Goal: Task Accomplishment & Management: Complete application form

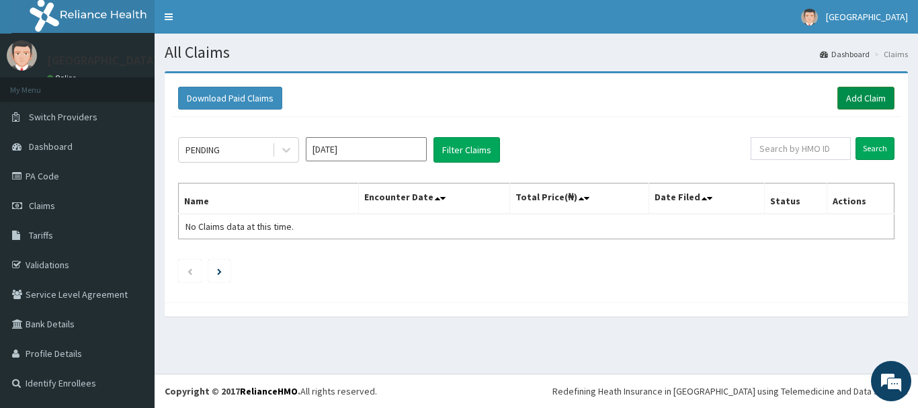
click at [868, 101] on link "Add Claim" at bounding box center [865, 98] width 57 height 23
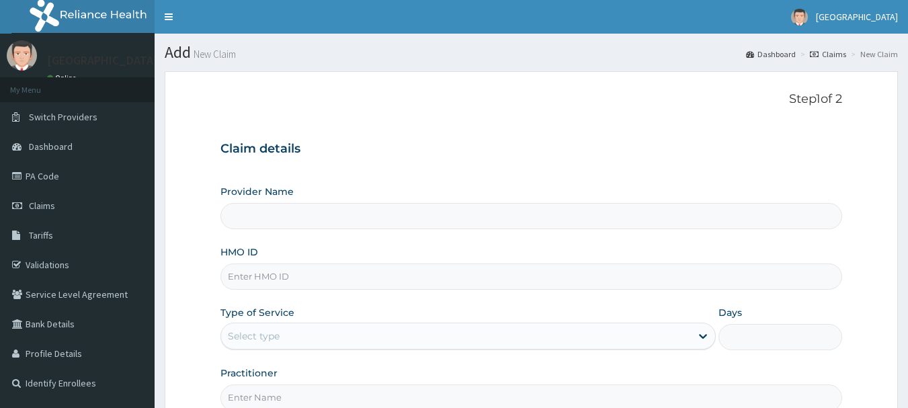
type input "[GEOGRAPHIC_DATA]"
click at [307, 283] on input "HMO ID" at bounding box center [531, 276] width 622 height 26
type input "ELN/10280/E"
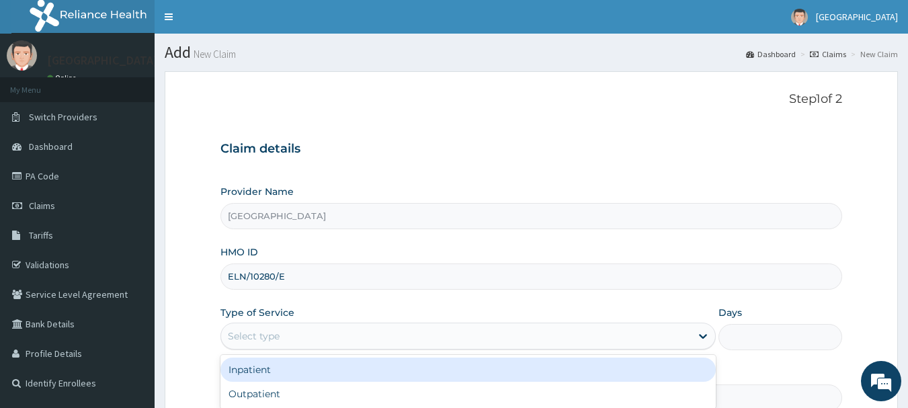
click at [274, 341] on div "Select type" at bounding box center [254, 335] width 52 height 13
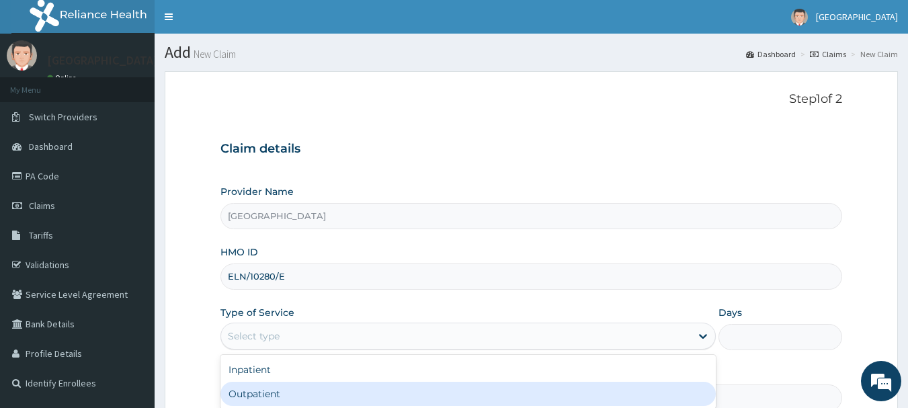
click at [265, 388] on div "Outpatient" at bounding box center [467, 394] width 495 height 24
type input "1"
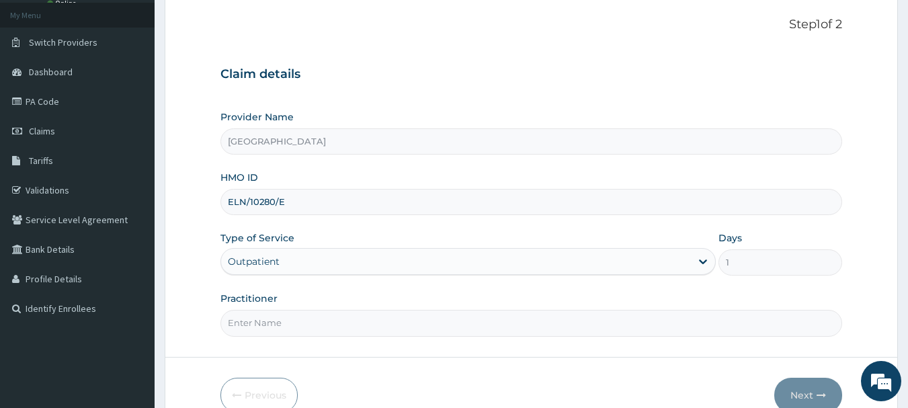
scroll to position [81, 0]
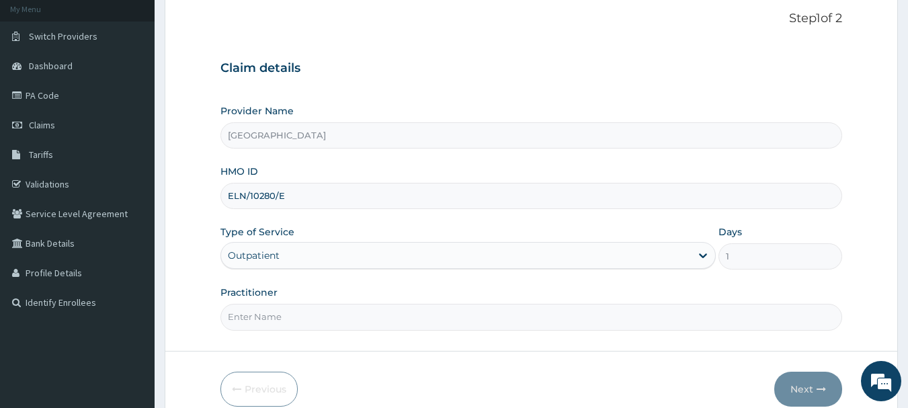
click at [358, 323] on input "Practitioner" at bounding box center [531, 317] width 622 height 26
type input "Emmanuel Oladipo"
click at [805, 392] on button "Next" at bounding box center [808, 389] width 68 height 35
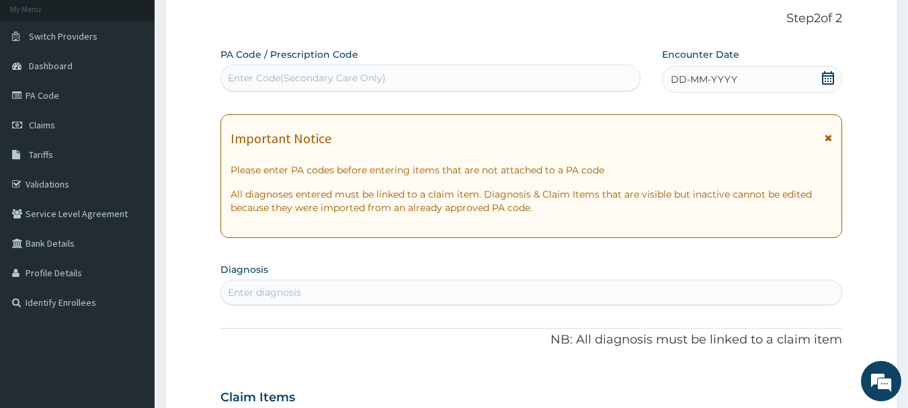
click at [826, 75] on icon at bounding box center [827, 77] width 13 height 13
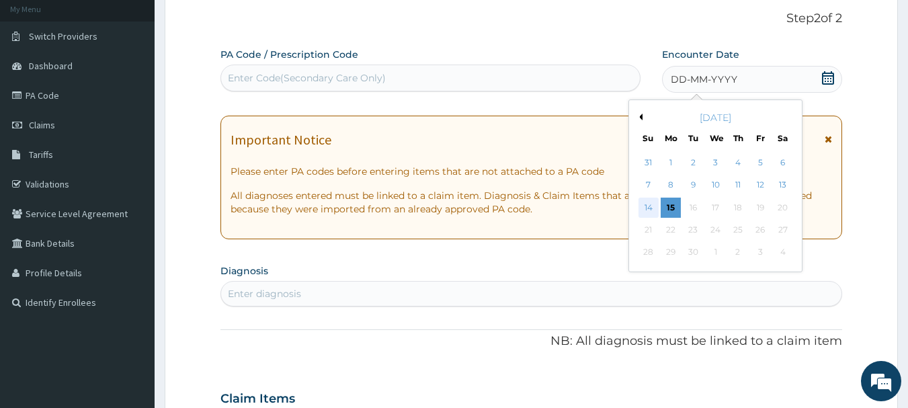
click at [646, 206] on div "14" at bounding box center [648, 208] width 20 height 20
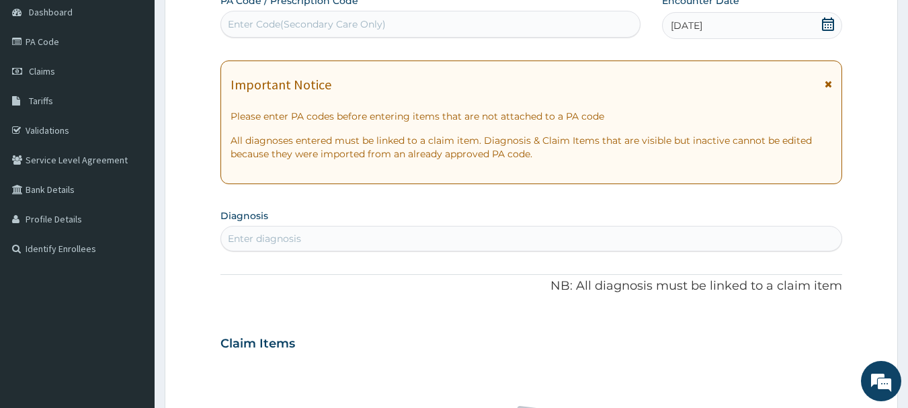
scroll to position [161, 0]
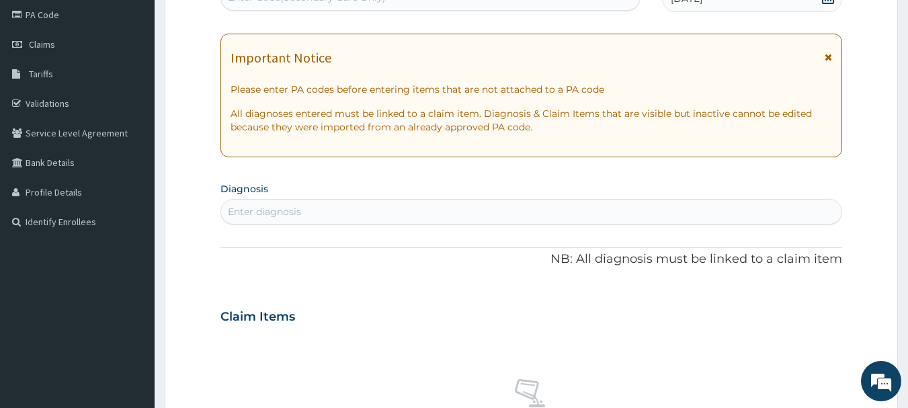
click at [299, 213] on div "Enter diagnosis" at bounding box center [264, 211] width 73 height 13
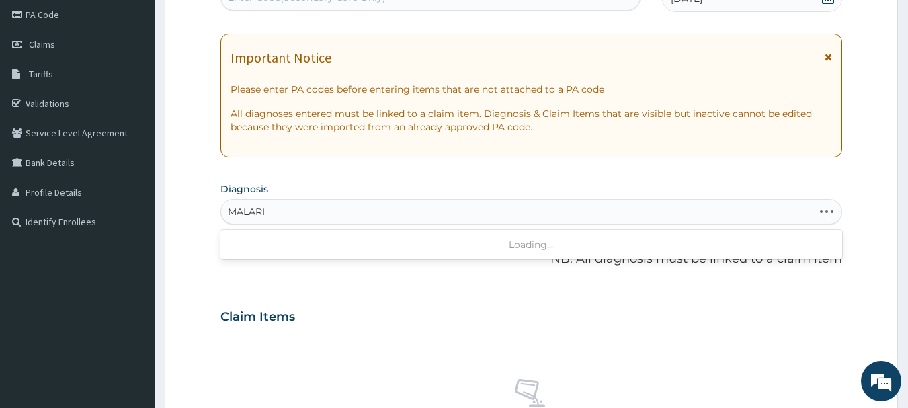
type input "[MEDICAL_DATA]"
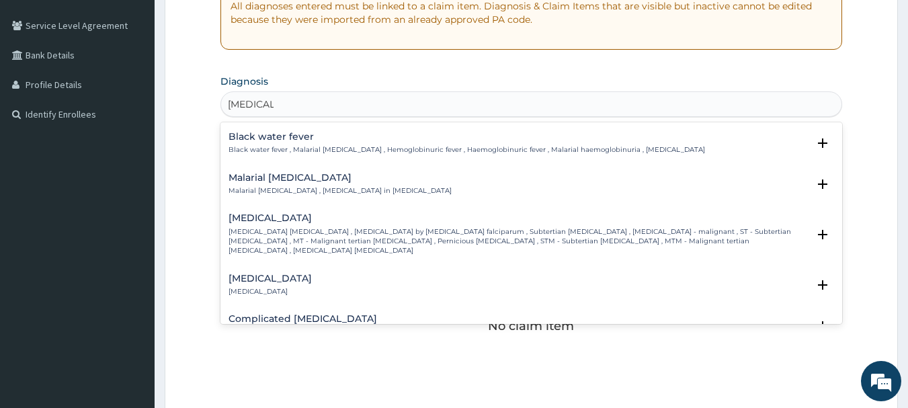
scroll to position [484, 0]
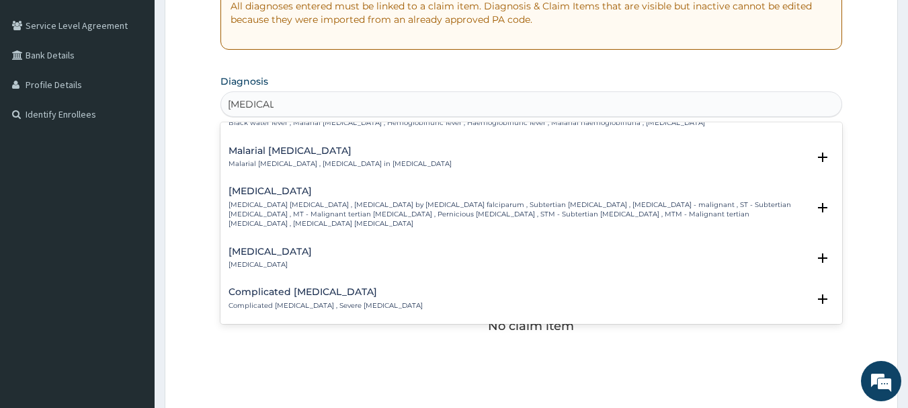
click at [300, 287] on h4 "Complicated [MEDICAL_DATA]" at bounding box center [325, 292] width 194 height 10
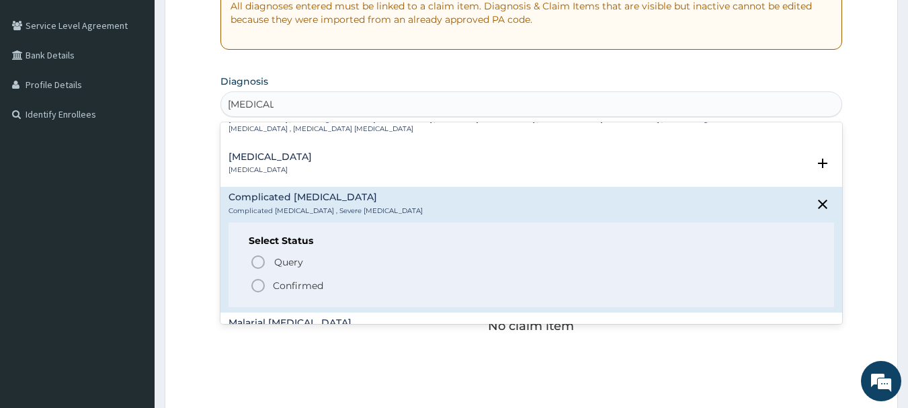
scroll to position [591, 0]
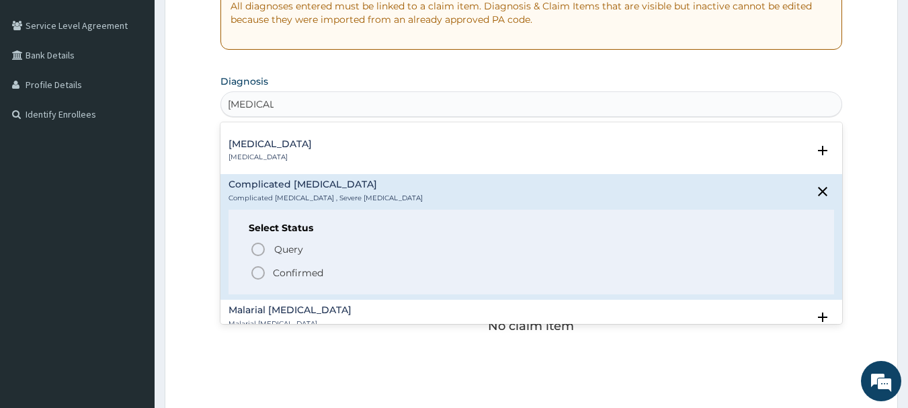
click at [283, 266] on p "Confirmed" at bounding box center [298, 272] width 50 height 13
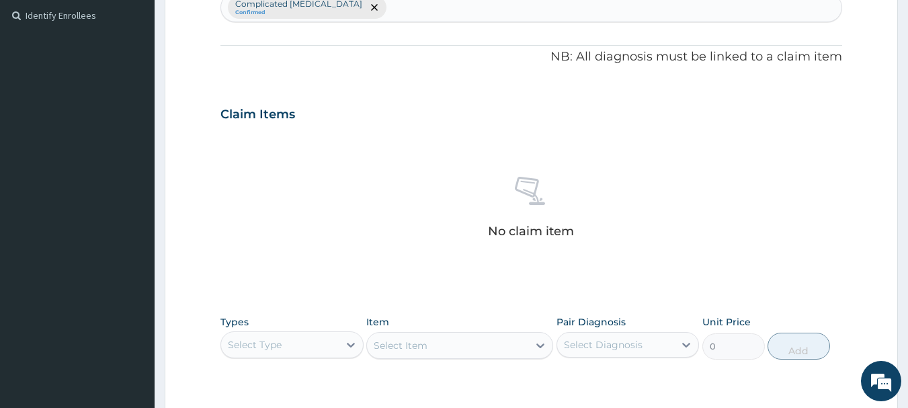
scroll to position [376, 0]
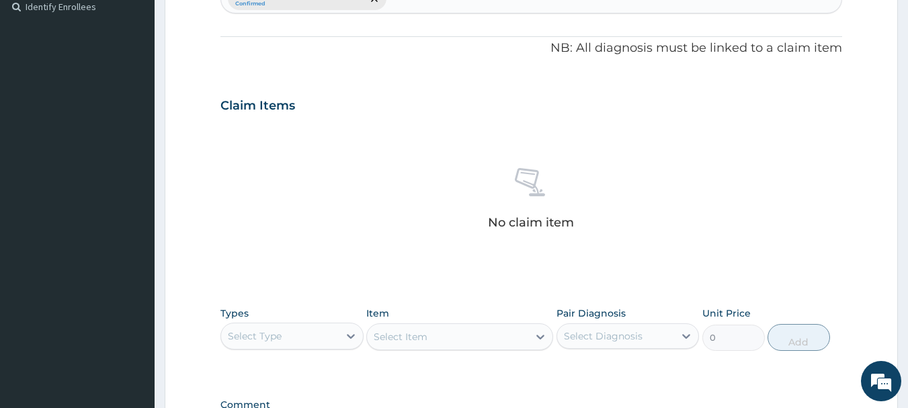
click at [298, 331] on div "Select Type" at bounding box center [280, 336] width 118 height 22
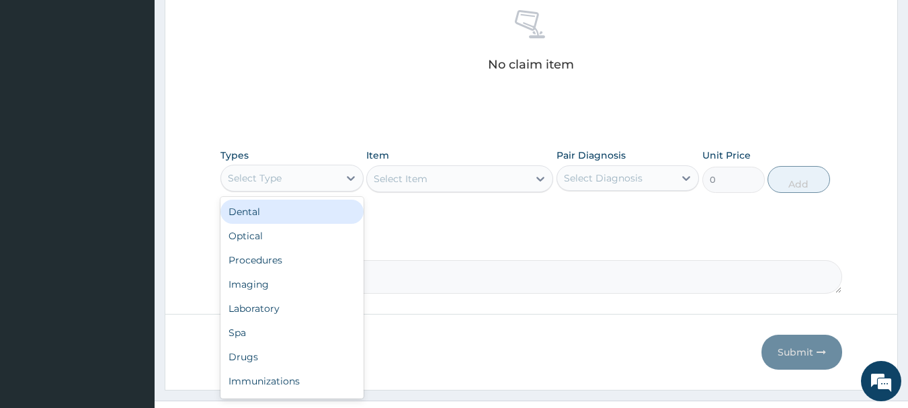
scroll to position [538, 0]
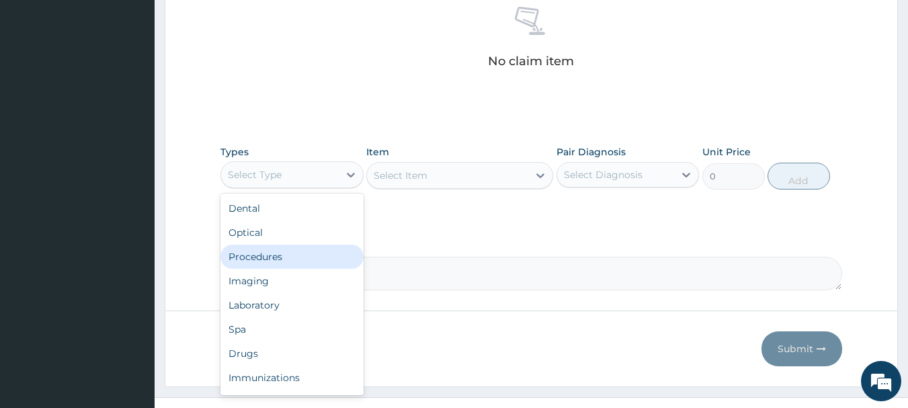
click at [257, 258] on div "Procedures" at bounding box center [291, 257] width 143 height 24
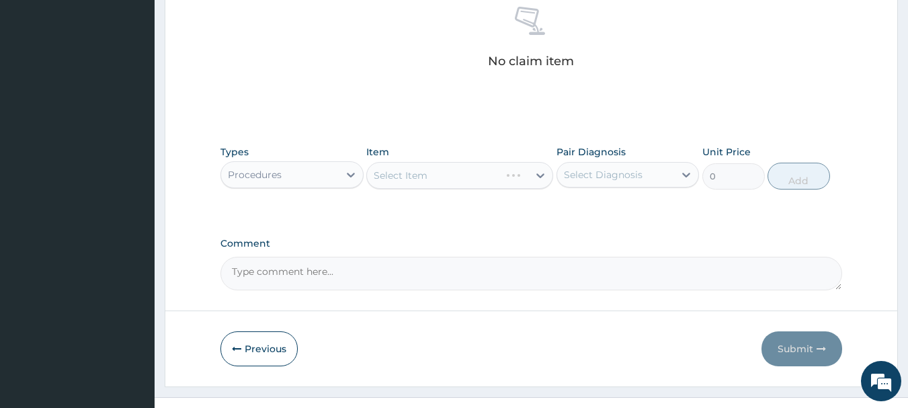
click at [440, 176] on div "Select Item" at bounding box center [459, 175] width 187 height 27
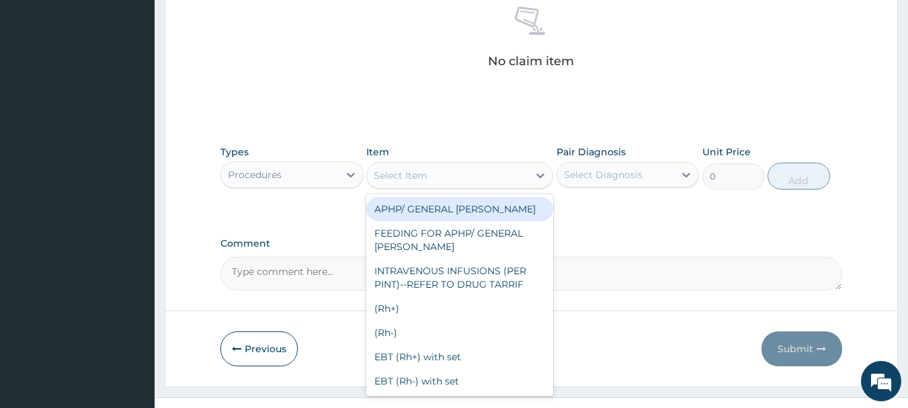
click at [454, 178] on div "Select Item" at bounding box center [447, 176] width 161 height 22
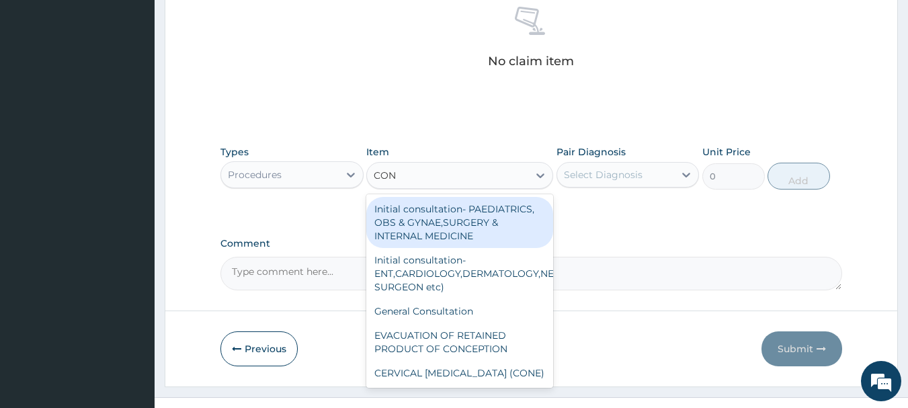
type input "CONS"
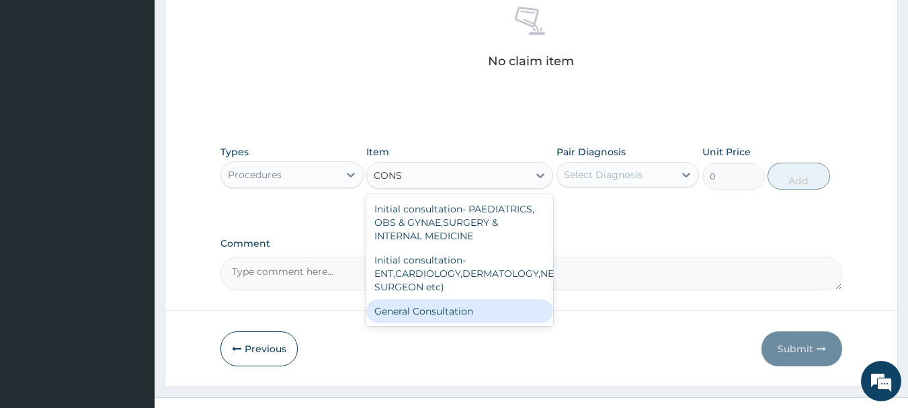
click at [448, 306] on div "General Consultation" at bounding box center [459, 311] width 187 height 24
type input "2000"
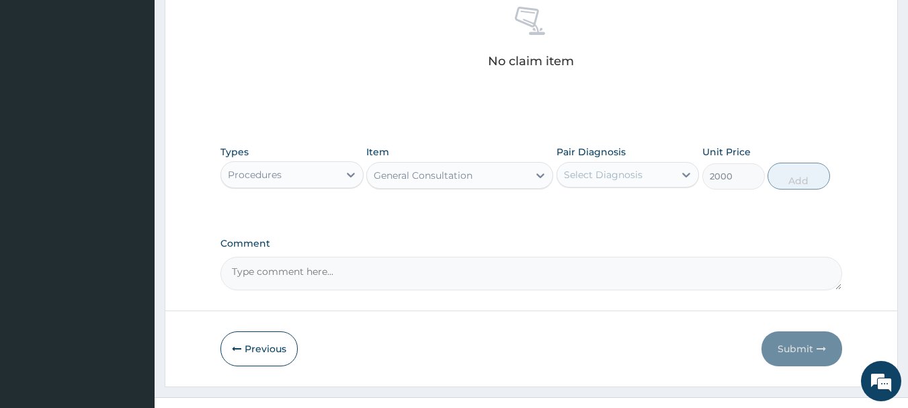
click at [635, 180] on div "Select Diagnosis" at bounding box center [603, 174] width 79 height 13
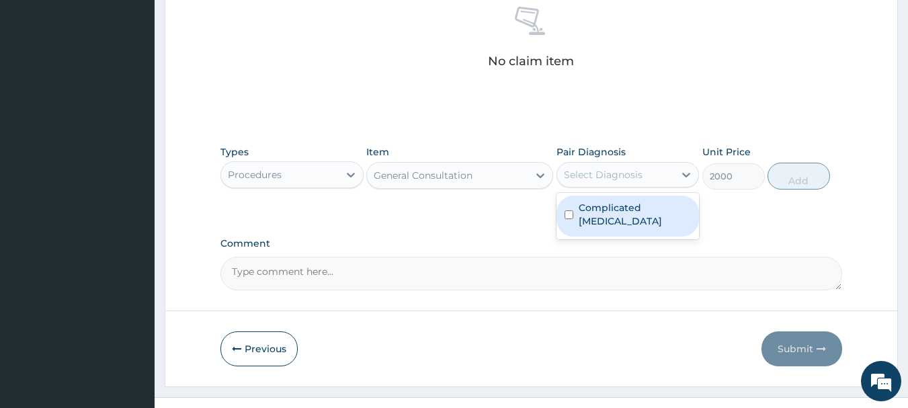
click at [616, 206] on label "Complicated [MEDICAL_DATA]" at bounding box center [635, 214] width 113 height 27
checkbox input "true"
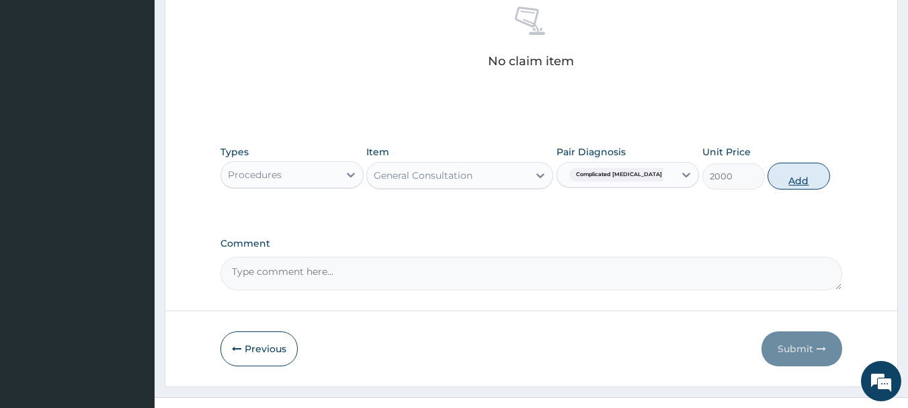
click at [802, 181] on button "Add" at bounding box center [798, 176] width 62 height 27
type input "0"
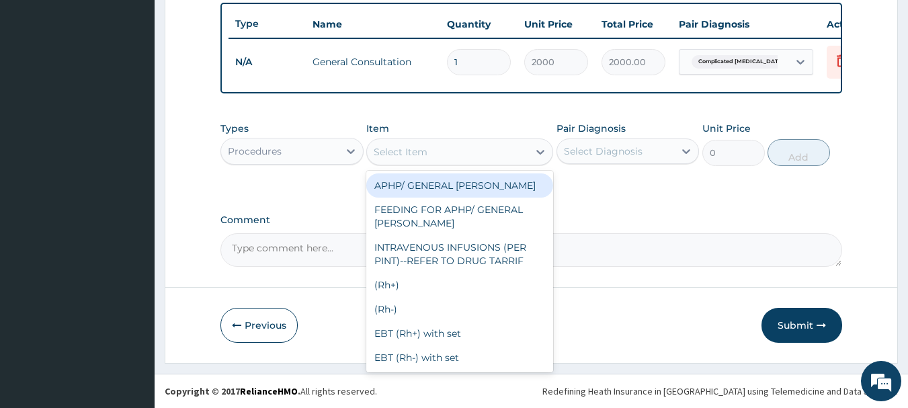
click at [437, 147] on div "Select Item" at bounding box center [447, 152] width 161 height 22
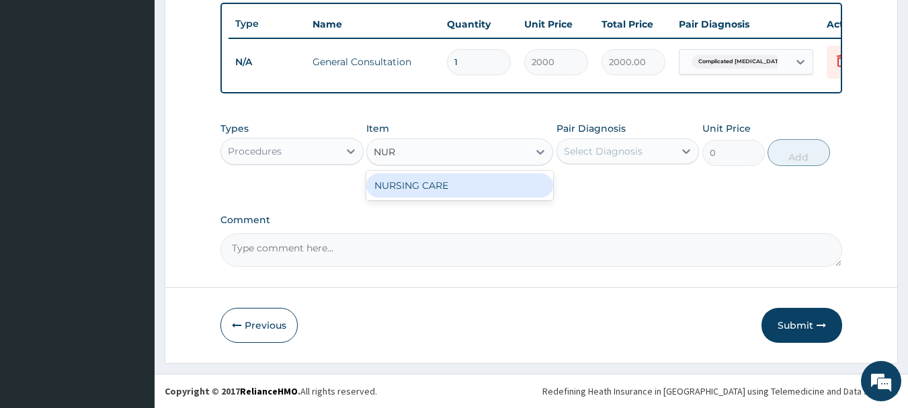
type input "NURS"
click at [431, 186] on div "NURSING CARE" at bounding box center [459, 185] width 187 height 24
type input "1000"
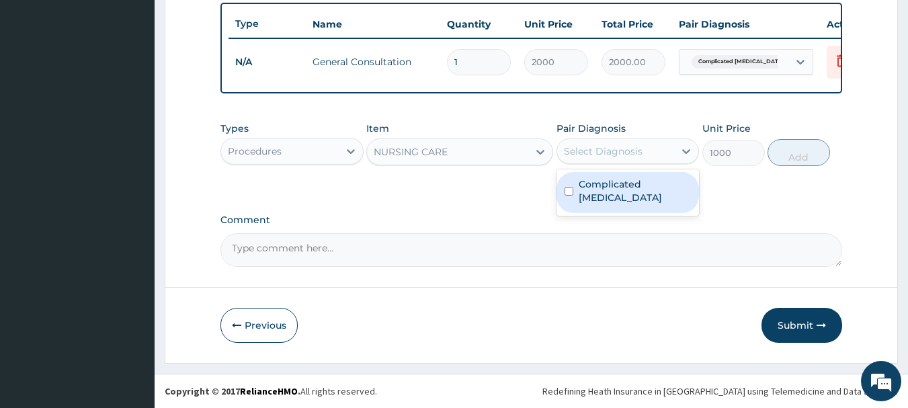
click at [618, 145] on div "Select Diagnosis" at bounding box center [603, 150] width 79 height 13
click at [591, 196] on div "Complicated [MEDICAL_DATA]" at bounding box center [627, 192] width 143 height 41
checkbox input "true"
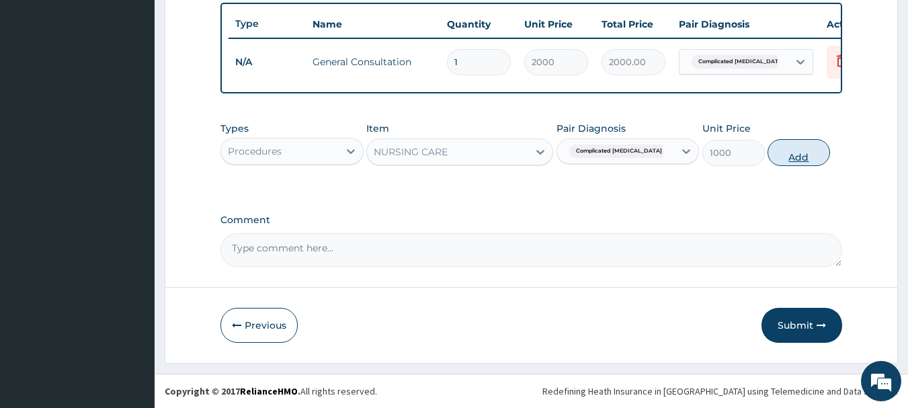
click at [784, 154] on button "Add" at bounding box center [798, 152] width 62 height 27
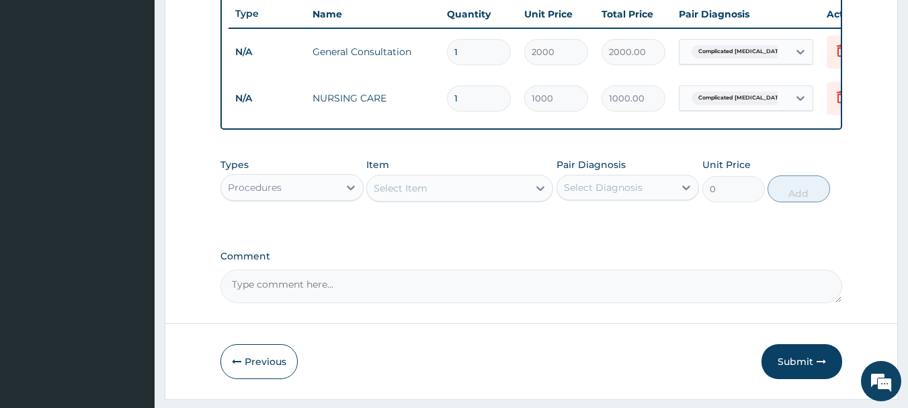
click at [330, 193] on div "Procedures" at bounding box center [280, 188] width 118 height 22
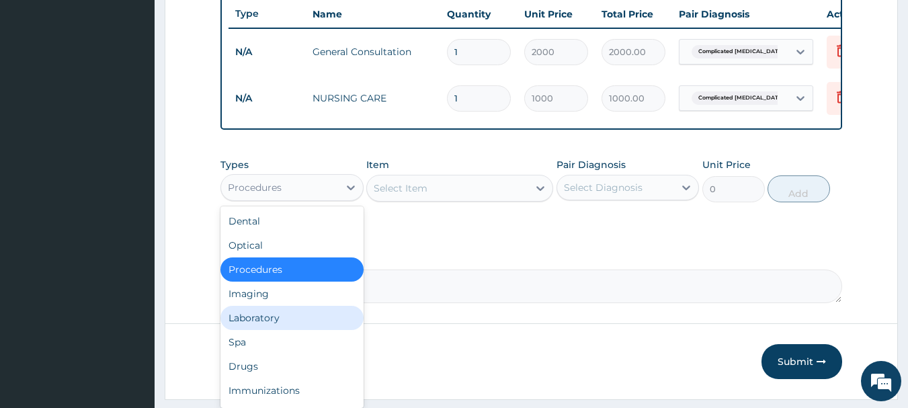
click at [257, 325] on div "Laboratory" at bounding box center [291, 318] width 143 height 24
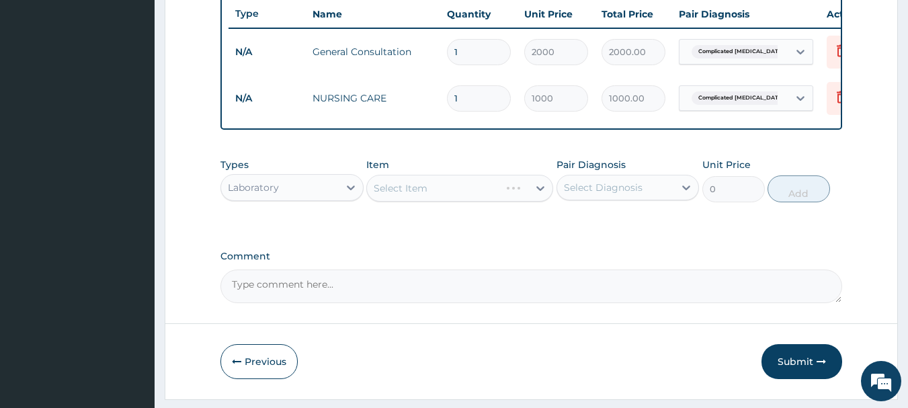
click at [461, 197] on div "Select Item" at bounding box center [459, 188] width 187 height 27
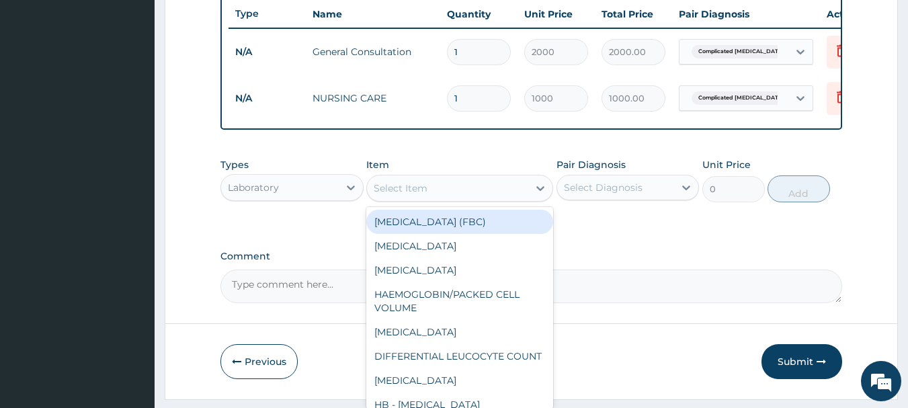
click at [461, 197] on div "Select Item" at bounding box center [447, 188] width 161 height 22
click at [460, 230] on div "[MEDICAL_DATA] (FBC)" at bounding box center [459, 222] width 187 height 24
type input "2000"
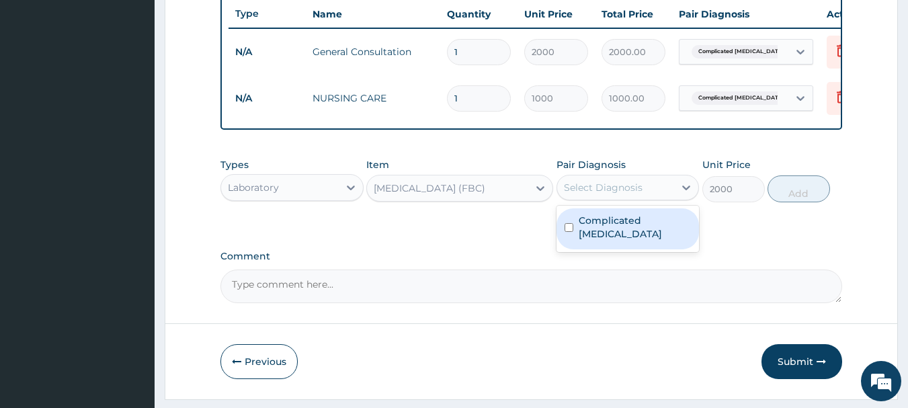
click at [592, 194] on div "Select Diagnosis" at bounding box center [603, 187] width 79 height 13
click at [597, 224] on label "Complicated [MEDICAL_DATA]" at bounding box center [635, 227] width 113 height 27
checkbox input "true"
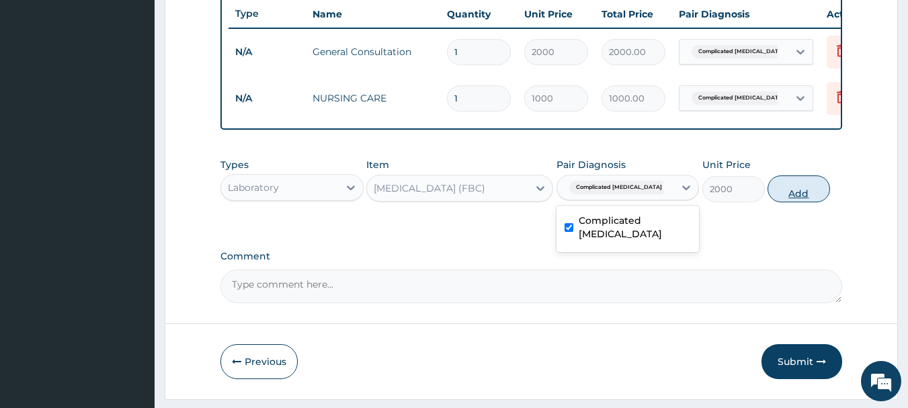
click at [791, 194] on button "Add" at bounding box center [798, 188] width 62 height 27
type input "0"
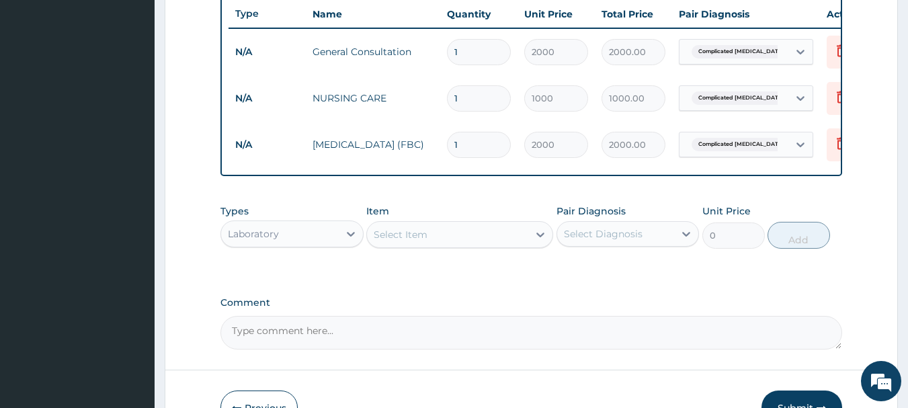
click at [442, 245] on div "Select Item" at bounding box center [447, 235] width 161 height 22
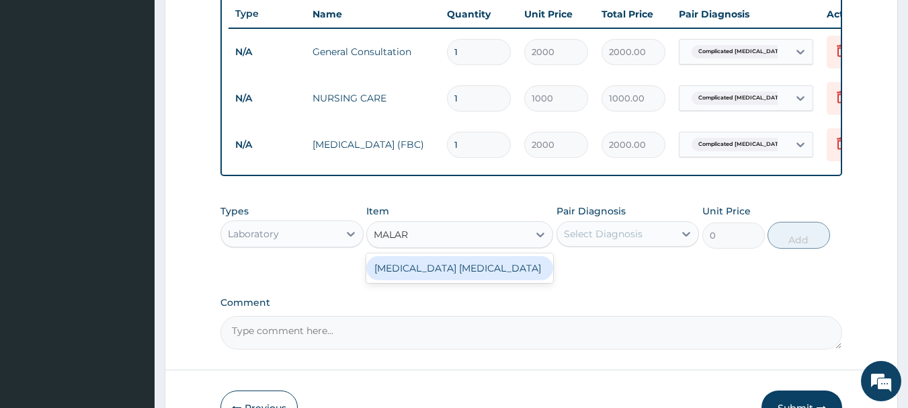
type input "MALARI"
click at [440, 274] on div "[MEDICAL_DATA] [MEDICAL_DATA]" at bounding box center [459, 268] width 187 height 24
type input "700"
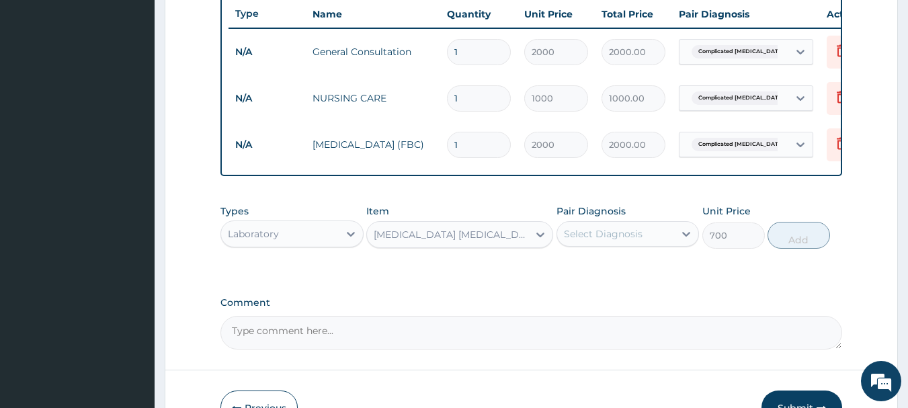
click at [646, 236] on div "Select Diagnosis" at bounding box center [616, 234] width 118 height 22
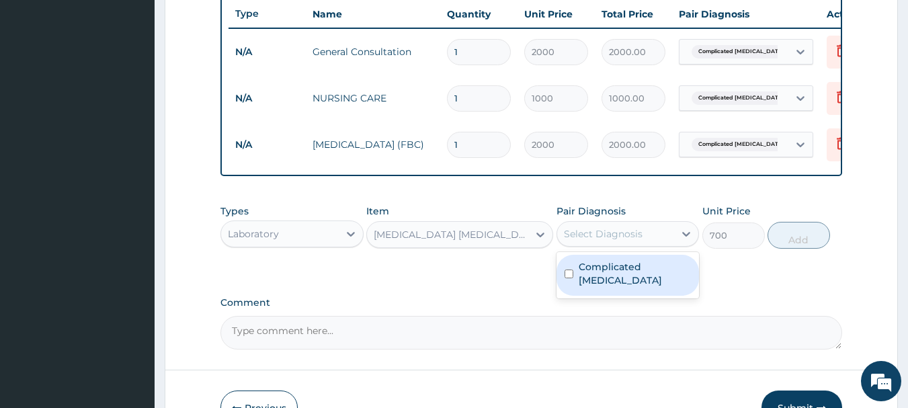
click at [625, 267] on div "Complicated [MEDICAL_DATA]" at bounding box center [627, 275] width 143 height 41
checkbox input "true"
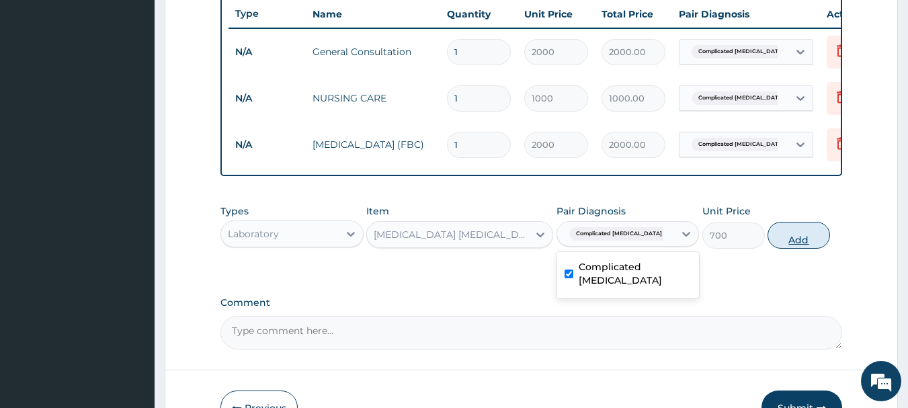
click at [793, 241] on button "Add" at bounding box center [798, 235] width 62 height 27
type input "0"
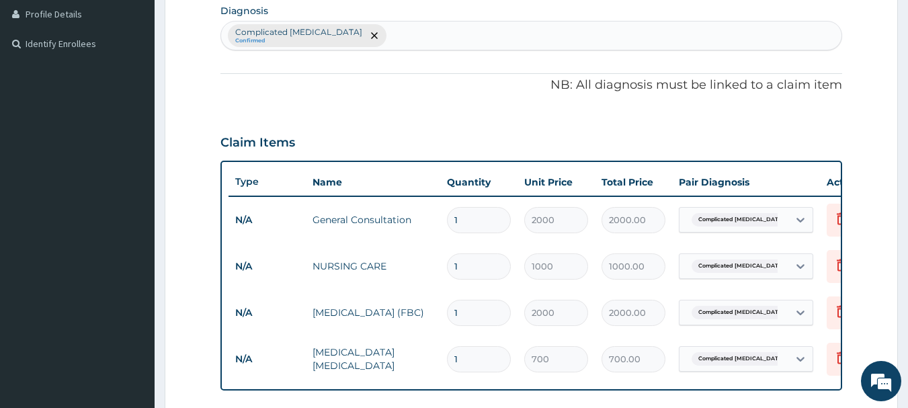
scroll to position [337, 0]
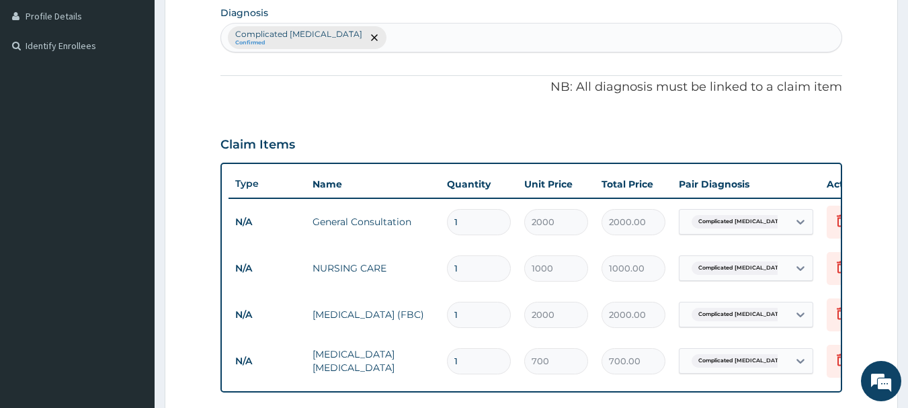
click at [367, 38] on div "Complicated malaria Confirmed" at bounding box center [531, 38] width 621 height 28
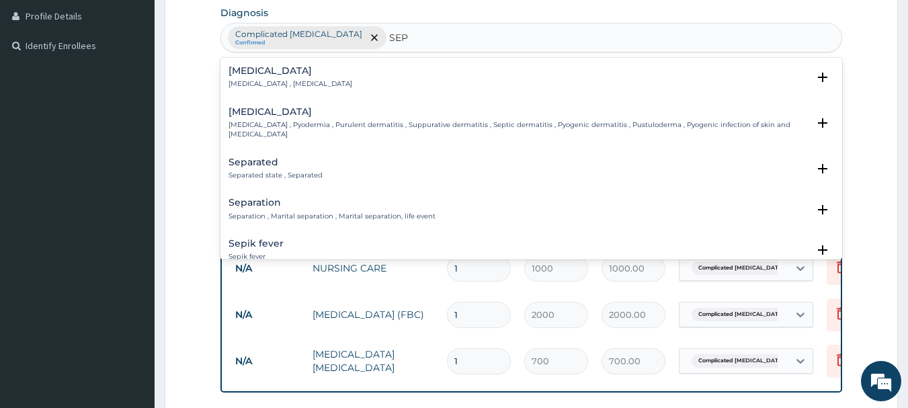
type input "SEPS"
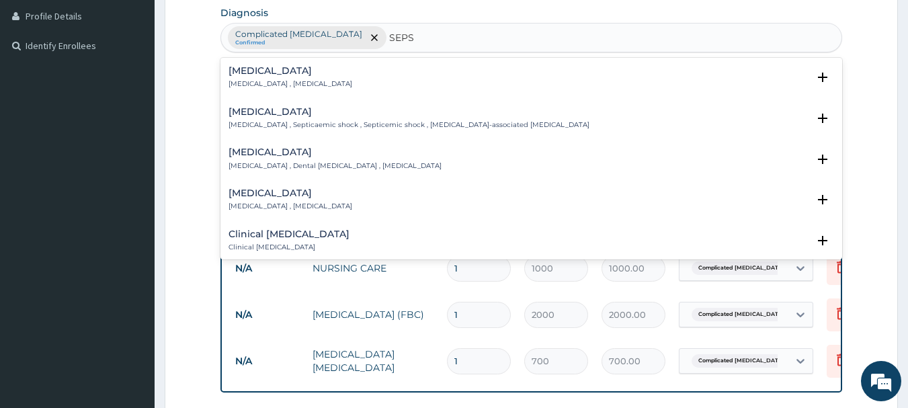
click at [257, 84] on p "[MEDICAL_DATA] , [MEDICAL_DATA]" at bounding box center [290, 83] width 124 height 9
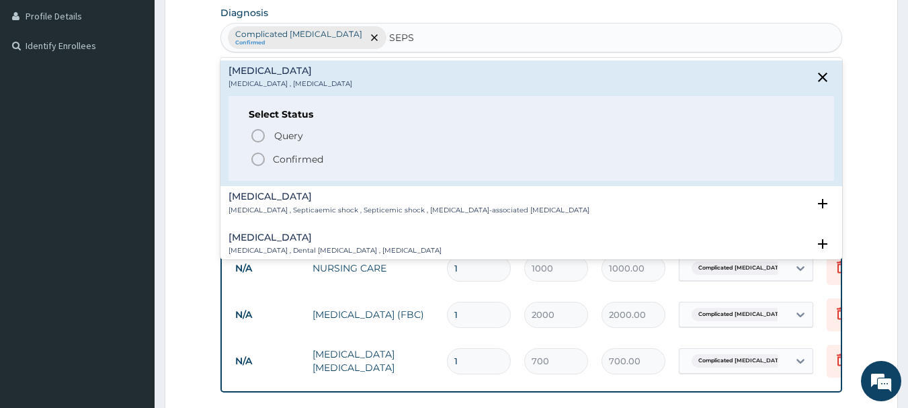
click at [265, 152] on icon "status option filled" at bounding box center [258, 159] width 16 height 16
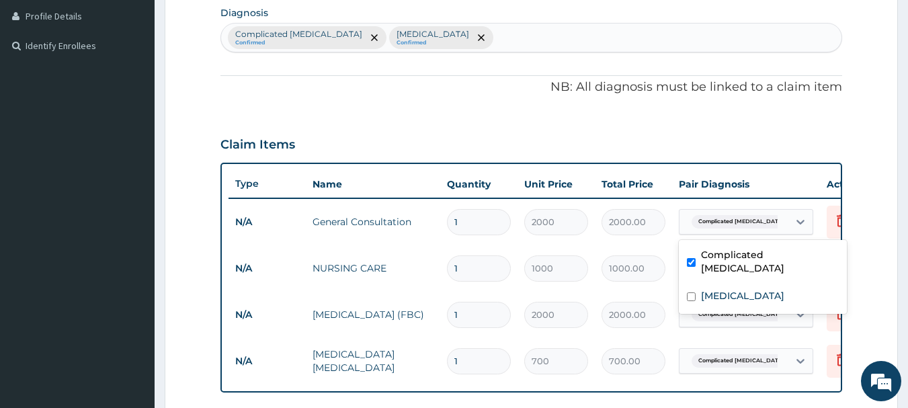
click at [774, 218] on div "Complicated [MEDICAL_DATA]" at bounding box center [733, 221] width 109 height 23
click at [731, 284] on div "[MEDICAL_DATA]" at bounding box center [763, 298] width 168 height 28
checkbox input "true"
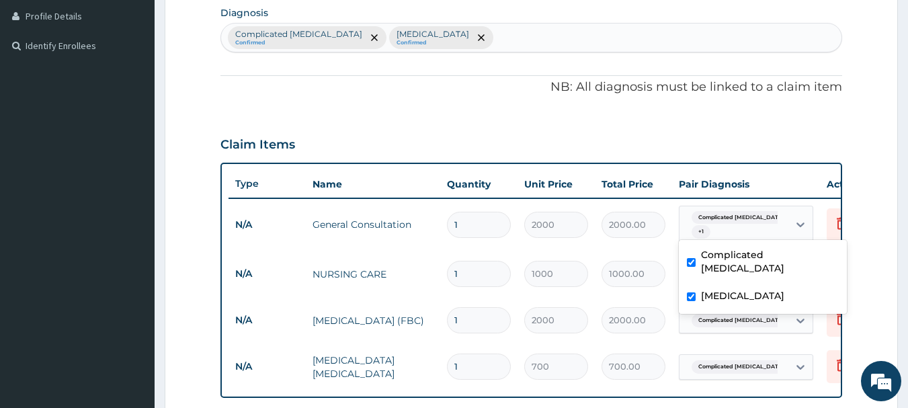
click at [821, 317] on td "Delete" at bounding box center [853, 320] width 67 height 46
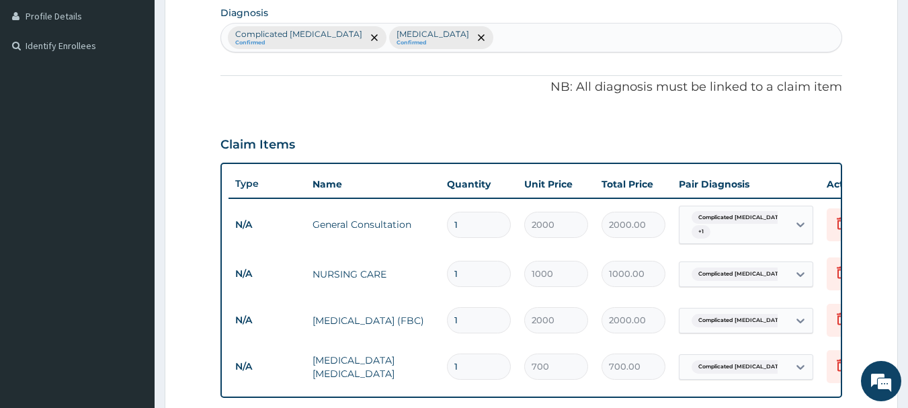
click at [784, 277] on div "Complicated [MEDICAL_DATA]" at bounding box center [733, 274] width 109 height 23
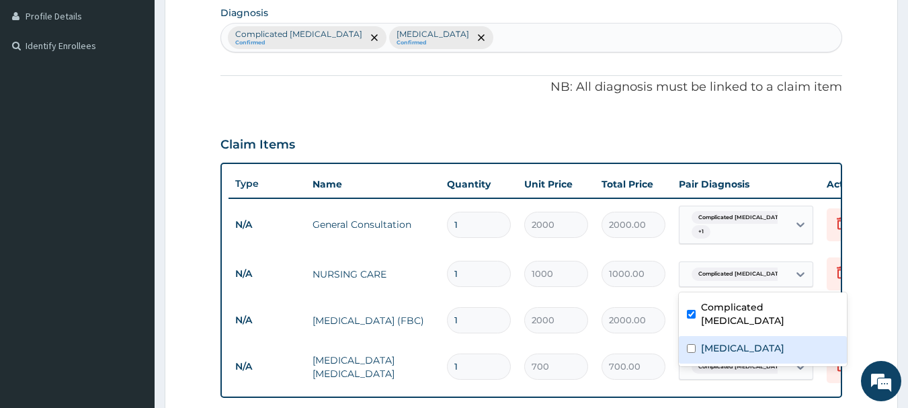
click at [748, 336] on div "[MEDICAL_DATA]" at bounding box center [763, 350] width 168 height 28
checkbox input "true"
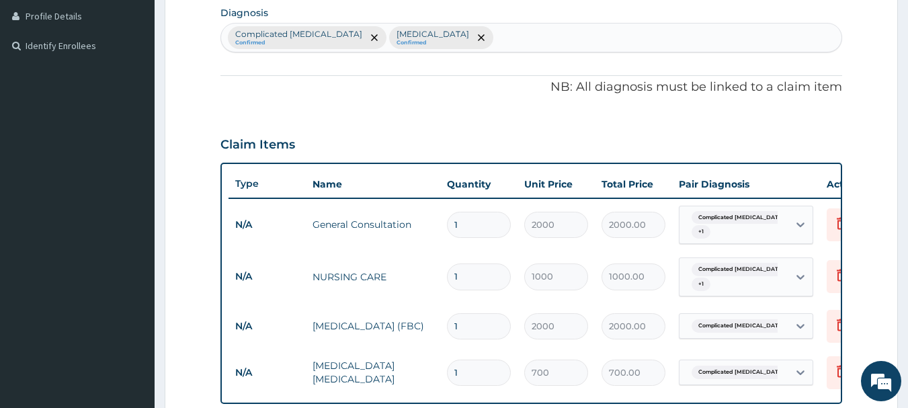
click at [878, 190] on form "Step 2 of 2 PA Code / Prescription Code Enter Code(Secondary Care Only) Encount…" at bounding box center [531, 203] width 733 height 939
click at [755, 330] on span "Complicated [MEDICAL_DATA]" at bounding box center [740, 325] width 99 height 13
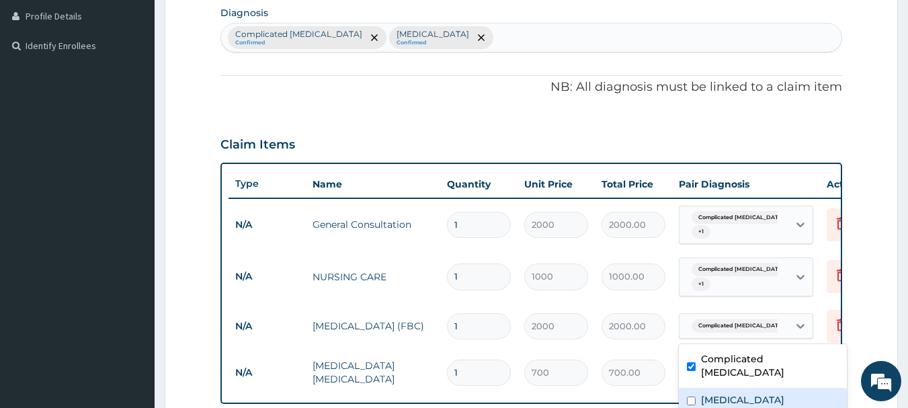
click at [720, 393] on label "[MEDICAL_DATA]" at bounding box center [742, 399] width 83 height 13
checkbox input "true"
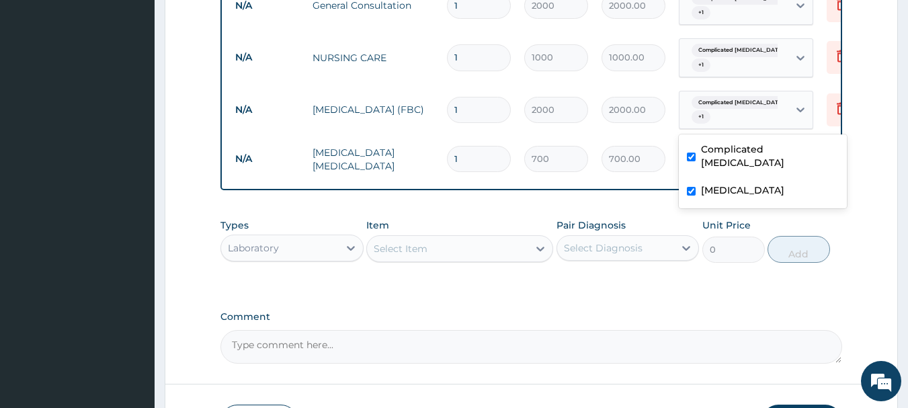
scroll to position [555, 0]
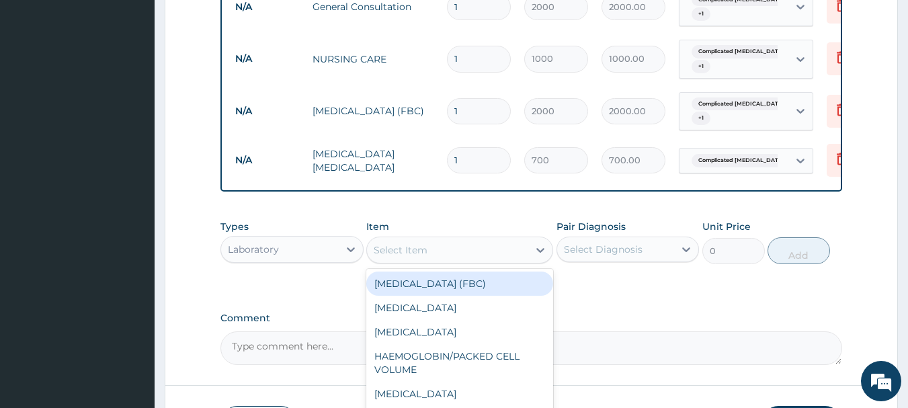
click at [485, 263] on div "Select Item" at bounding box center [459, 250] width 187 height 27
type input "RAN"
click at [478, 286] on div "RANDOM BLOOD SUGAR" at bounding box center [459, 283] width 187 height 24
type input "700"
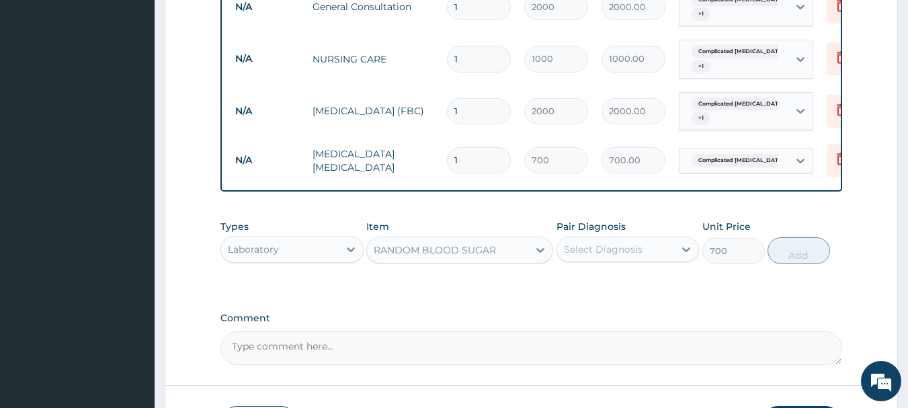
click at [595, 256] on div "Select Diagnosis" at bounding box center [603, 249] width 79 height 13
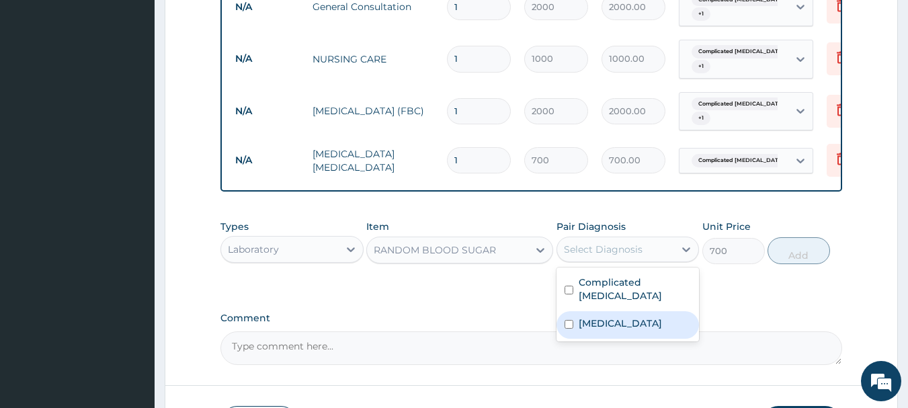
click at [605, 319] on label "[MEDICAL_DATA]" at bounding box center [620, 323] width 83 height 13
checkbox input "true"
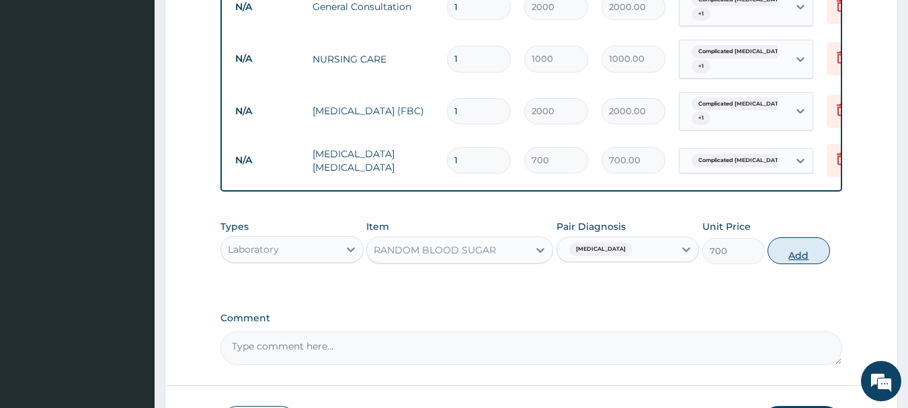
click at [787, 261] on button "Add" at bounding box center [798, 250] width 62 height 27
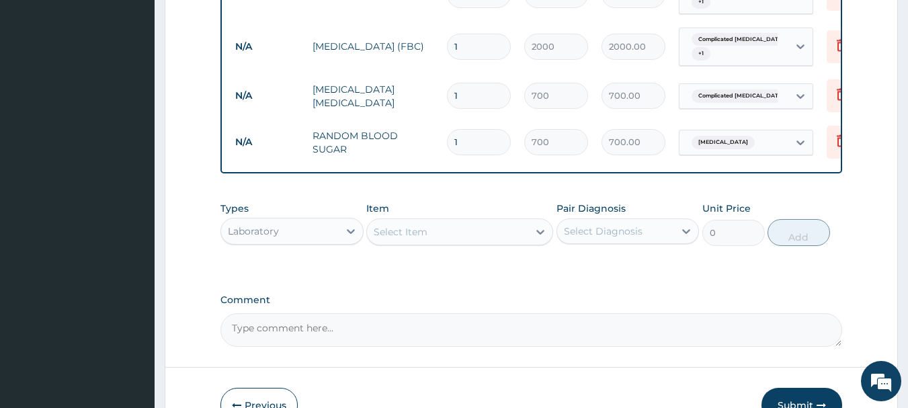
scroll to position [627, 0]
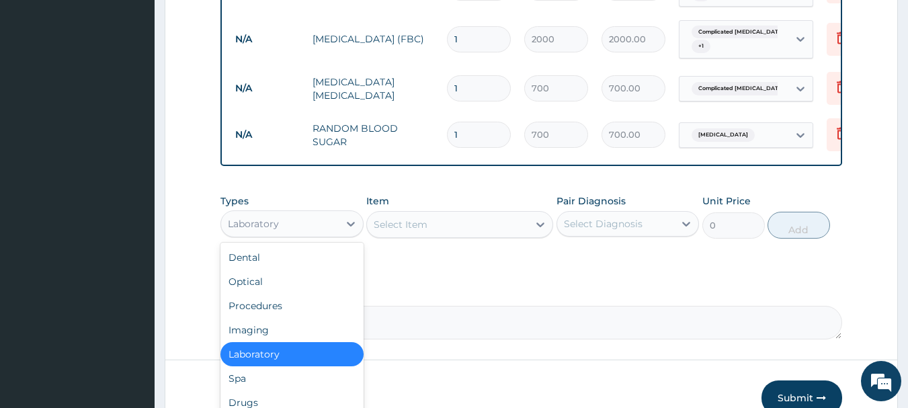
click at [249, 230] on div "Laboratory" at bounding box center [253, 223] width 51 height 13
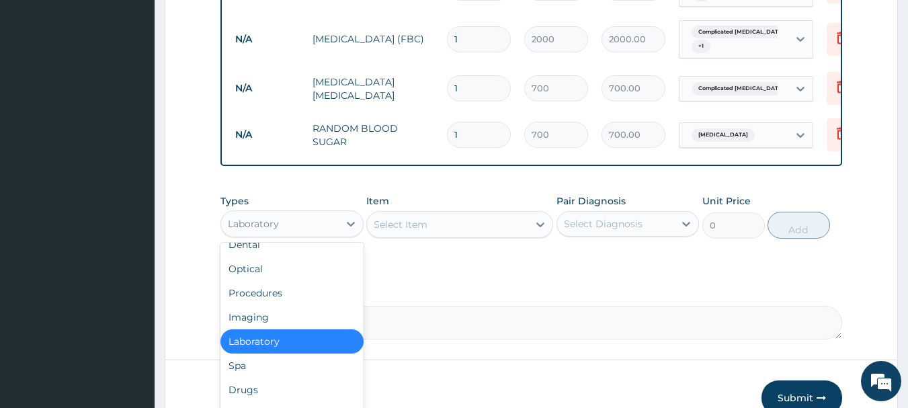
scroll to position [21, 0]
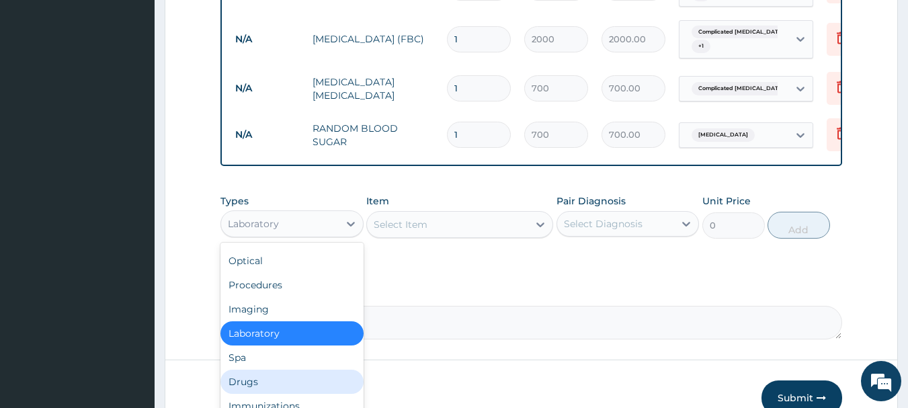
click at [305, 386] on div "Drugs" at bounding box center [291, 382] width 143 height 24
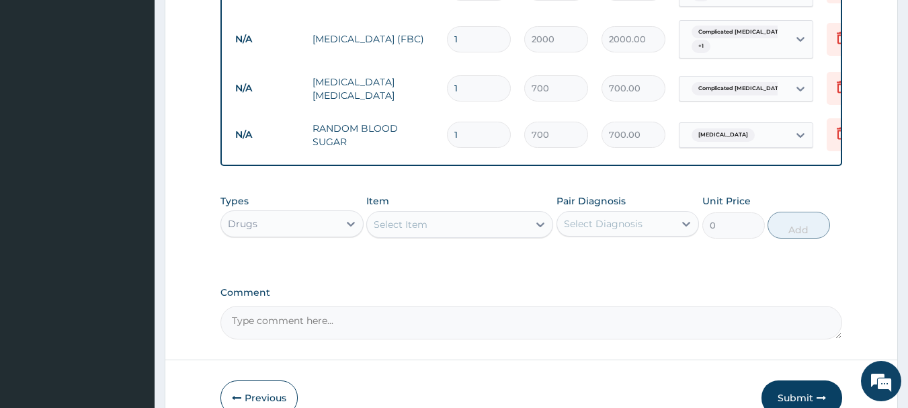
click at [443, 235] on div "Select Item" at bounding box center [447, 225] width 161 height 22
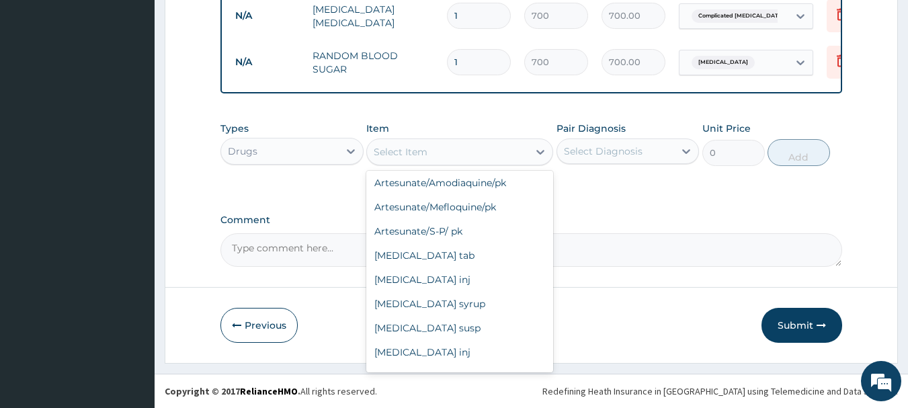
scroll to position [108, 0]
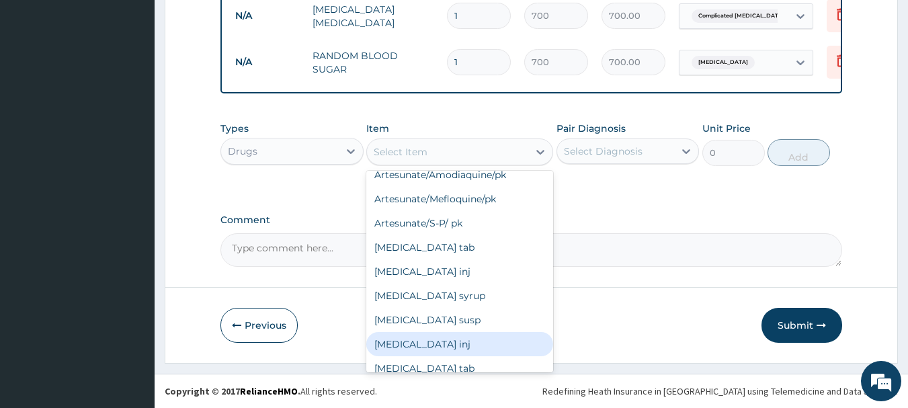
click at [485, 341] on div "[MEDICAL_DATA] inj" at bounding box center [459, 344] width 187 height 24
type input "440"
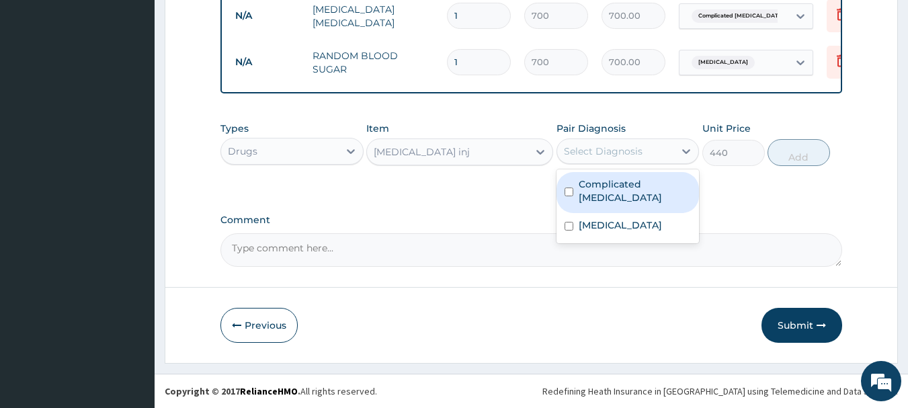
click at [589, 158] on div "Select Diagnosis" at bounding box center [603, 150] width 79 height 13
click at [600, 185] on label "Complicated [MEDICAL_DATA]" at bounding box center [635, 190] width 113 height 27
checkbox input "true"
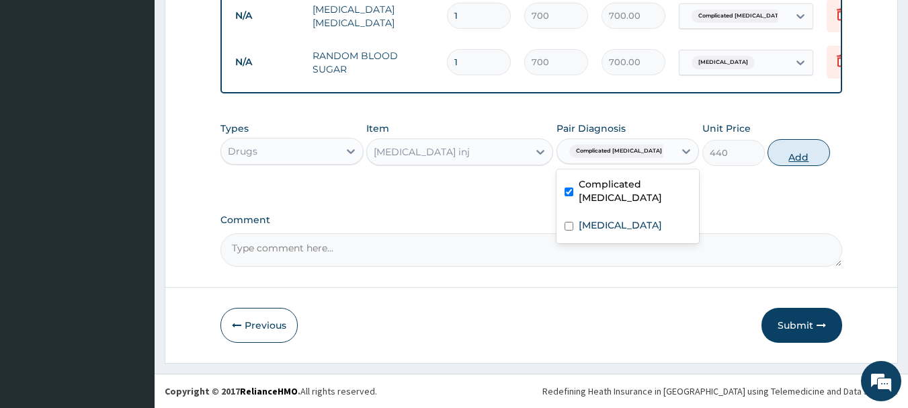
click at [785, 151] on button "Add" at bounding box center [798, 152] width 62 height 27
type input "0"
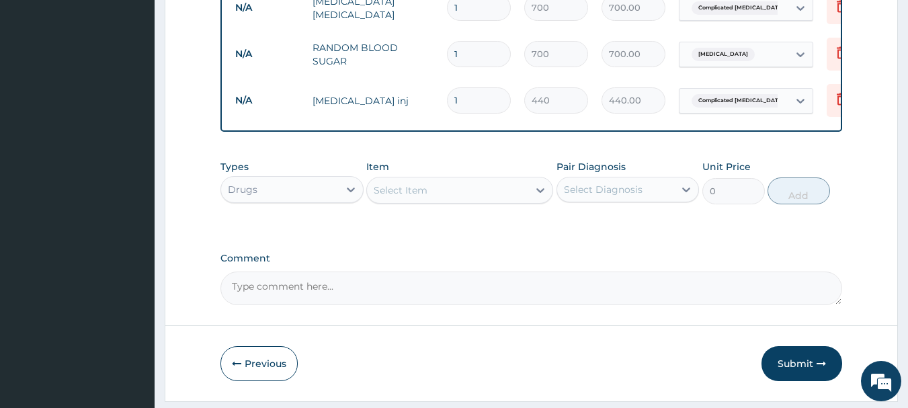
click at [468, 196] on div "Select Item" at bounding box center [447, 190] width 161 height 22
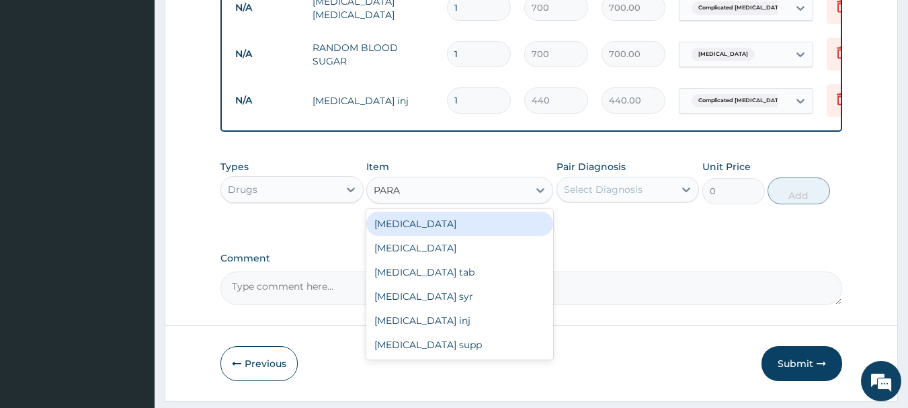
type input "PARAC"
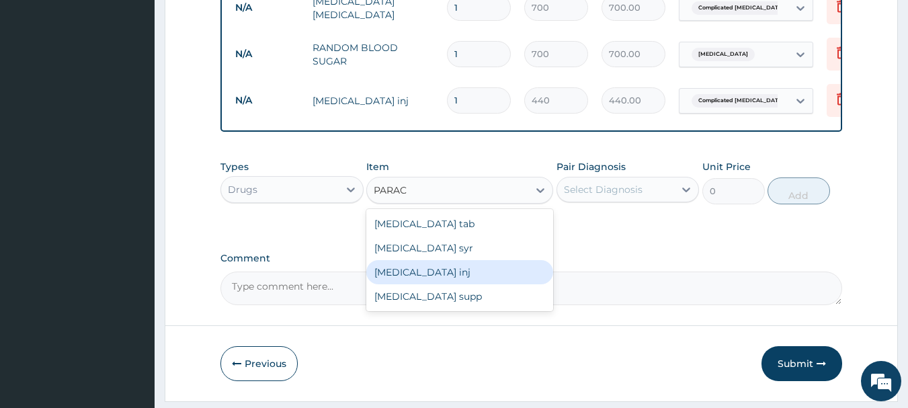
click at [444, 277] on div "[MEDICAL_DATA] inj" at bounding box center [459, 272] width 187 height 24
type input "145"
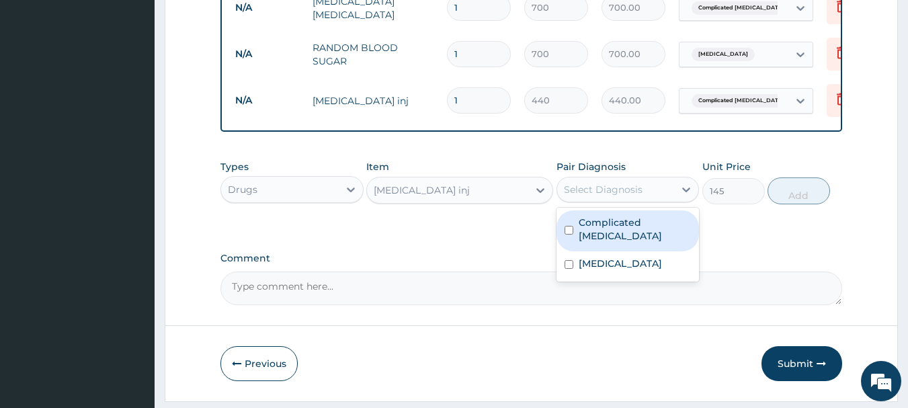
click at [574, 196] on div "Select Diagnosis" at bounding box center [603, 189] width 79 height 13
click at [585, 239] on label "Complicated [MEDICAL_DATA]" at bounding box center [635, 229] width 113 height 27
checkbox input "true"
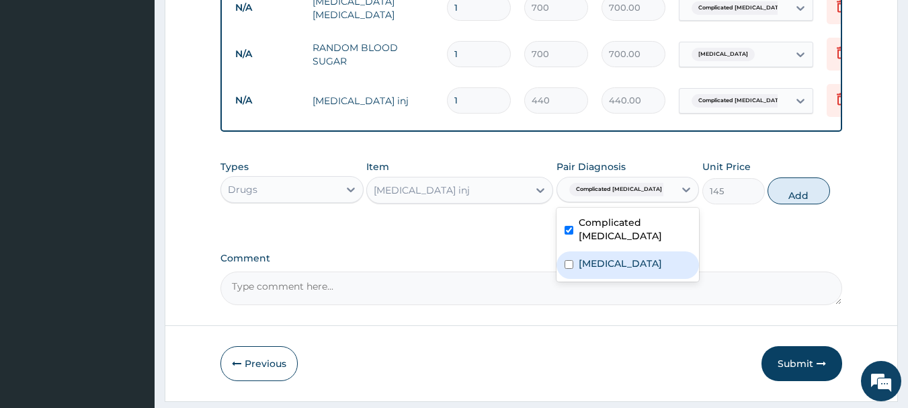
click at [587, 260] on label "[MEDICAL_DATA]" at bounding box center [620, 263] width 83 height 13
checkbox input "true"
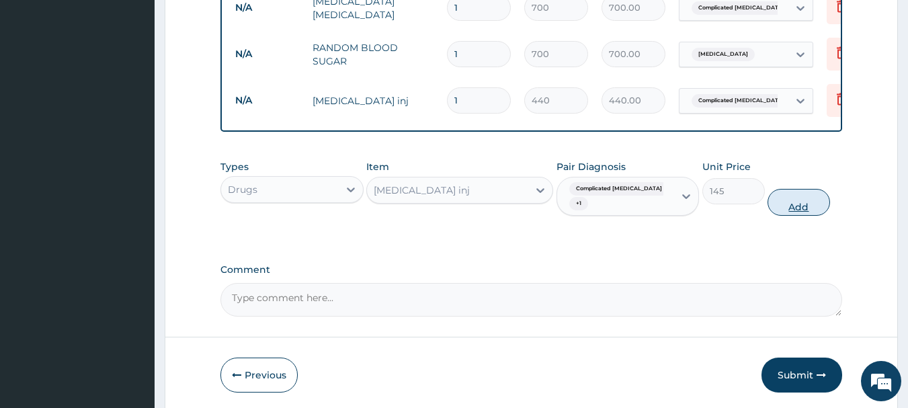
click at [790, 197] on button "Add" at bounding box center [798, 202] width 62 height 27
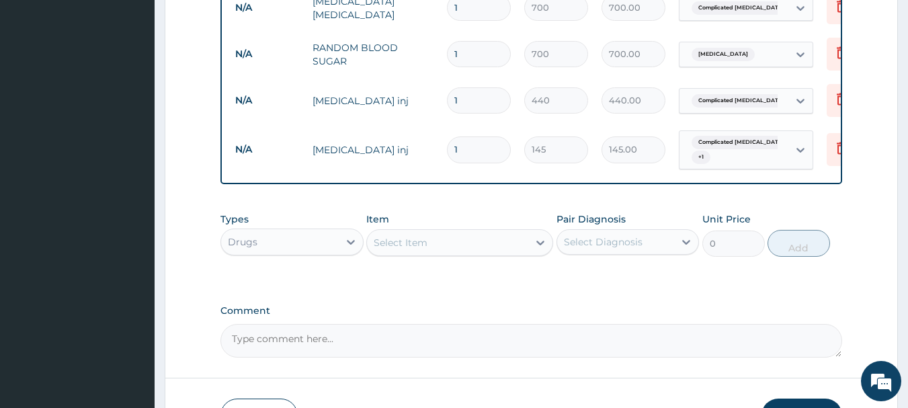
click at [494, 249] on div "Select Item" at bounding box center [447, 243] width 161 height 22
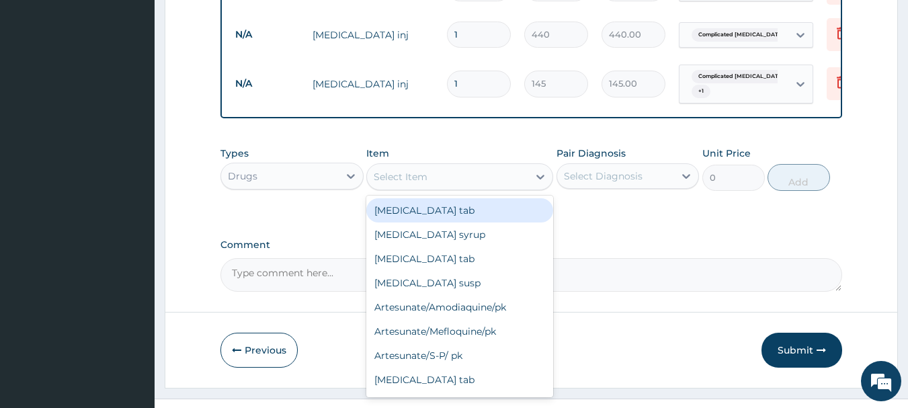
scroll to position [775, 0]
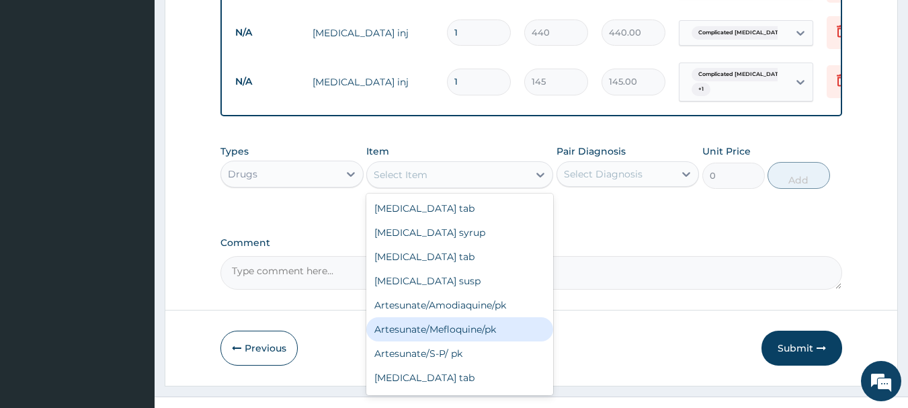
click at [460, 337] on div "Artesunate/Mefloquine/pk" at bounding box center [459, 329] width 187 height 24
type input "1600"
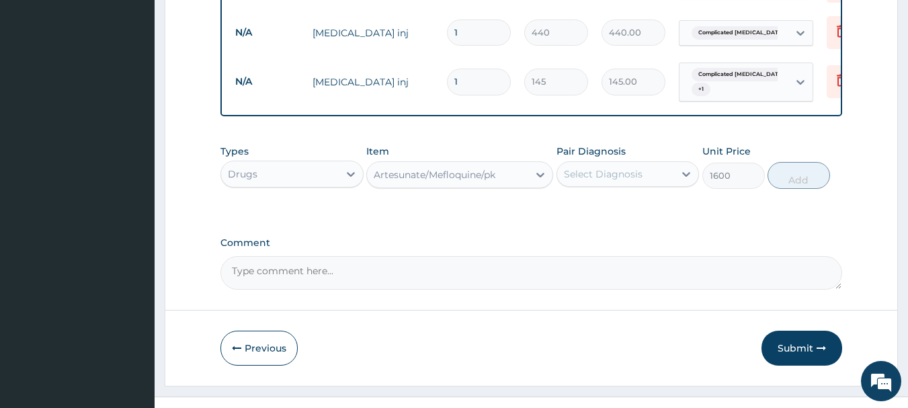
click at [622, 181] on div "Select Diagnosis" at bounding box center [603, 173] width 79 height 13
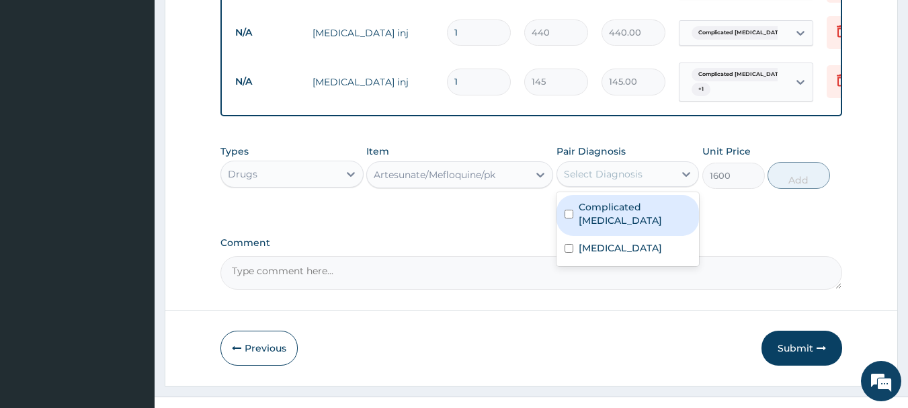
click at [618, 213] on label "Complicated [MEDICAL_DATA]" at bounding box center [635, 213] width 113 height 27
checkbox input "true"
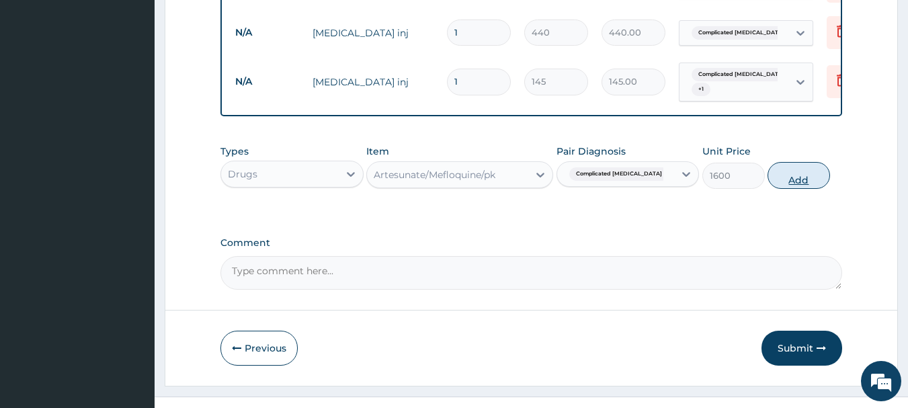
click at [788, 187] on button "Add" at bounding box center [798, 175] width 62 height 27
type input "0"
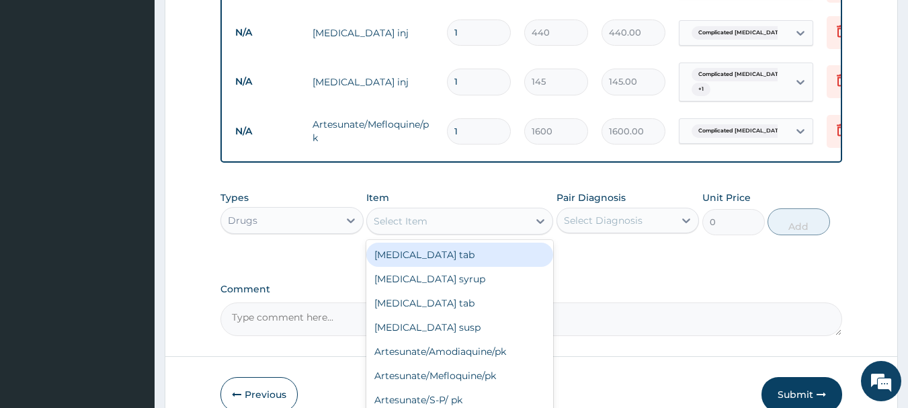
click at [402, 232] on div "Select Item" at bounding box center [447, 221] width 161 height 22
type input "PARAC"
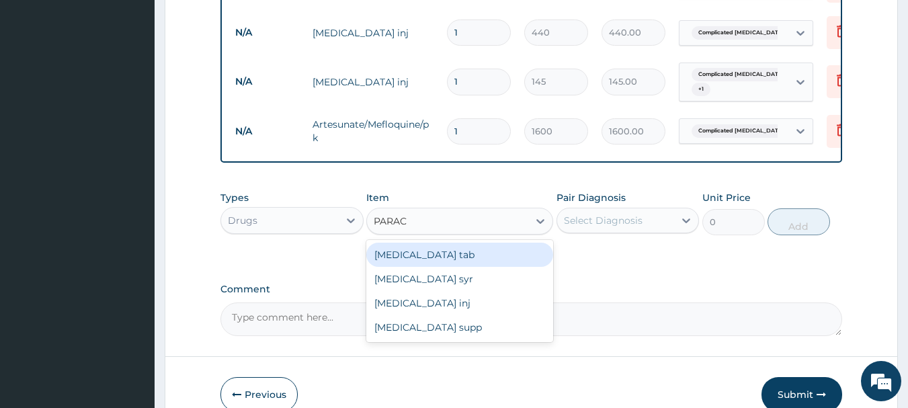
click at [457, 266] on div "[MEDICAL_DATA] tab" at bounding box center [459, 255] width 187 height 24
type input "10"
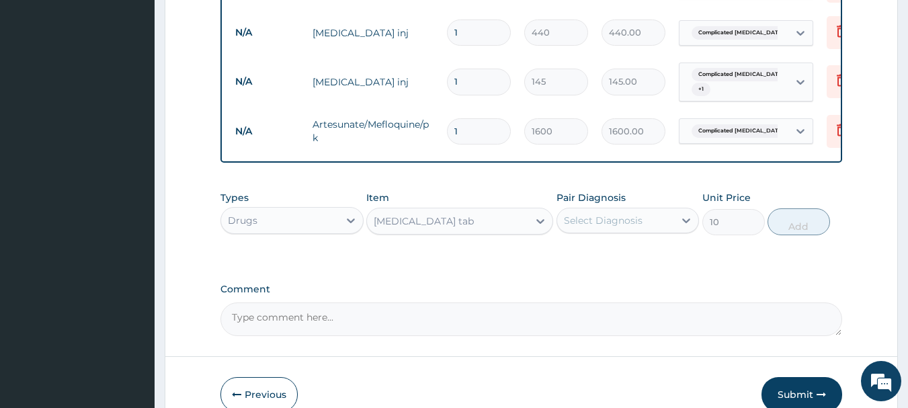
click at [588, 227] on div "Select Diagnosis" at bounding box center [603, 220] width 79 height 13
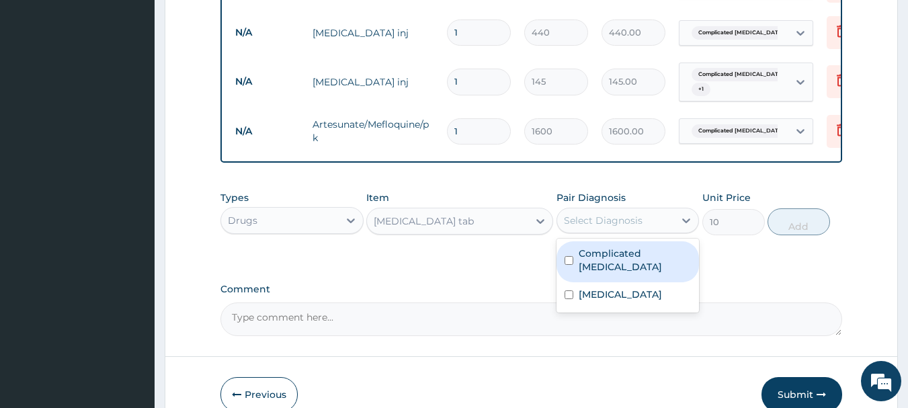
click at [603, 271] on div "Complicated [MEDICAL_DATA]" at bounding box center [627, 261] width 143 height 41
checkbox input "true"
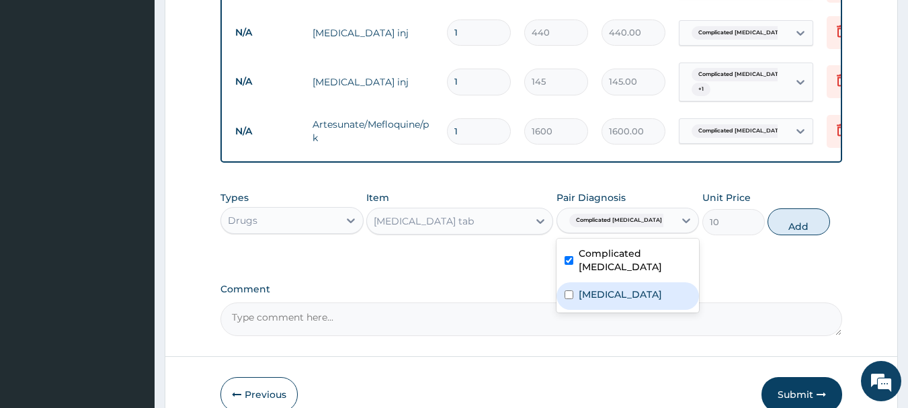
click at [603, 293] on label "[MEDICAL_DATA]" at bounding box center [620, 294] width 83 height 13
checkbox input "true"
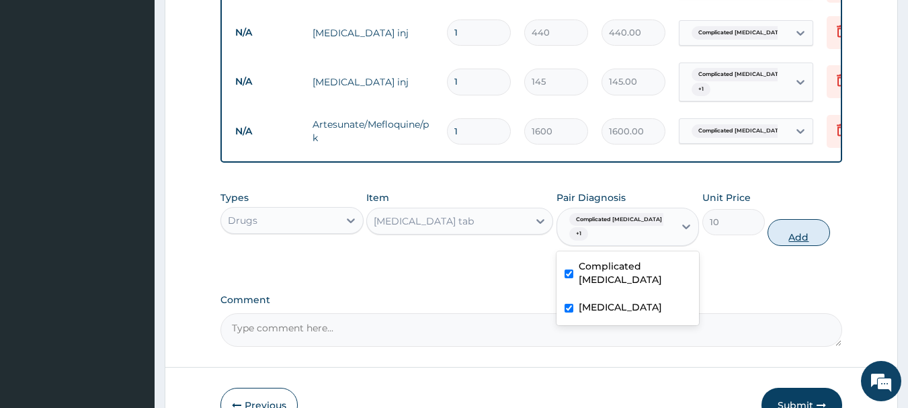
click at [788, 231] on button "Add" at bounding box center [798, 232] width 62 height 27
type input "0"
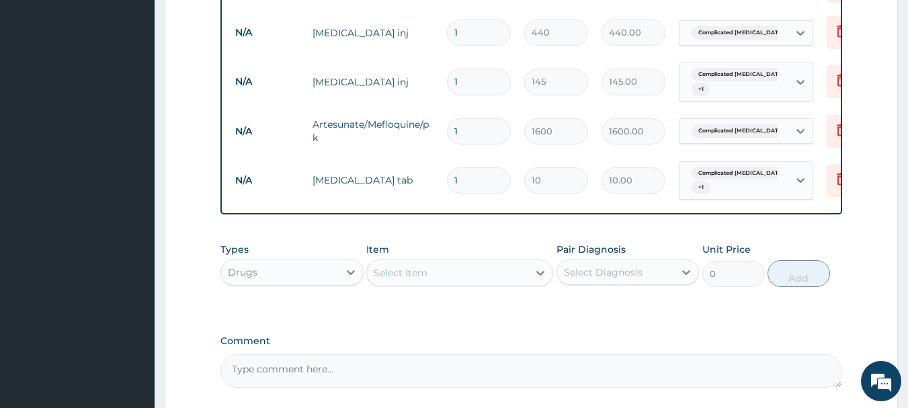
click at [423, 280] on div "Select Item" at bounding box center [401, 272] width 54 height 13
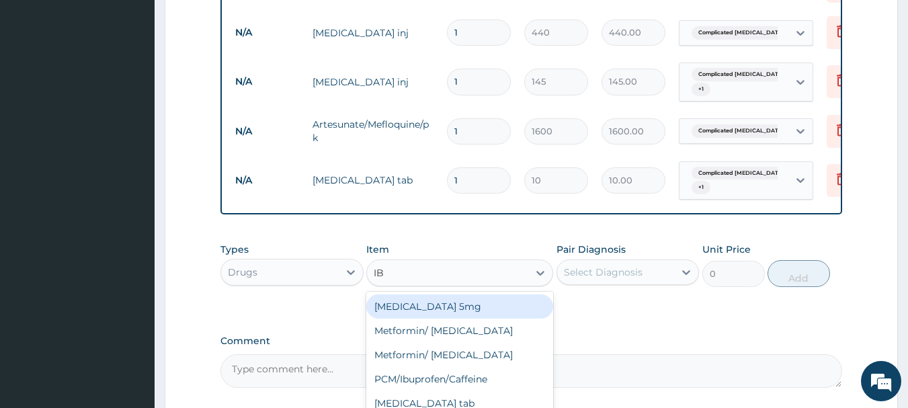
type input "IBU"
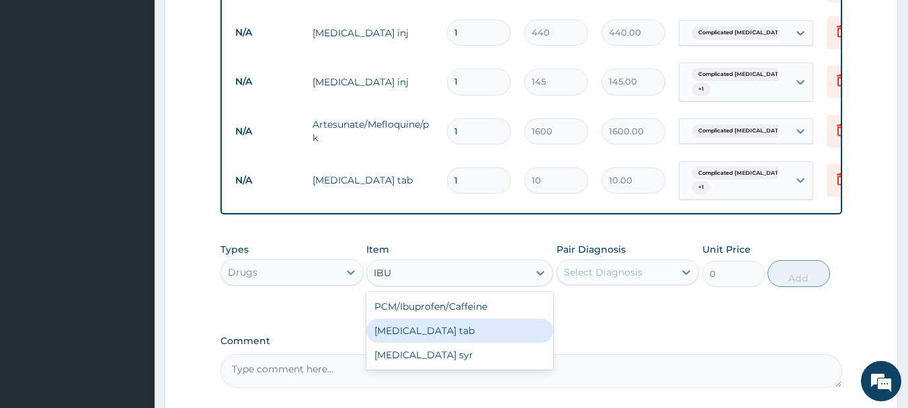
click at [432, 337] on div "[MEDICAL_DATA] tab" at bounding box center [459, 331] width 187 height 24
type input "12"
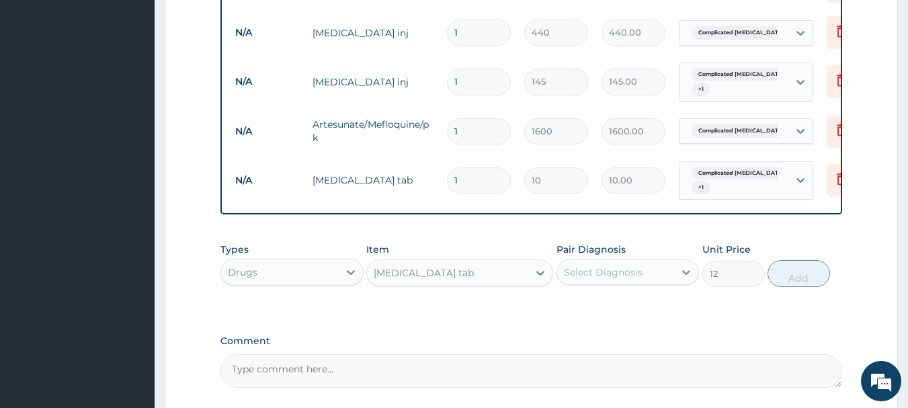
click at [630, 279] on div "Select Diagnosis" at bounding box center [603, 271] width 79 height 13
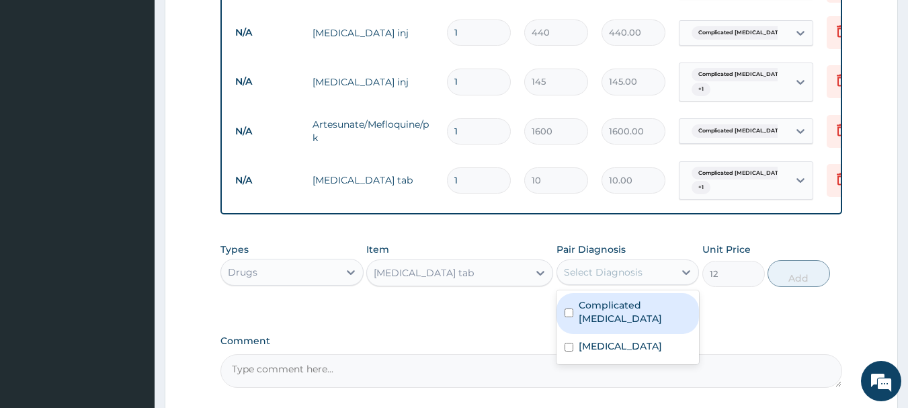
click at [628, 317] on label "Complicated [MEDICAL_DATA]" at bounding box center [635, 311] width 113 height 27
checkbox input "true"
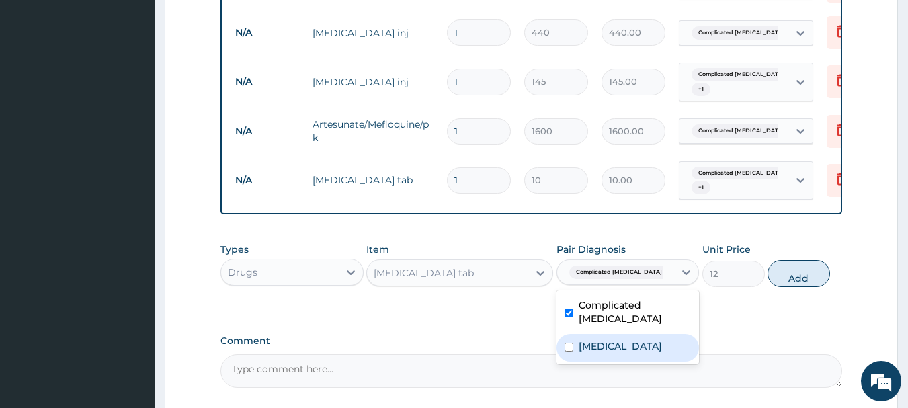
click at [620, 339] on div "[MEDICAL_DATA]" at bounding box center [627, 348] width 143 height 28
checkbox input "true"
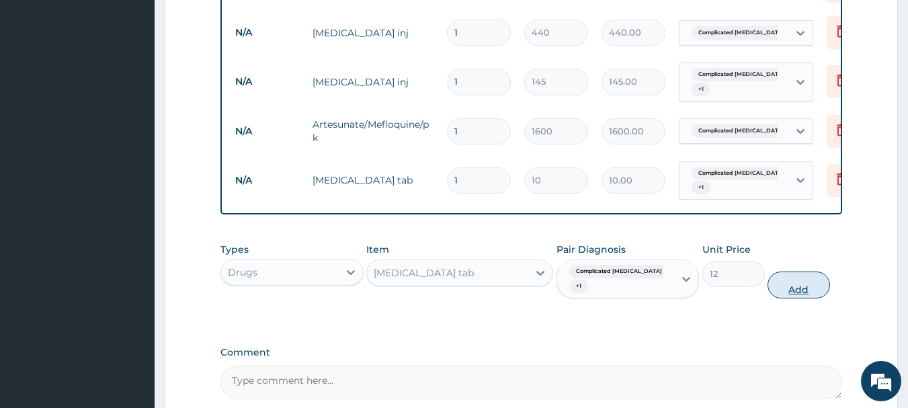
click at [790, 282] on button "Add" at bounding box center [798, 284] width 62 height 27
type input "0"
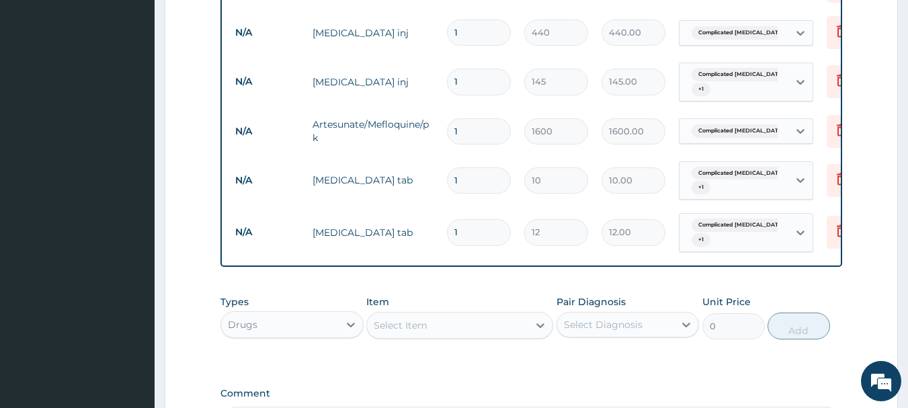
click at [476, 329] on div "Select Item" at bounding box center [447, 326] width 161 height 22
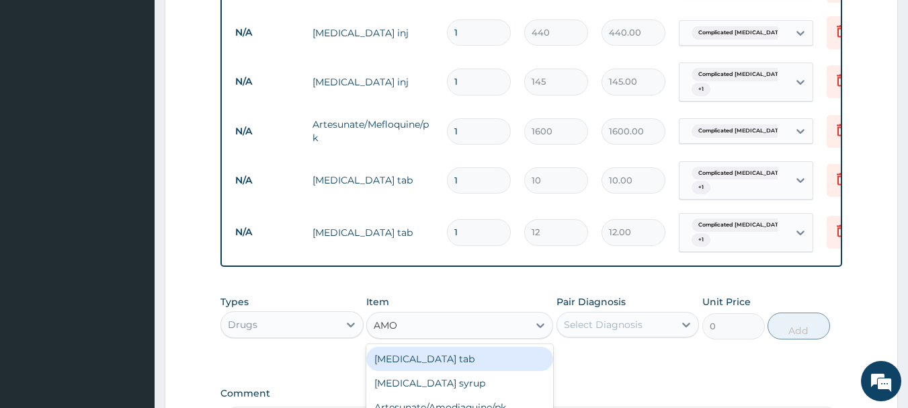
type input "AMOX"
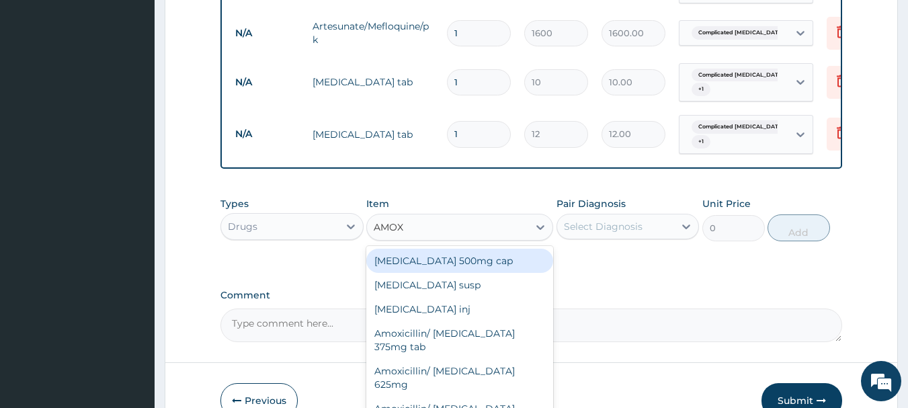
scroll to position [879, 0]
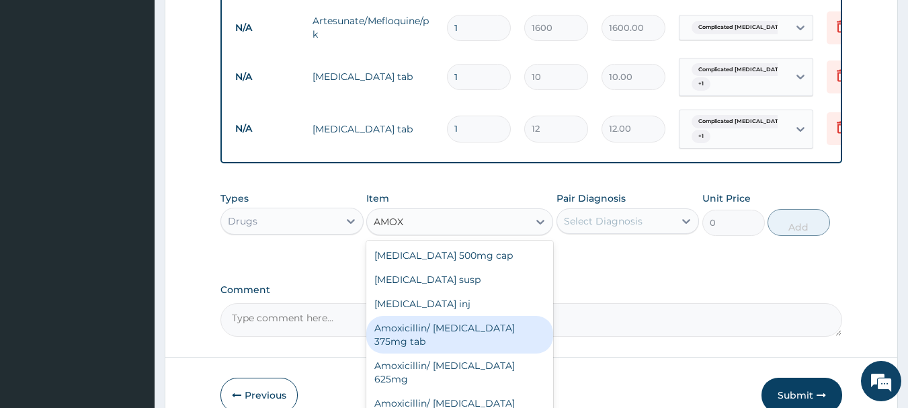
click at [468, 343] on div "Amoxicillin/ [MEDICAL_DATA] 375mg tab" at bounding box center [459, 335] width 187 height 38
type input "380"
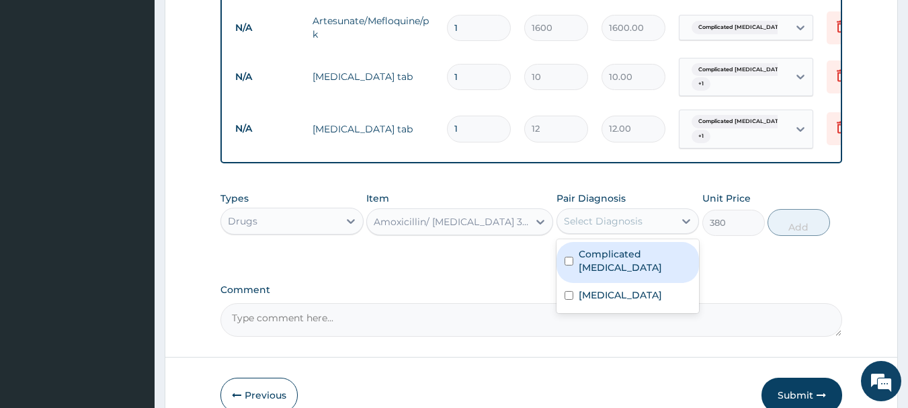
click at [624, 228] on div "Select Diagnosis" at bounding box center [603, 220] width 79 height 13
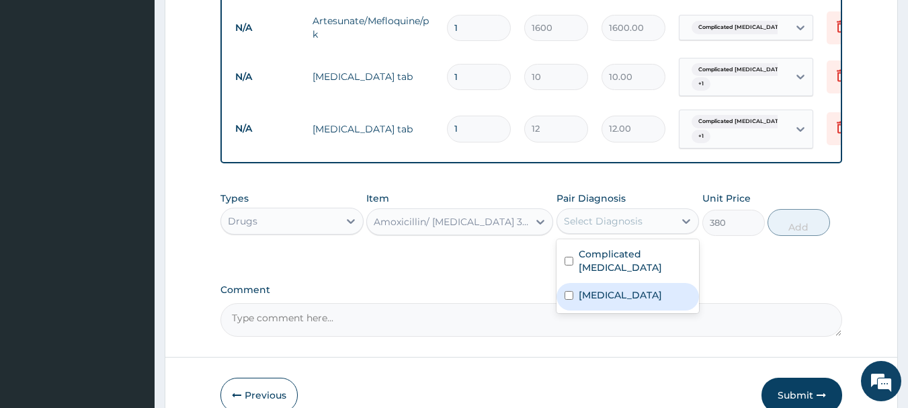
click at [601, 288] on label "[MEDICAL_DATA]" at bounding box center [620, 294] width 83 height 13
checkbox input "true"
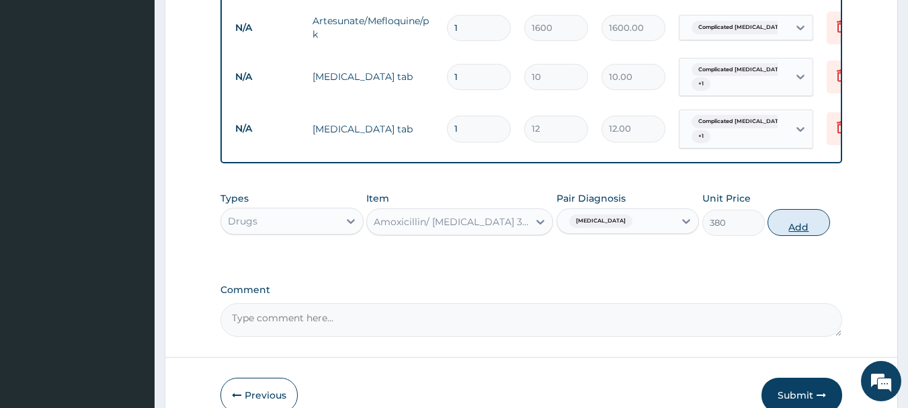
click at [788, 235] on button "Add" at bounding box center [798, 222] width 62 height 27
type input "0"
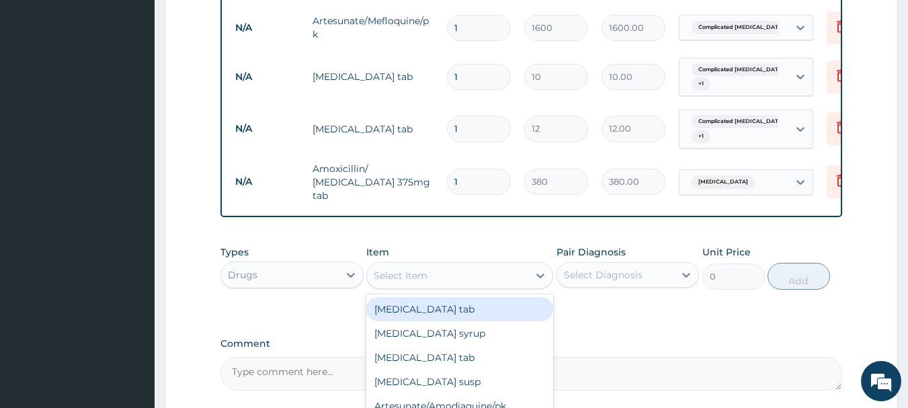
click at [434, 278] on div "Select Item" at bounding box center [447, 276] width 161 height 22
type input "B CO"
click at [440, 309] on div "Vitamin [MEDICAL_DATA]" at bounding box center [459, 309] width 187 height 24
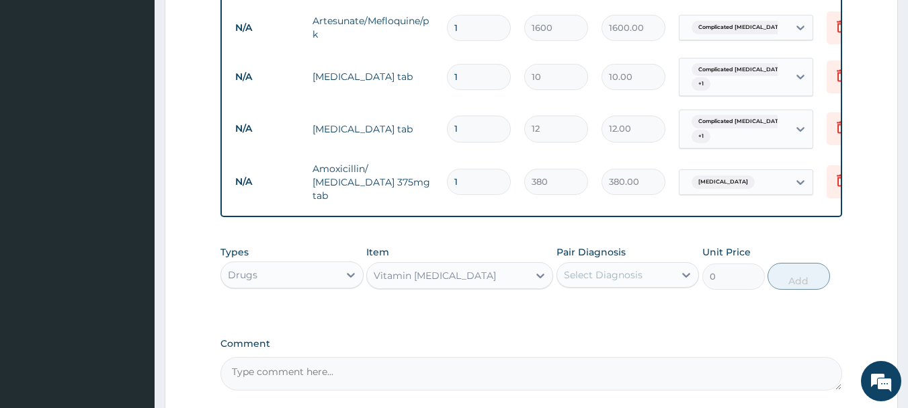
type input "10"
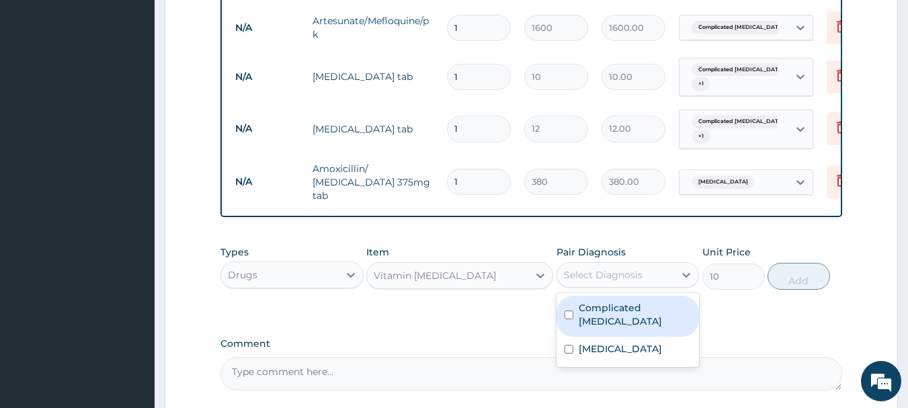
click at [636, 282] on div "Select Diagnosis" at bounding box center [603, 274] width 79 height 13
click at [603, 317] on label "Complicated [MEDICAL_DATA]" at bounding box center [635, 314] width 113 height 27
checkbox input "true"
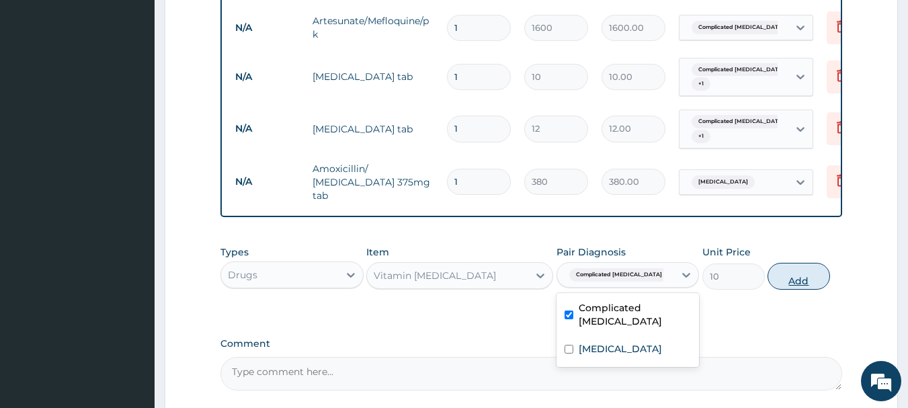
click at [776, 274] on button "Add" at bounding box center [798, 276] width 62 height 27
type input "0"
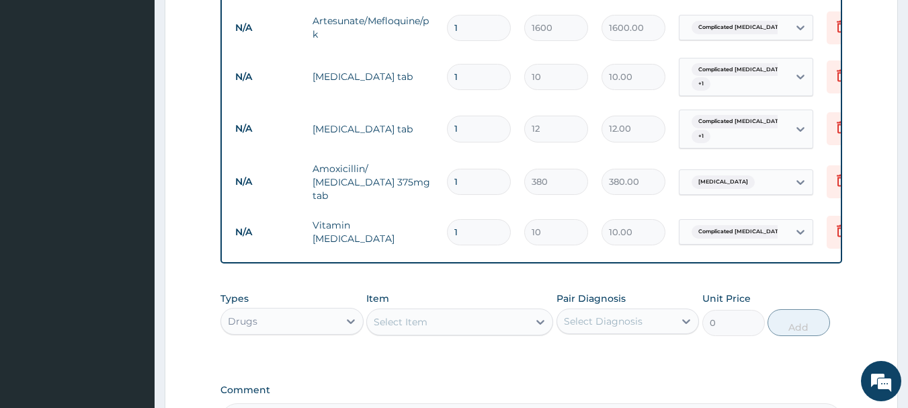
click at [499, 327] on div "Select Item" at bounding box center [447, 322] width 161 height 22
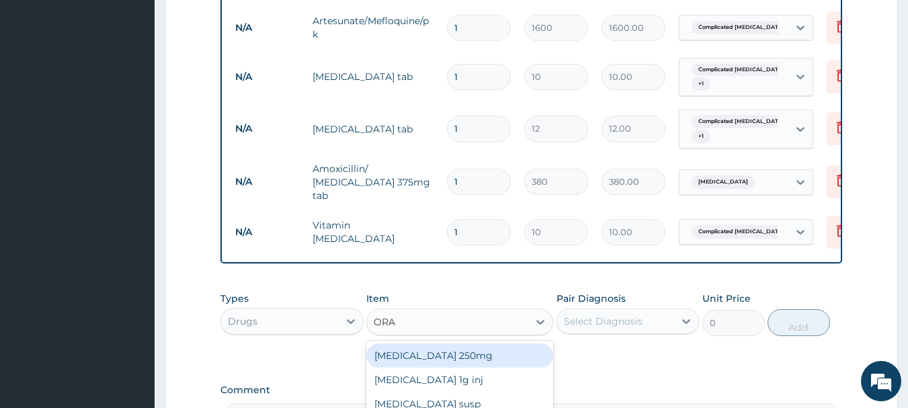
type input "ORAL"
click at [464, 358] on div "[MEDICAL_DATA] salt" at bounding box center [459, 355] width 187 height 24
type input "250"
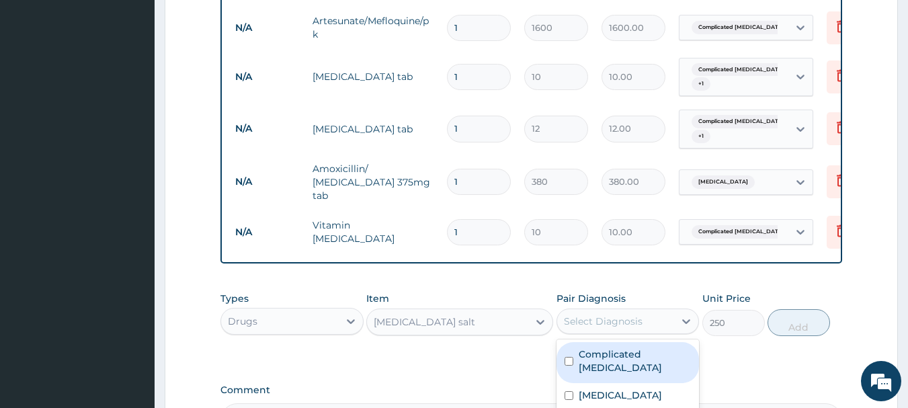
click at [623, 322] on div "Select Diagnosis" at bounding box center [603, 321] width 79 height 13
click at [612, 360] on label "Complicated [MEDICAL_DATA]" at bounding box center [635, 360] width 113 height 27
checkbox input "true"
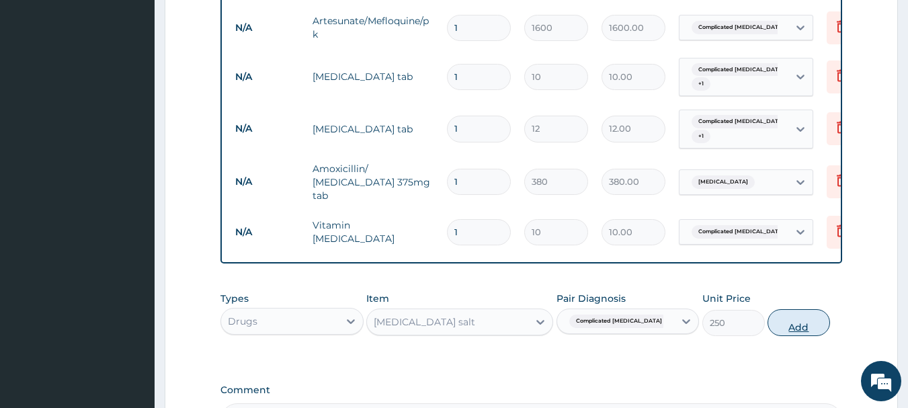
click at [796, 326] on button "Add" at bounding box center [798, 322] width 62 height 27
type input "0"
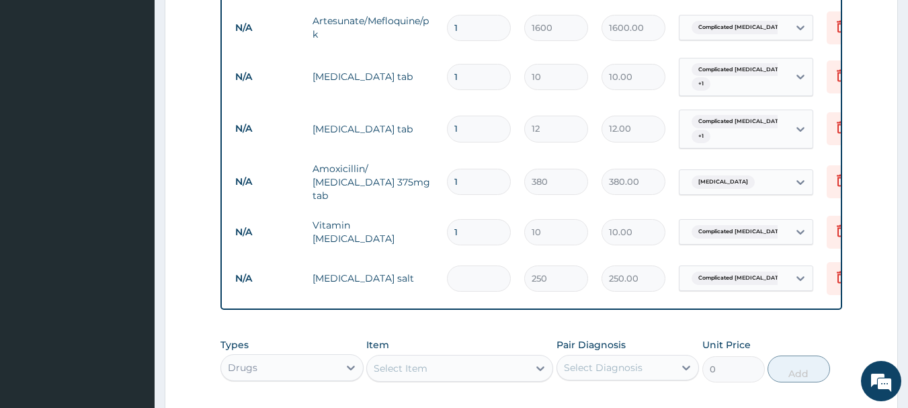
type input "0.00"
type input "2"
type input "500.00"
type input "2"
click at [462, 228] on input "1" at bounding box center [479, 232] width 64 height 26
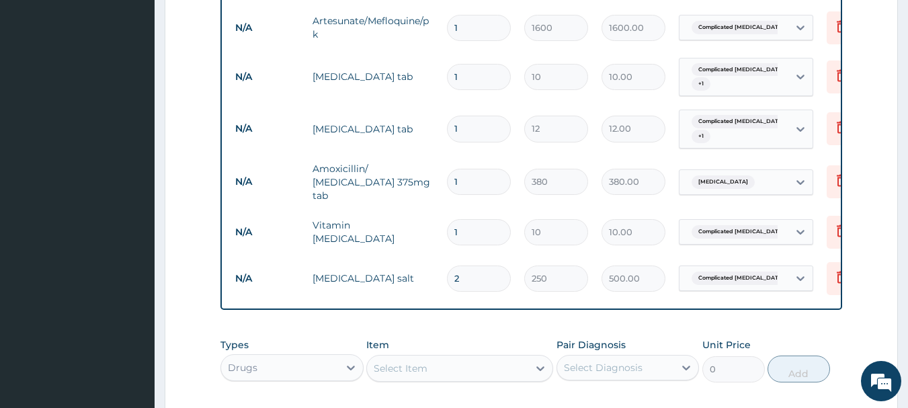
type input "0.00"
type input "2"
type input "20.00"
type input "20"
type input "200.00"
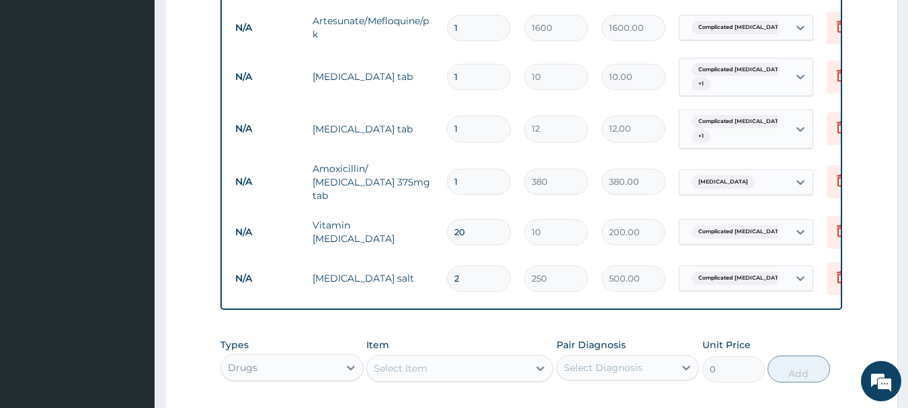
type input "20"
click at [462, 175] on input "1" at bounding box center [479, 182] width 64 height 26
type input "14"
type input "5320.00"
type input "14"
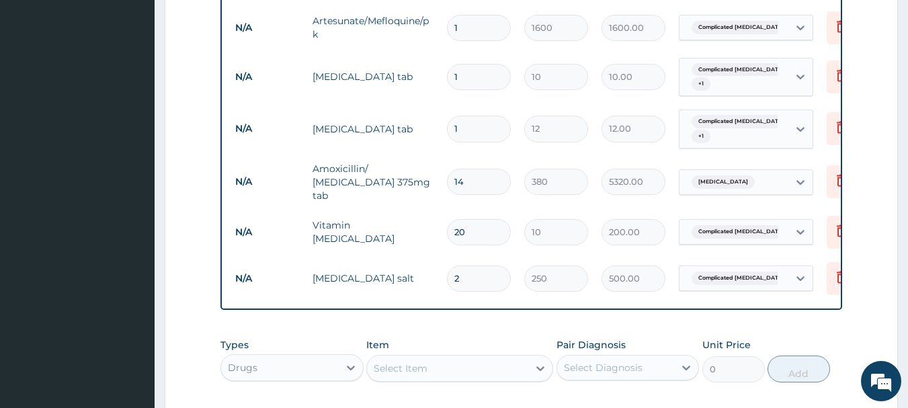
click at [460, 126] on input "1" at bounding box center [479, 129] width 64 height 26
type input "0.00"
type input "2"
type input "24.00"
type input "20"
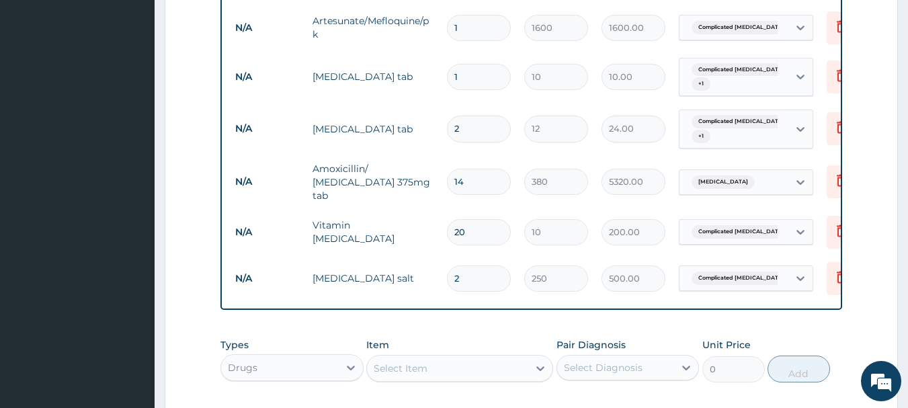
type input "240.00"
type input "20"
click at [465, 75] on input "1" at bounding box center [479, 77] width 64 height 26
type input "0.00"
type input "3"
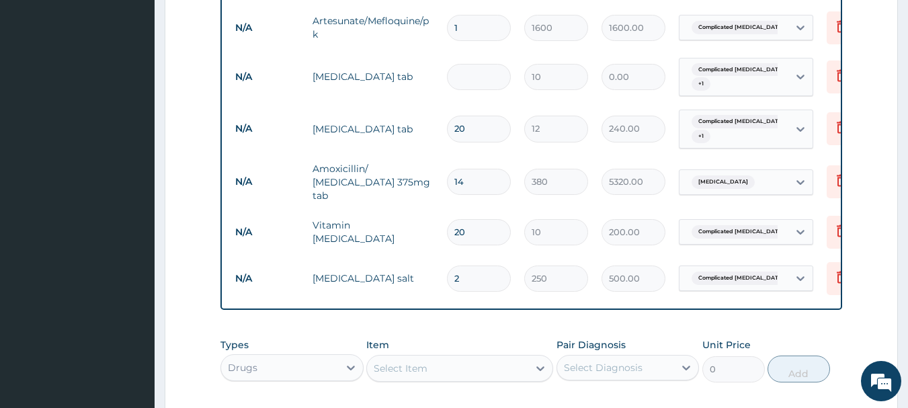
type input "30.00"
type input "30"
type input "300.00"
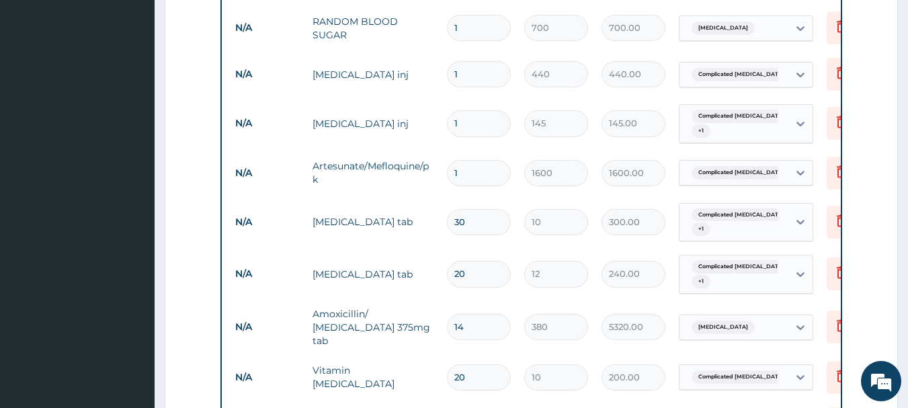
scroll to position [727, 0]
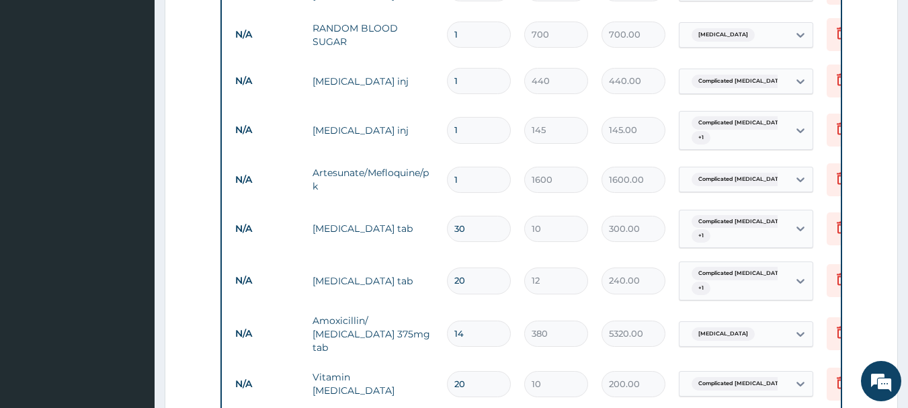
type input "30"
click at [460, 79] on input "1" at bounding box center [479, 81] width 64 height 26
type input "0.00"
type input "6"
type input "2640.00"
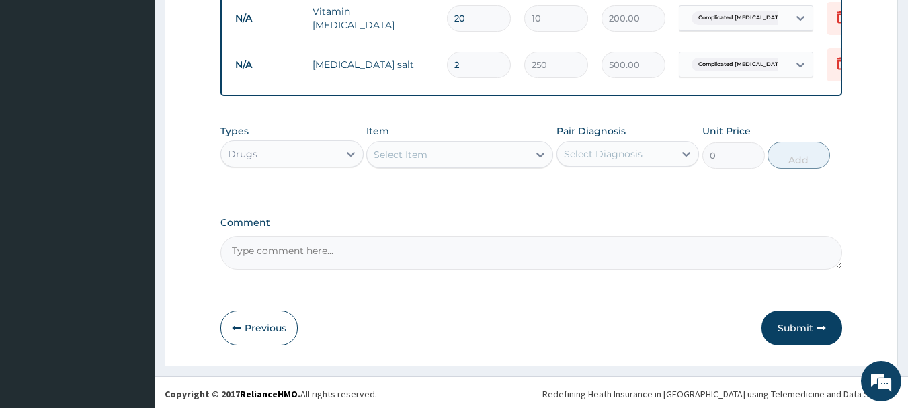
scroll to position [1098, 0]
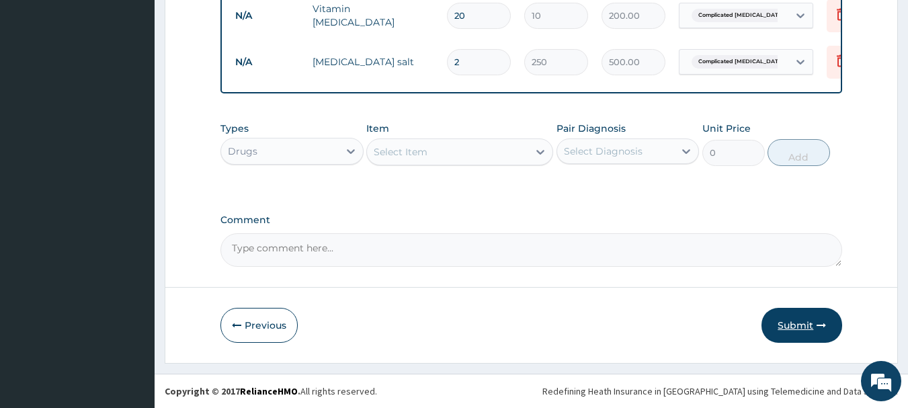
type input "6"
click at [811, 328] on button "Submit" at bounding box center [801, 325] width 81 height 35
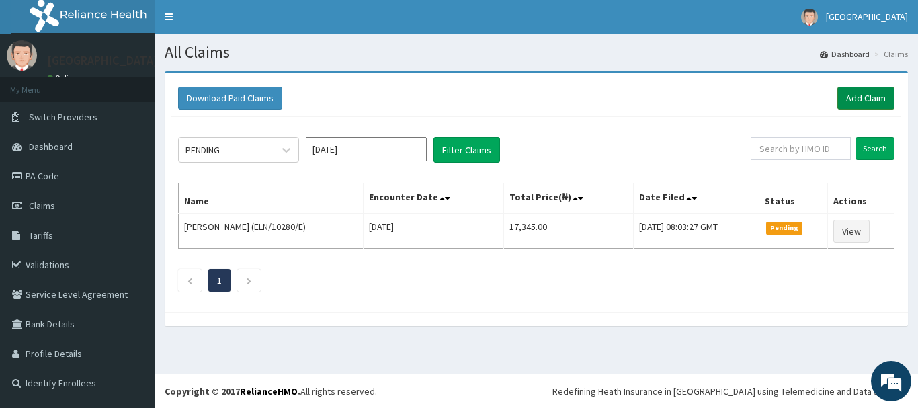
click at [858, 91] on link "Add Claim" at bounding box center [865, 98] width 57 height 23
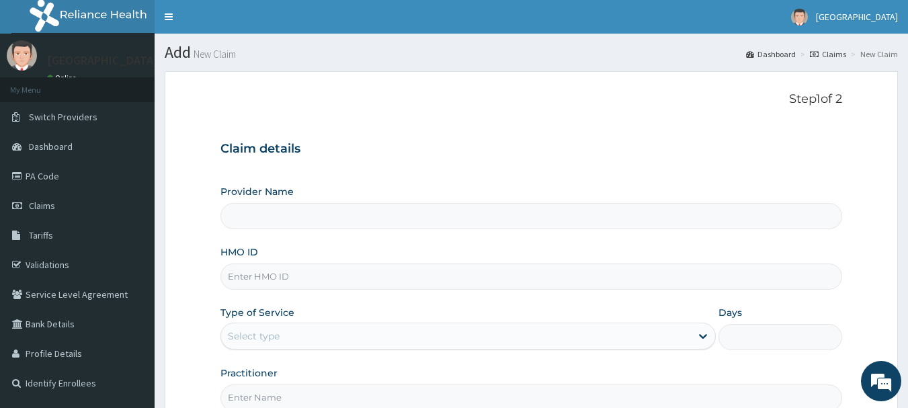
type input "[GEOGRAPHIC_DATA]"
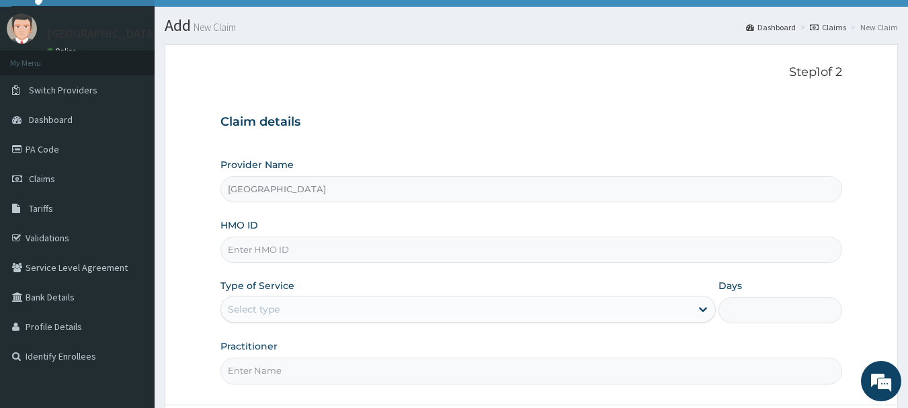
scroll to position [54, 0]
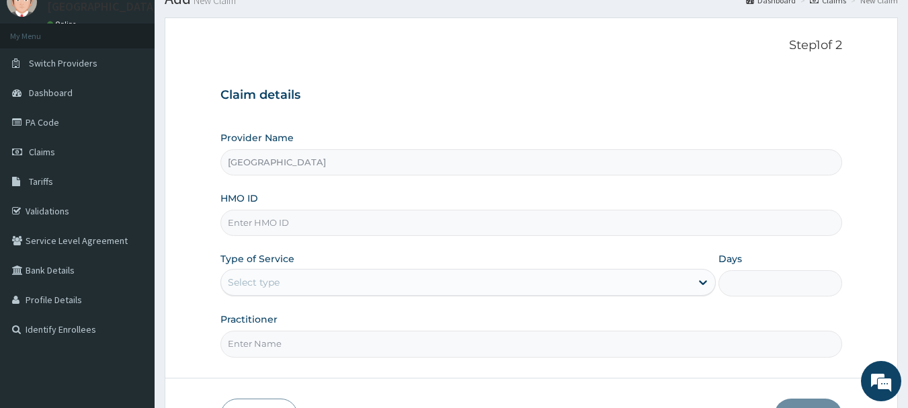
click at [276, 219] on input "HMO ID" at bounding box center [531, 223] width 622 height 26
type input "GTC/10096/F"
click at [298, 294] on div "Select type" at bounding box center [467, 282] width 495 height 27
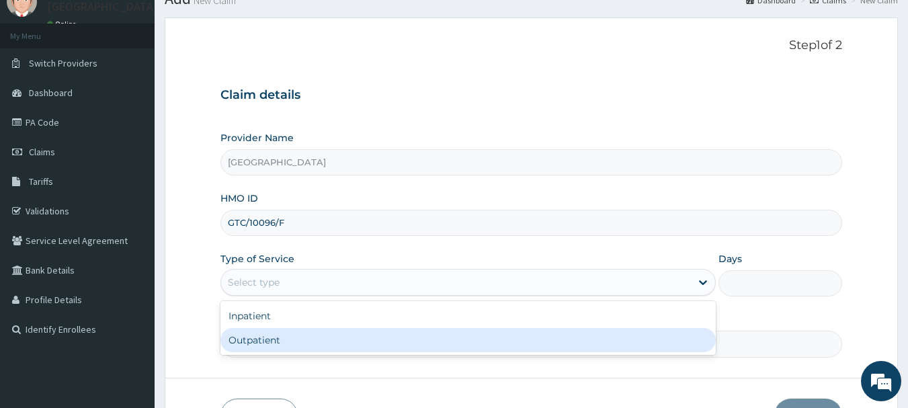
click at [268, 339] on div "Outpatient" at bounding box center [467, 340] width 495 height 24
type input "1"
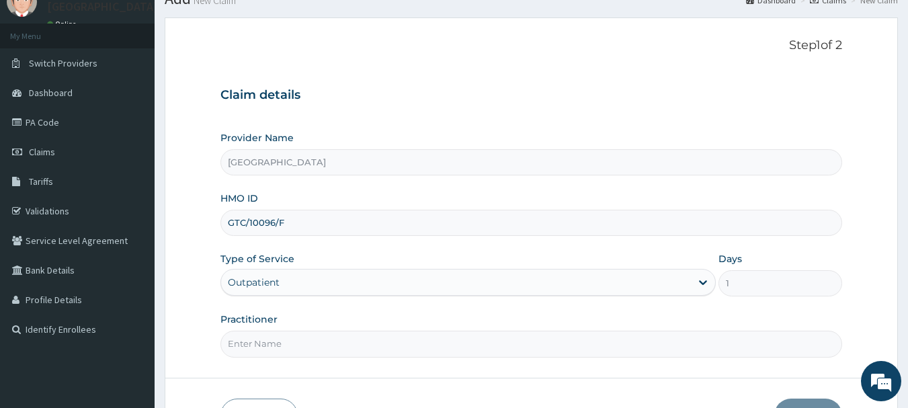
click at [268, 339] on input "Practitioner" at bounding box center [531, 344] width 622 height 26
type input "Emmanuel Oladipo"
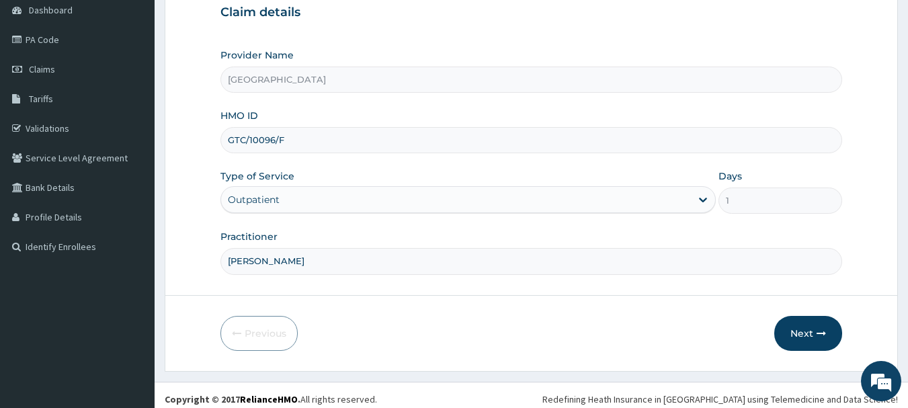
scroll to position [144, 0]
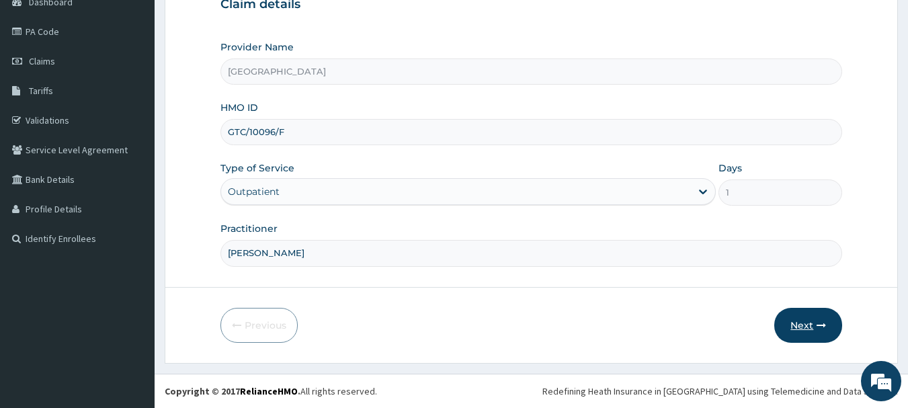
click at [808, 321] on button "Next" at bounding box center [808, 325] width 68 height 35
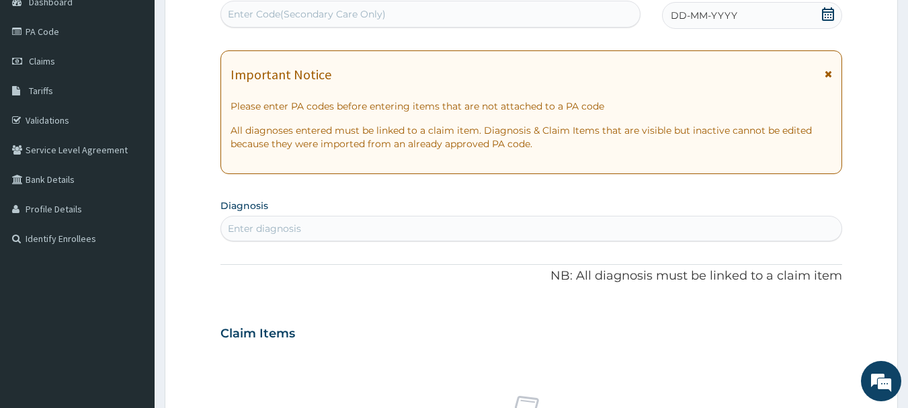
click at [827, 13] on icon at bounding box center [827, 13] width 13 height 13
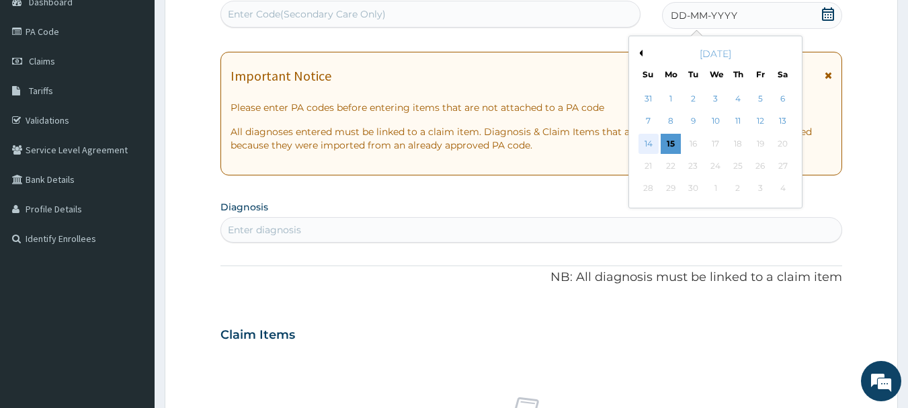
click at [651, 141] on div "14" at bounding box center [648, 144] width 20 height 20
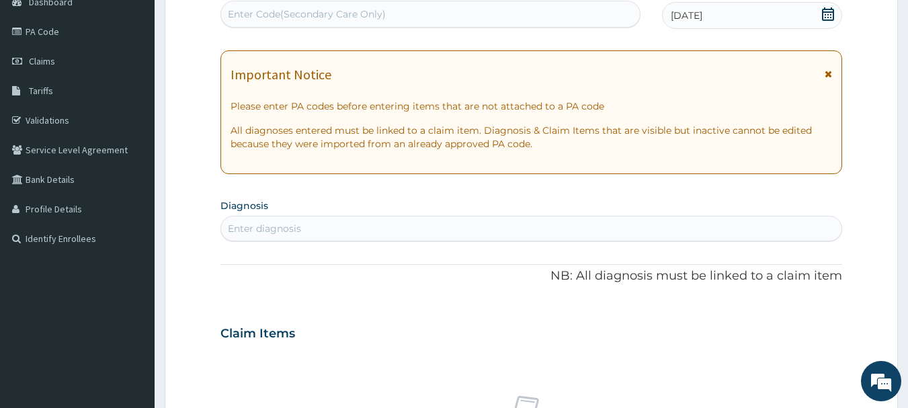
click at [348, 219] on div "Enter diagnosis" at bounding box center [531, 229] width 621 height 22
type input "MALARIA"
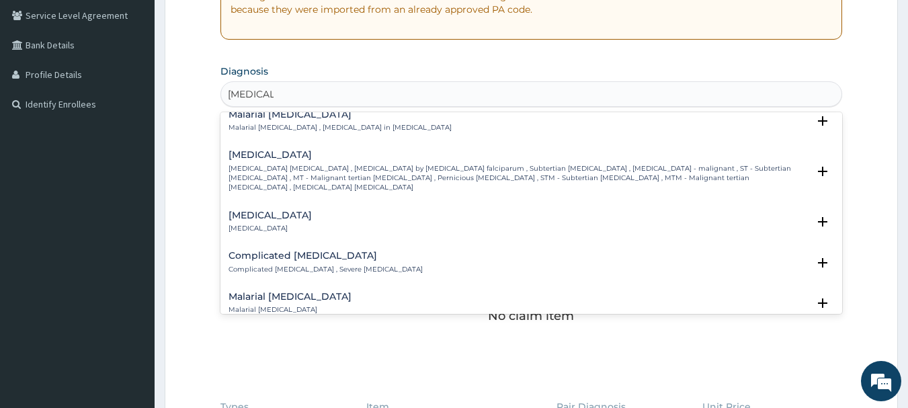
scroll to position [511, 0]
click at [311, 250] on h4 "Complicated malaria" at bounding box center [325, 255] width 194 height 10
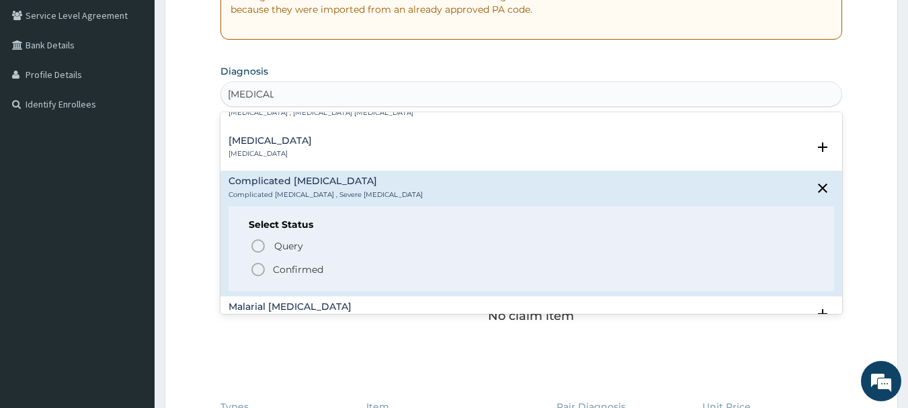
scroll to position [591, 0]
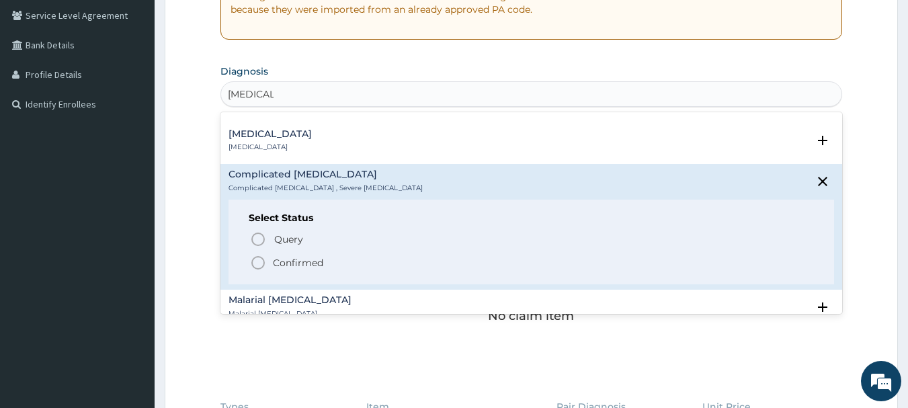
click at [269, 255] on span "Confirmed" at bounding box center [532, 263] width 564 height 16
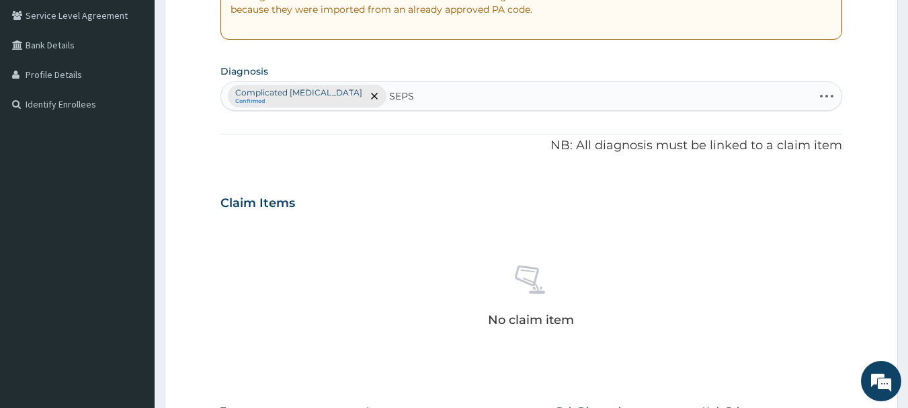
type input "SEPSI"
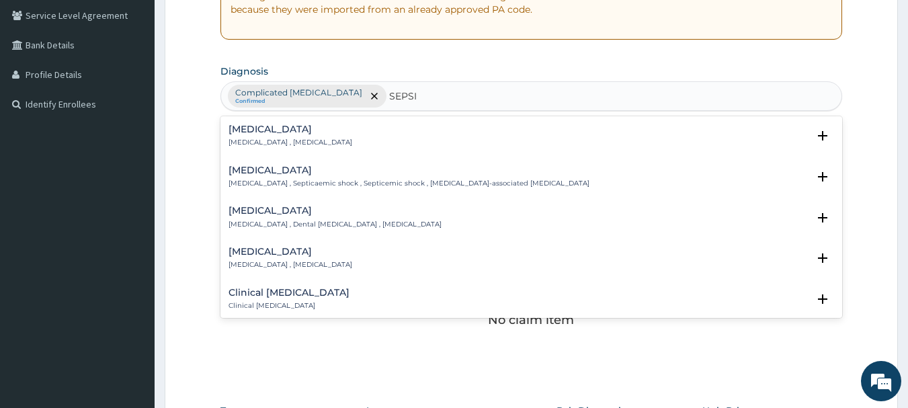
click at [263, 140] on p "Systemic infection , Sepsis" at bounding box center [290, 142] width 124 height 9
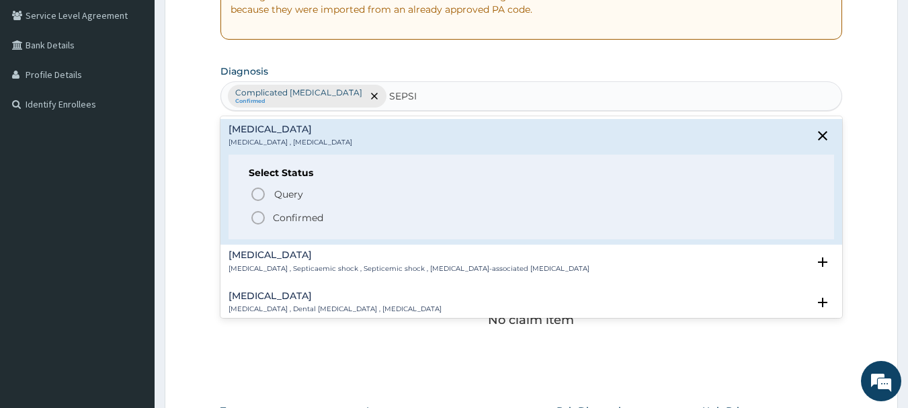
click at [282, 220] on p "Confirmed" at bounding box center [298, 217] width 50 height 13
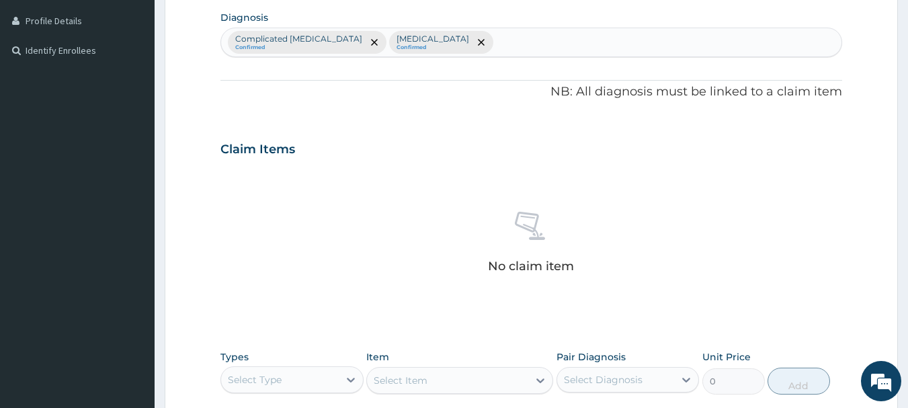
scroll to position [360, 0]
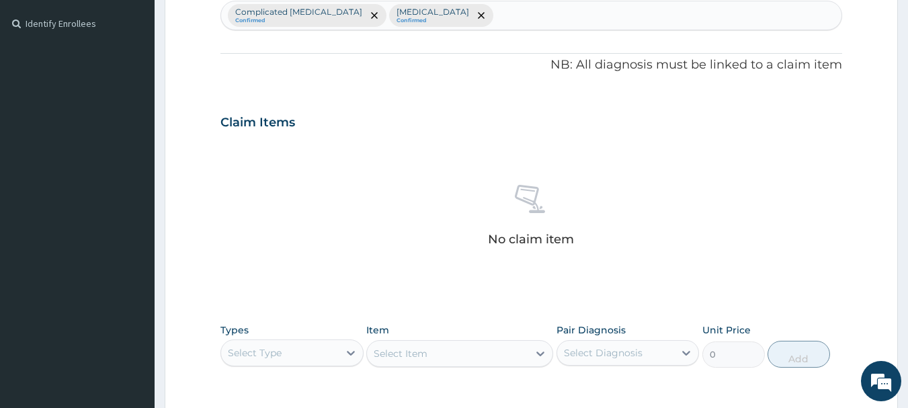
click at [292, 353] on div "Select Type" at bounding box center [280, 353] width 118 height 22
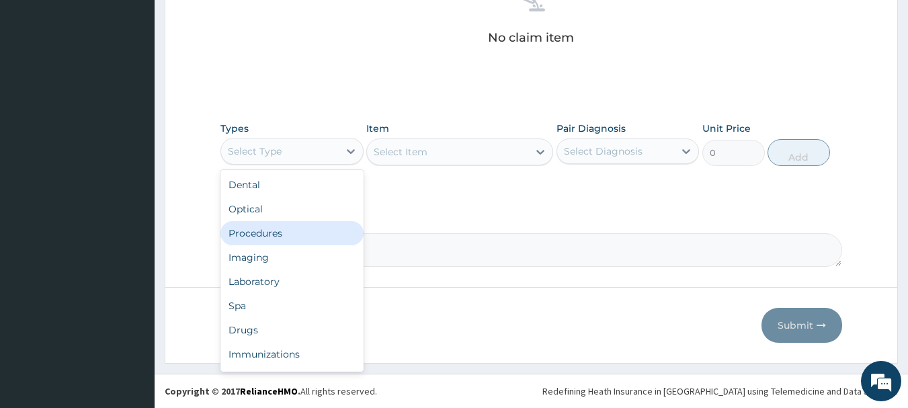
click at [263, 235] on div "Procedures" at bounding box center [291, 233] width 143 height 24
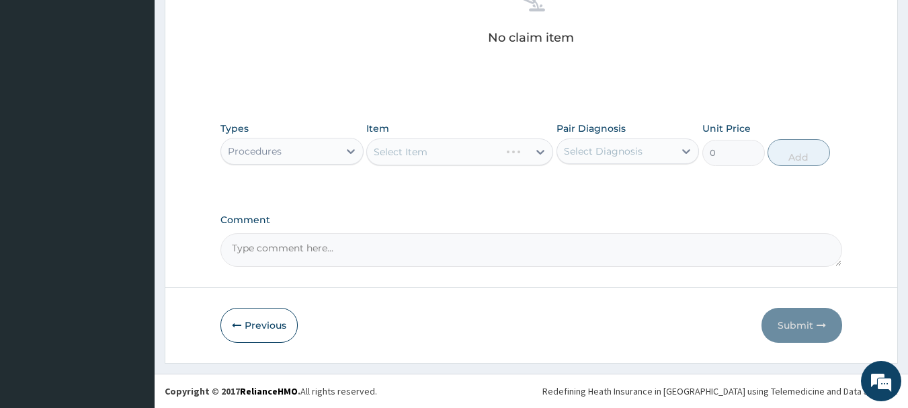
click at [441, 146] on div "Select Item" at bounding box center [459, 151] width 187 height 27
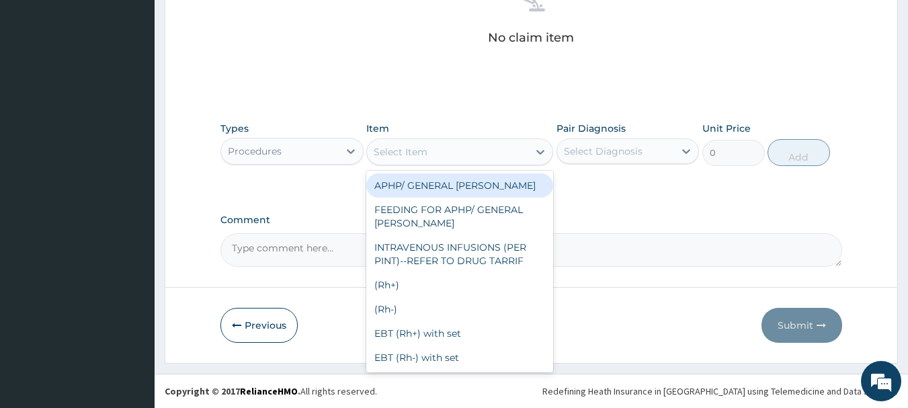
click at [441, 146] on div "Select Item" at bounding box center [447, 152] width 161 height 22
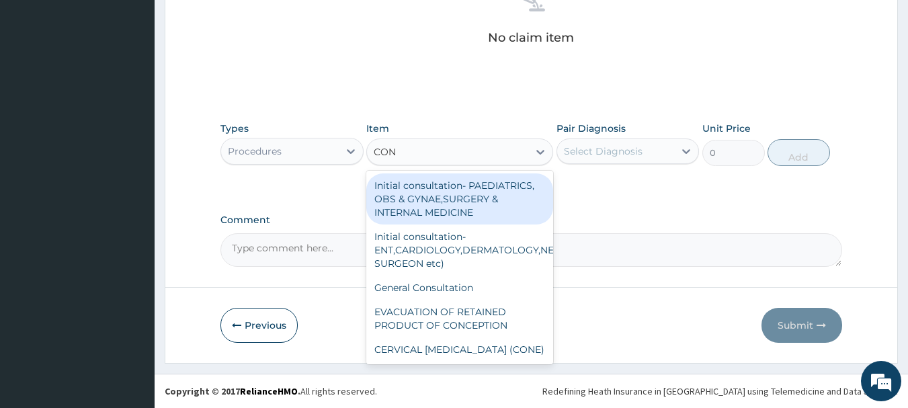
type input "CONS"
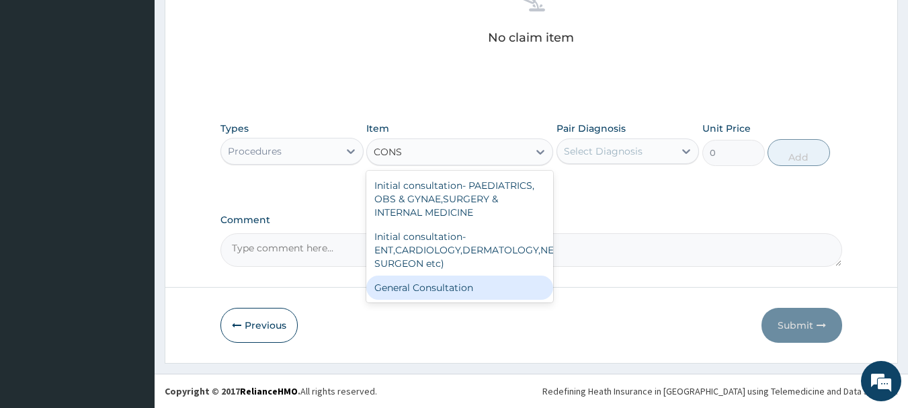
click at [417, 285] on div "General Consultation" at bounding box center [459, 288] width 187 height 24
type input "2000"
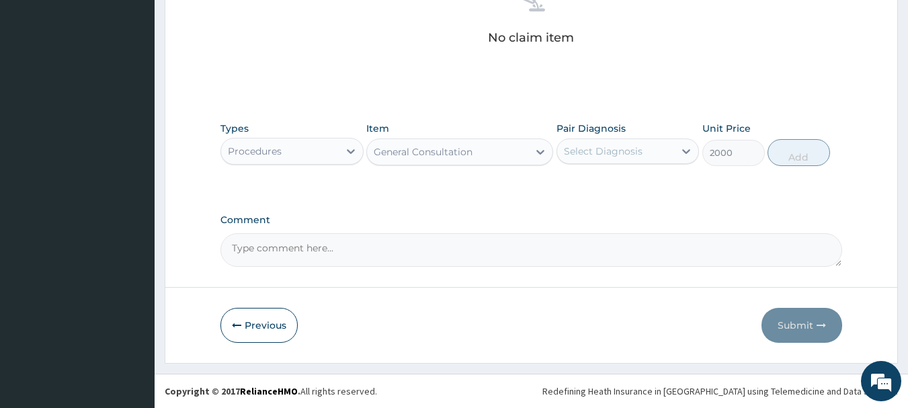
click at [612, 155] on div "Select Diagnosis" at bounding box center [603, 150] width 79 height 13
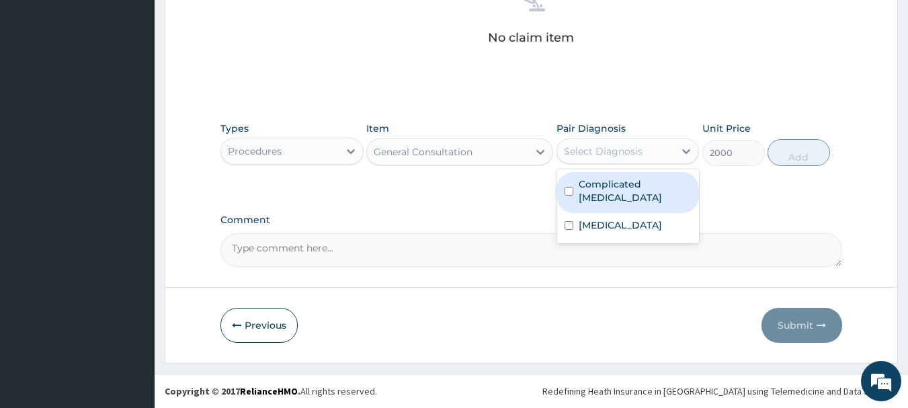
click at [610, 184] on label "Complicated malaria" at bounding box center [635, 190] width 113 height 27
checkbox input "true"
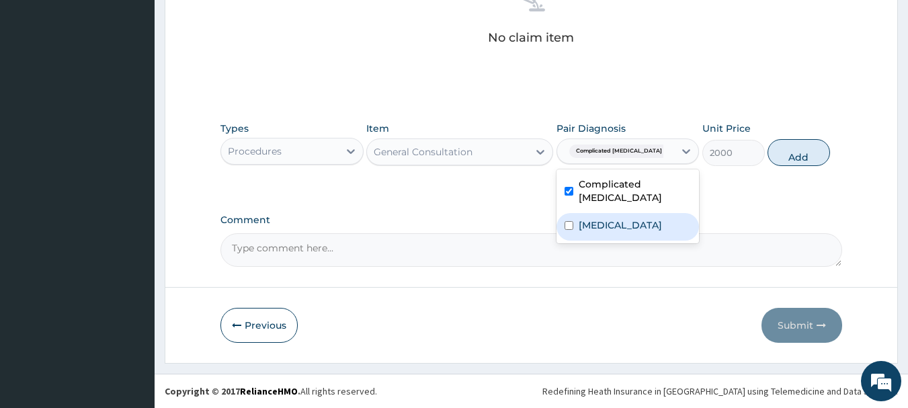
click at [603, 218] on label "Sepsis" at bounding box center [620, 224] width 83 height 13
checkbox input "true"
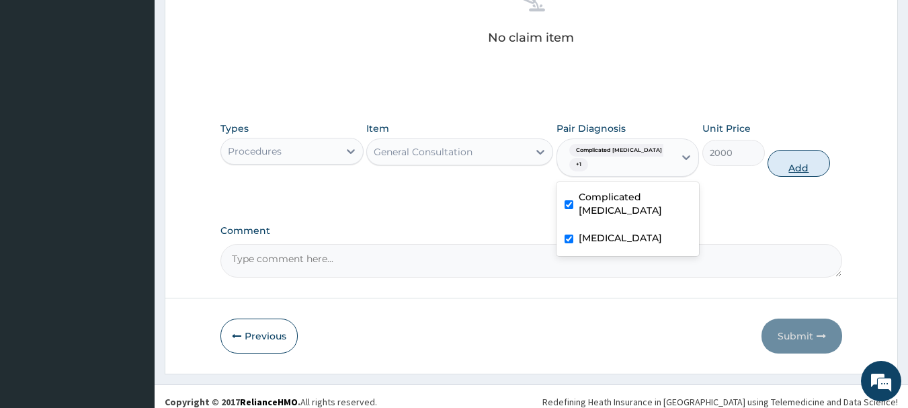
click at [791, 155] on button "Add" at bounding box center [798, 163] width 62 height 27
type input "0"
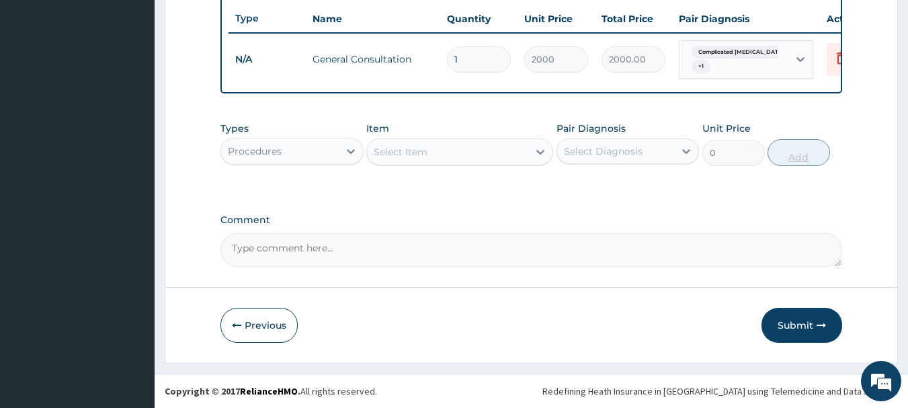
scroll to position [513, 0]
click at [485, 141] on div "Select Item" at bounding box center [447, 152] width 161 height 22
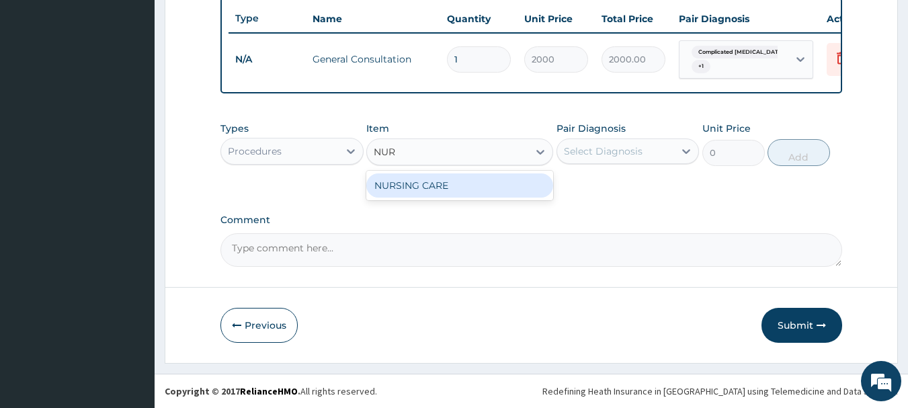
type input "NURS"
click at [437, 191] on div "NURSING CARE" at bounding box center [459, 185] width 187 height 24
type input "1000"
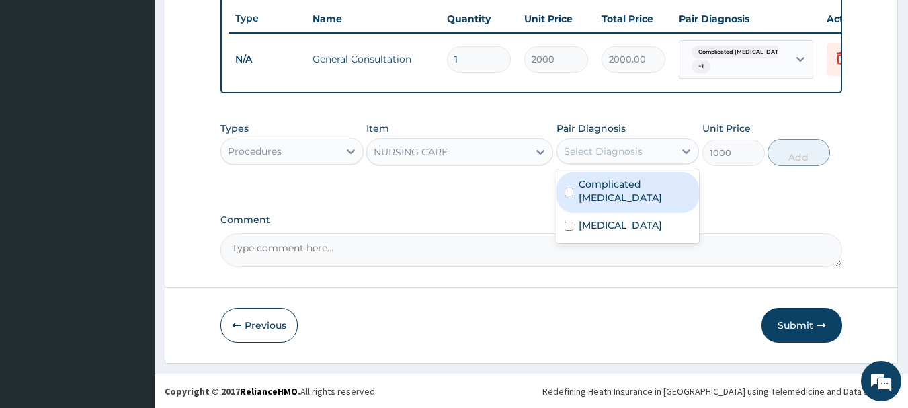
click at [636, 151] on div "Select Diagnosis" at bounding box center [603, 150] width 79 height 13
click at [618, 182] on label "Complicated malaria" at bounding box center [635, 190] width 113 height 27
checkbox input "true"
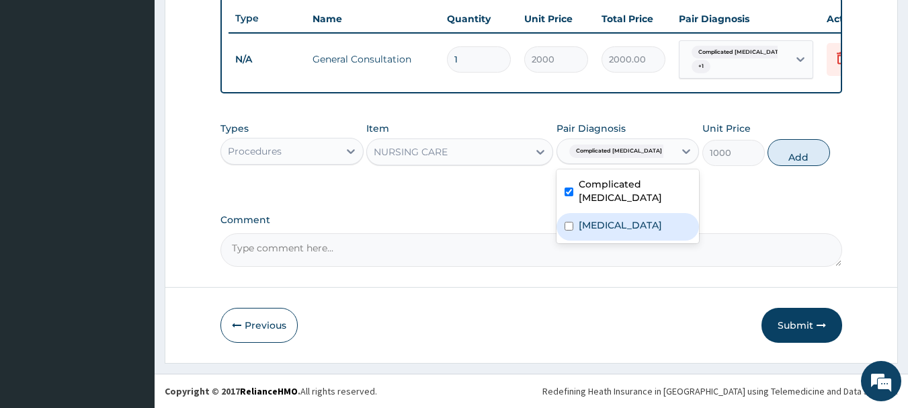
click at [601, 218] on label "Sepsis" at bounding box center [620, 224] width 83 height 13
checkbox input "true"
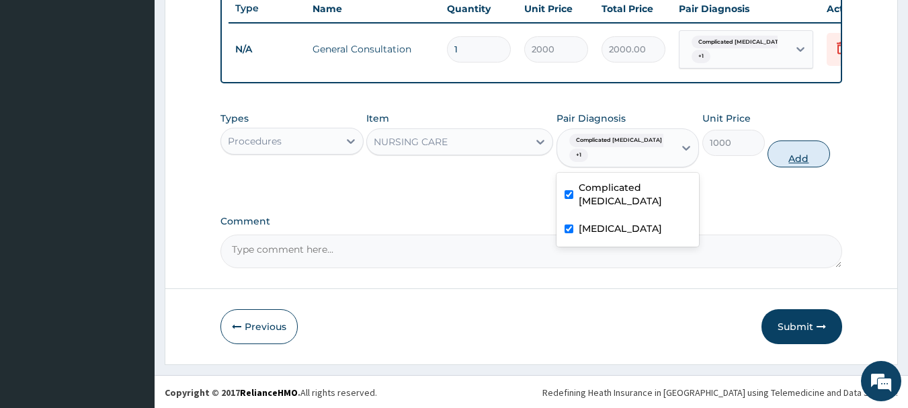
click at [792, 157] on button "Add" at bounding box center [798, 153] width 62 height 27
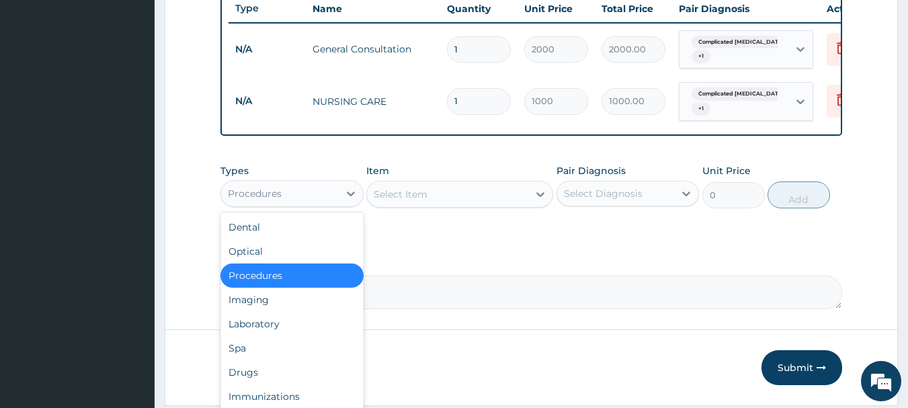
click at [327, 204] on div "Procedures" at bounding box center [280, 194] width 118 height 22
click at [253, 336] on div "Laboratory" at bounding box center [291, 324] width 143 height 24
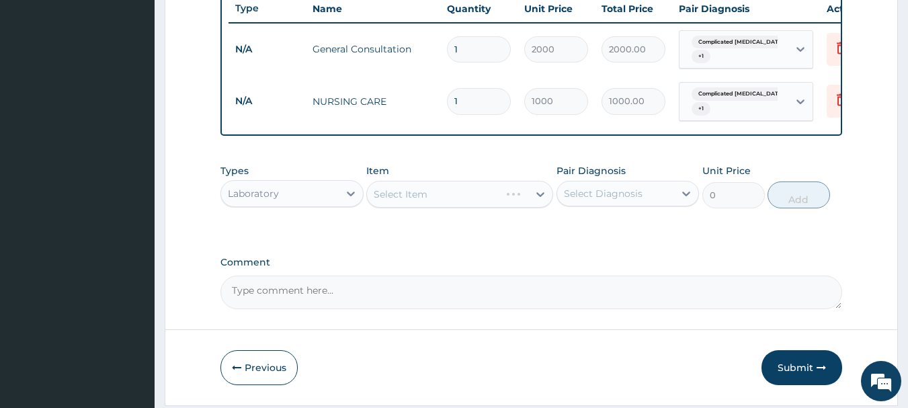
click at [456, 207] on div "Select Item" at bounding box center [459, 194] width 187 height 27
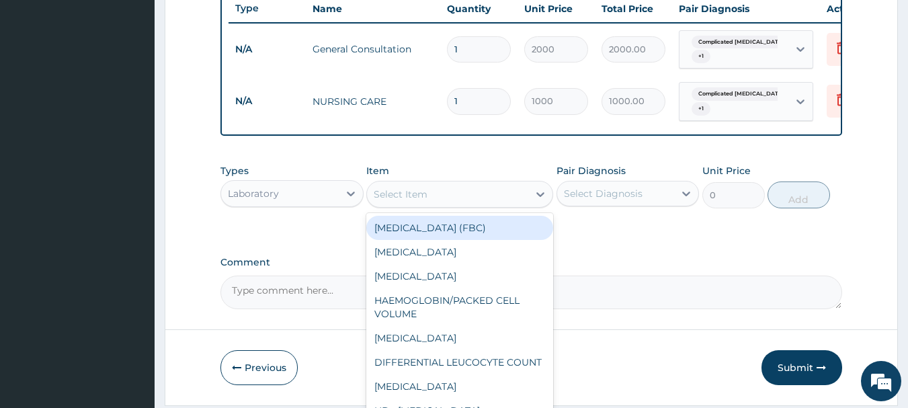
click at [456, 205] on div "Select Item" at bounding box center [447, 194] width 161 height 22
click at [476, 235] on div "FULL BLOOD COUNT (FBC)" at bounding box center [459, 228] width 187 height 24
type input "2000"
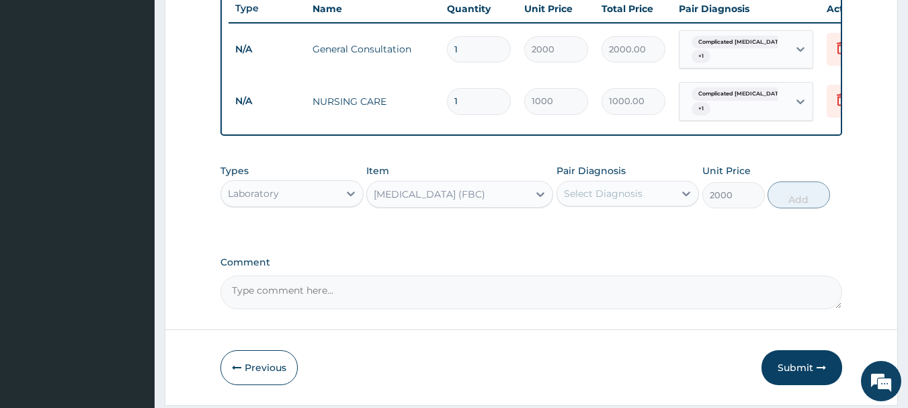
click at [614, 200] on div "Select Diagnosis" at bounding box center [603, 193] width 79 height 13
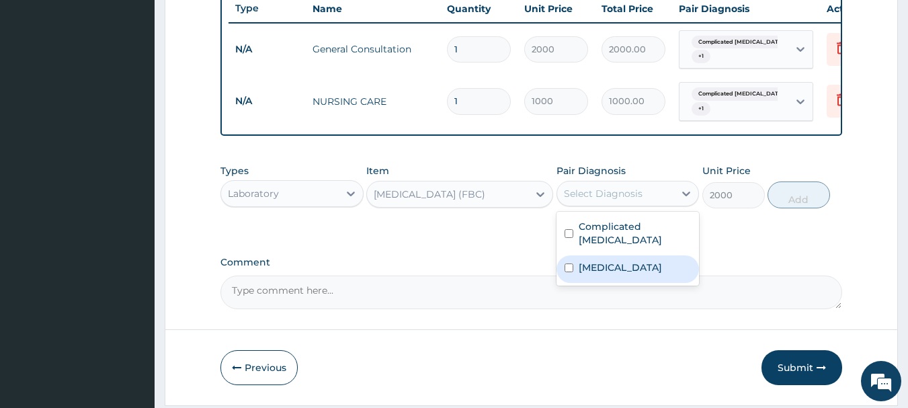
click at [590, 261] on label "Sepsis" at bounding box center [620, 267] width 83 height 13
checkbox input "true"
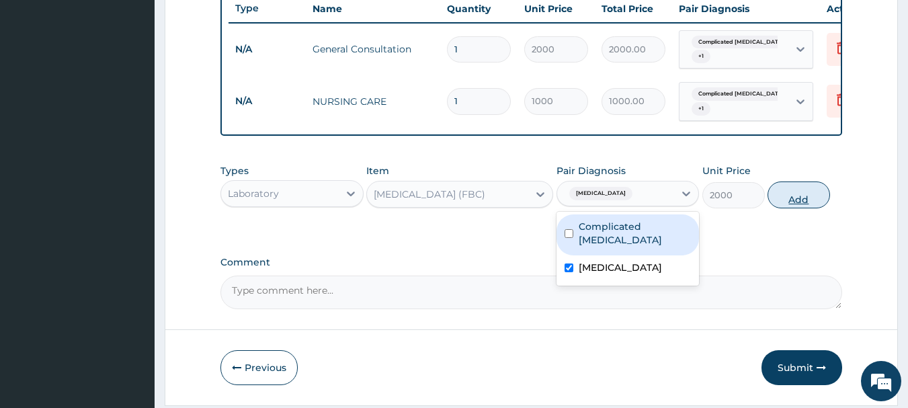
click at [782, 208] on button "Add" at bounding box center [798, 194] width 62 height 27
type input "0"
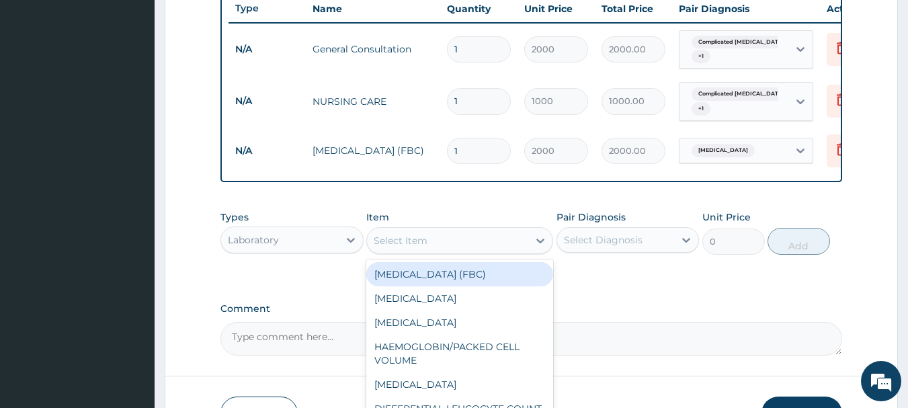
click at [450, 243] on div "Select Item" at bounding box center [447, 241] width 161 height 22
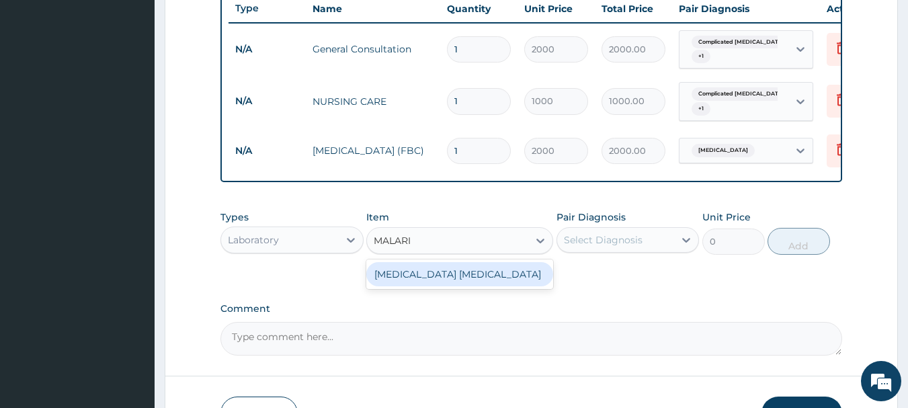
type input "MALARIA"
click at [453, 283] on div "MALARIA PARASITE" at bounding box center [459, 274] width 187 height 24
type input "700"
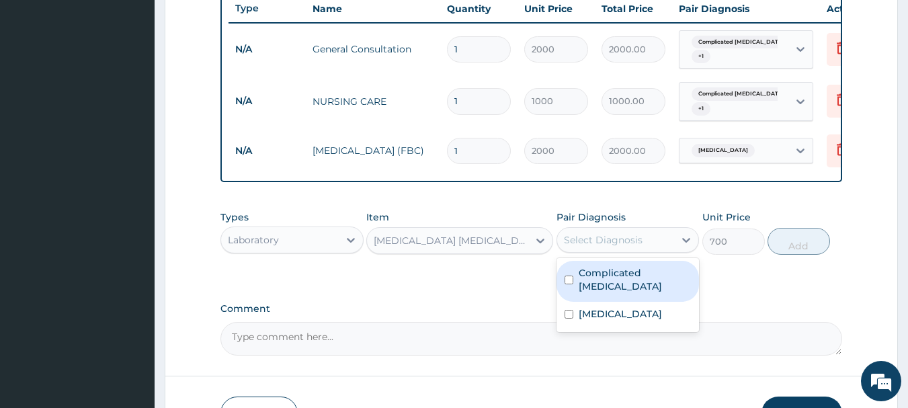
click at [589, 241] on div "Select Diagnosis" at bounding box center [616, 240] width 118 height 22
click at [601, 283] on label "Complicated malaria" at bounding box center [635, 279] width 113 height 27
checkbox input "true"
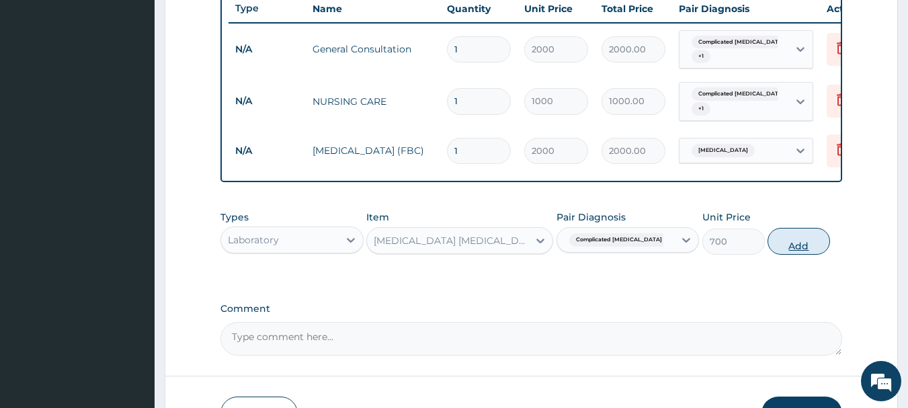
click at [792, 254] on button "Add" at bounding box center [798, 241] width 62 height 27
type input "0"
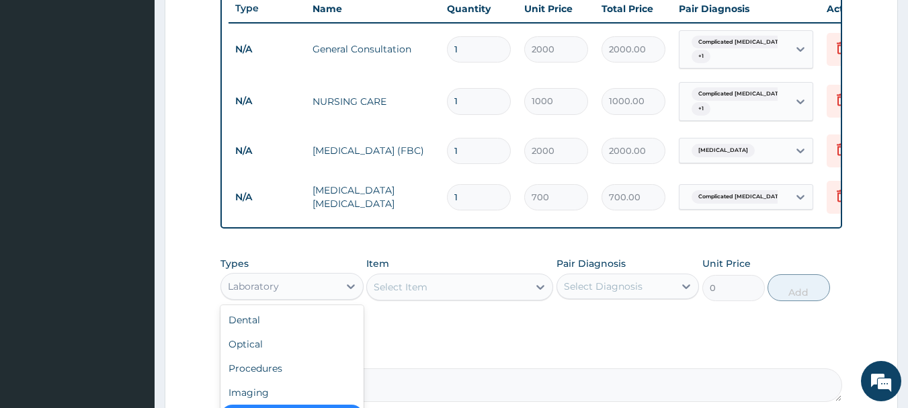
click at [306, 296] on div "Laboratory" at bounding box center [280, 287] width 118 height 22
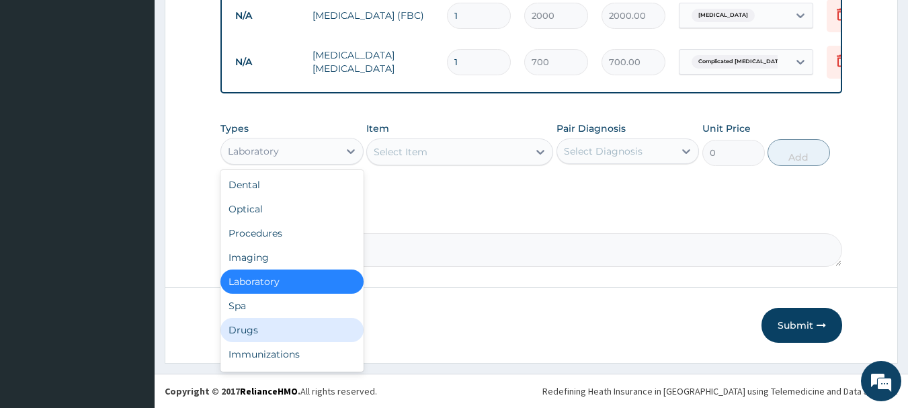
click at [249, 328] on div "Drugs" at bounding box center [291, 330] width 143 height 24
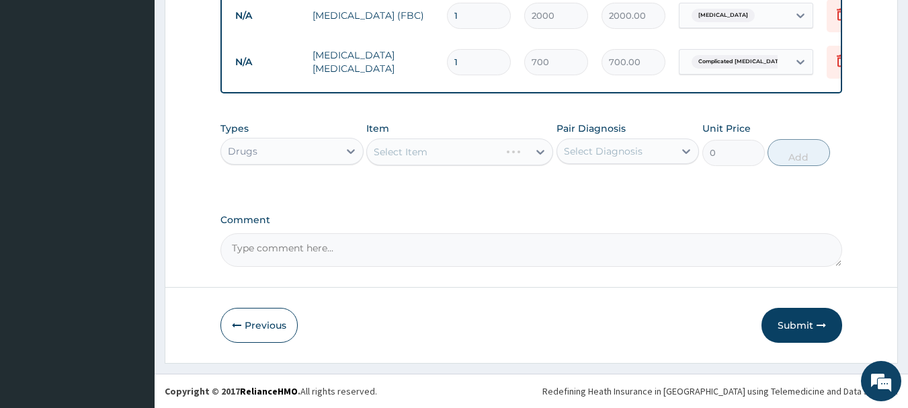
click at [425, 157] on div "Select Item" at bounding box center [459, 151] width 187 height 27
click at [425, 157] on div "Select Item" at bounding box center [401, 151] width 54 height 13
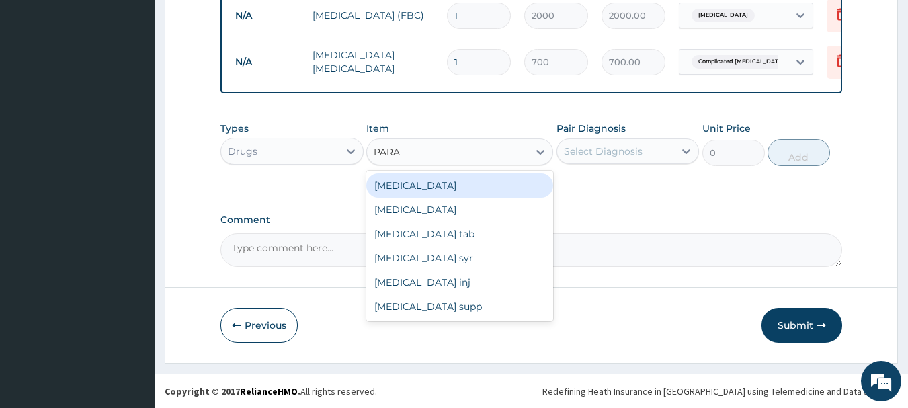
type input "PARAC"
click at [449, 179] on div "Paracetamol tab" at bounding box center [459, 185] width 187 height 24
type input "10"
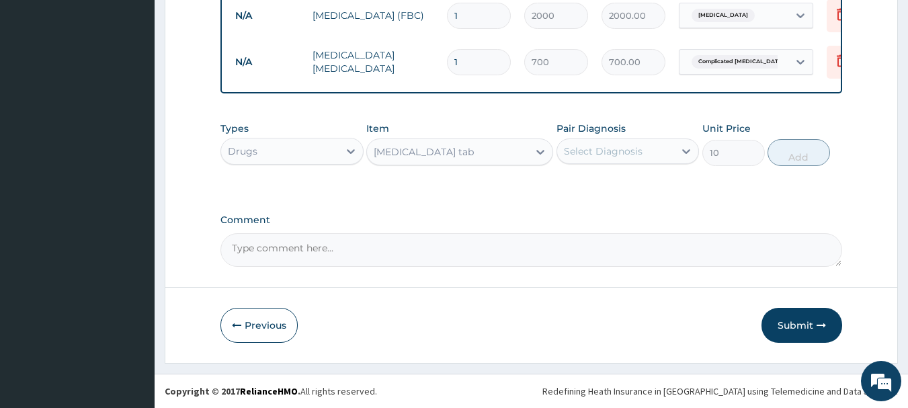
click at [589, 152] on div "Select Diagnosis" at bounding box center [603, 150] width 79 height 13
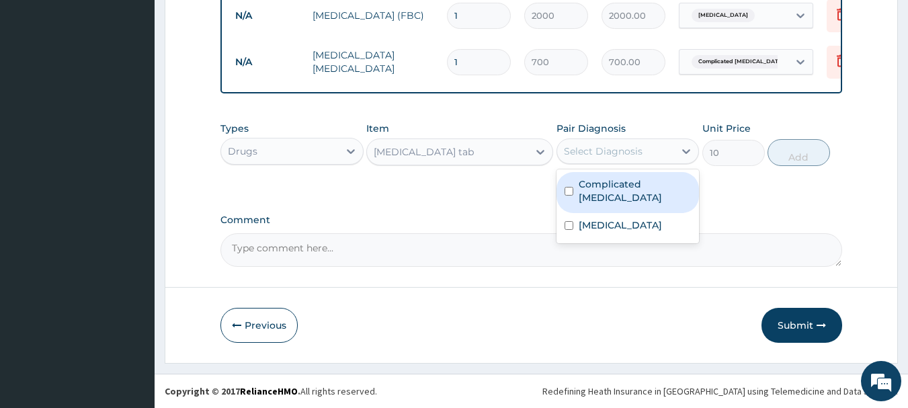
click at [622, 188] on label "Complicated malaria" at bounding box center [635, 190] width 113 height 27
checkbox input "true"
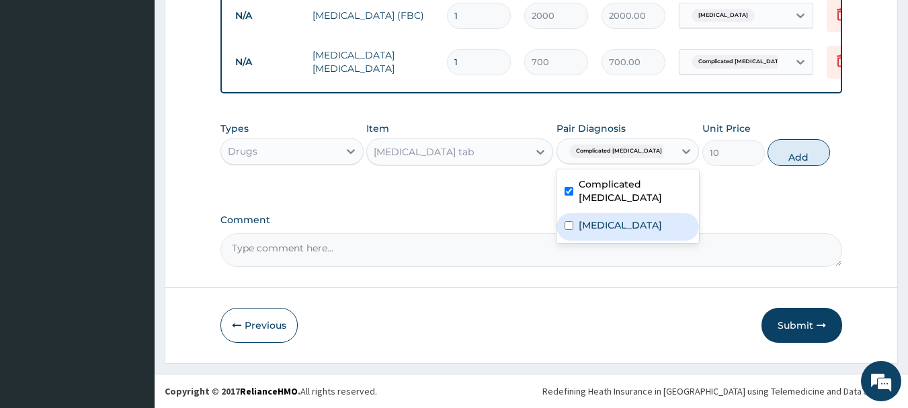
click at [611, 213] on div "Sepsis" at bounding box center [627, 227] width 143 height 28
checkbox input "true"
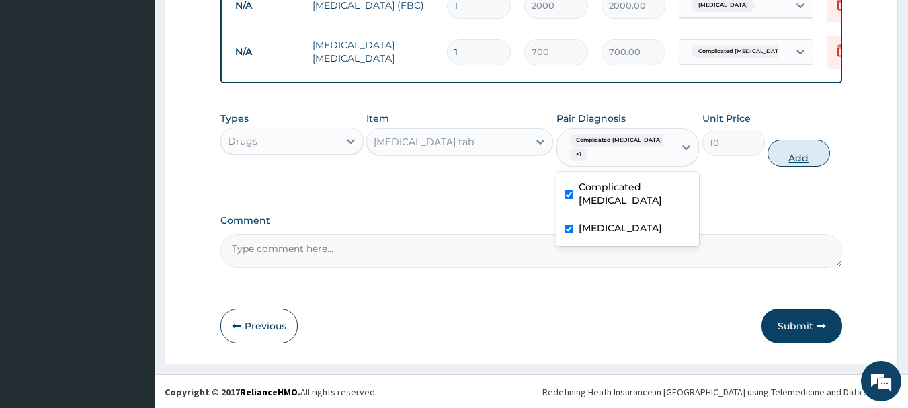
click at [792, 151] on button "Add" at bounding box center [798, 153] width 62 height 27
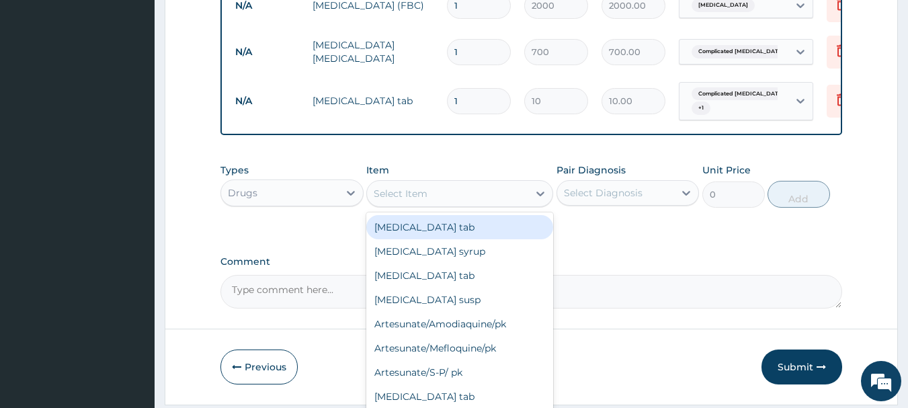
click at [471, 200] on div "Select Item" at bounding box center [447, 194] width 161 height 22
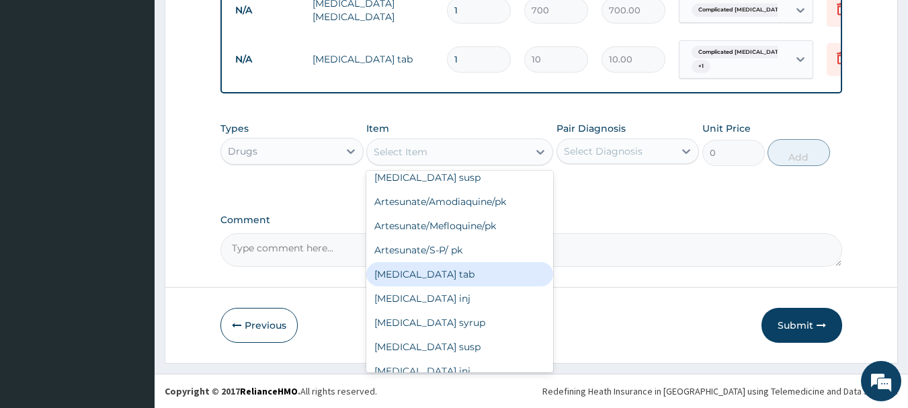
scroll to position [108, 0]
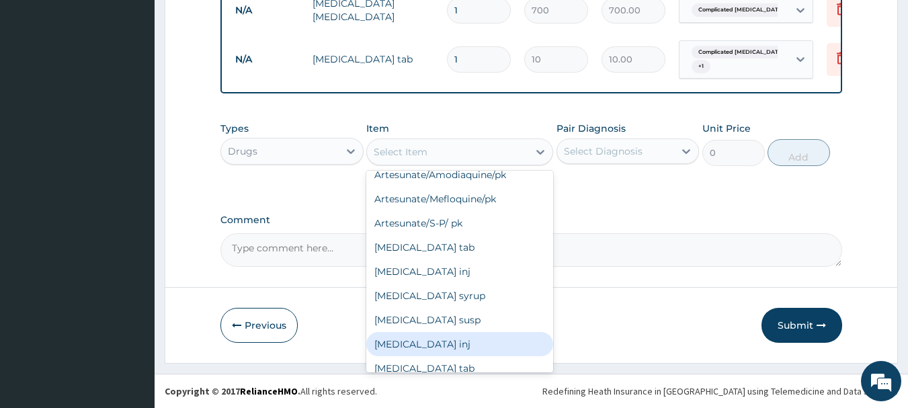
click at [497, 338] on div "Dihydroartemisinin inj" at bounding box center [459, 344] width 187 height 24
type input "440"
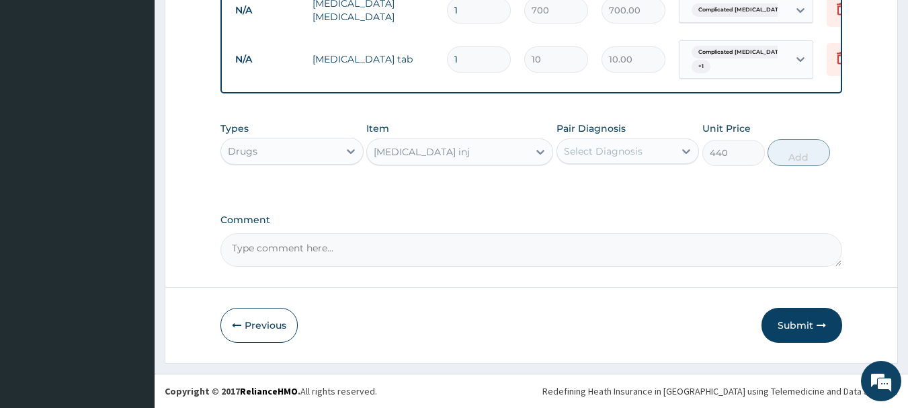
click at [598, 146] on div "Select Diagnosis" at bounding box center [603, 150] width 79 height 13
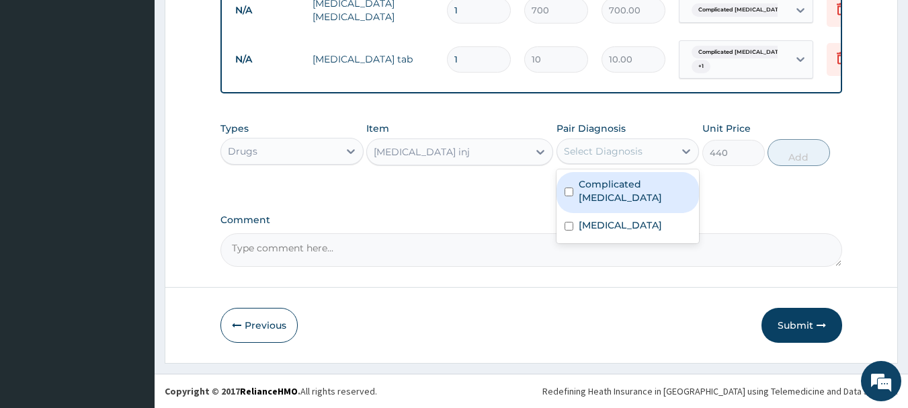
click at [591, 190] on label "Complicated malaria" at bounding box center [635, 190] width 113 height 27
checkbox input "true"
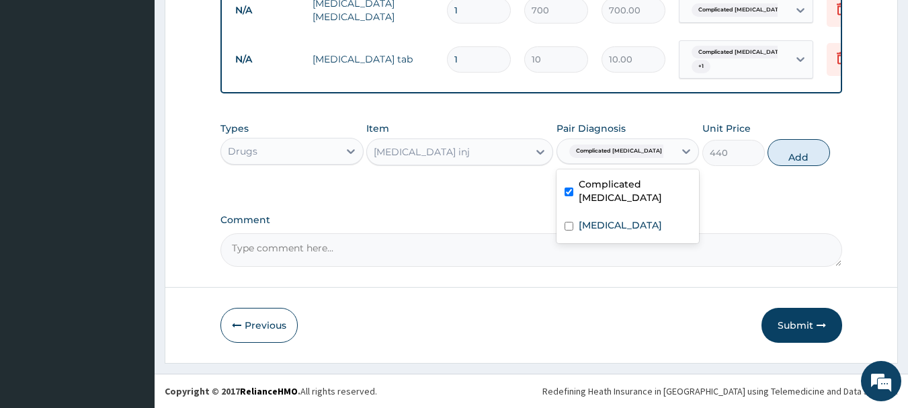
click at [795, 151] on button "Add" at bounding box center [798, 152] width 62 height 27
type input "0"
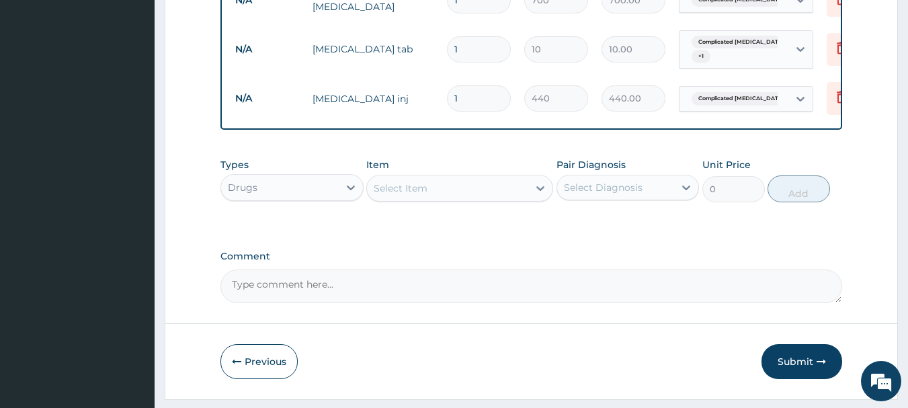
click at [431, 199] on div "Select Item" at bounding box center [447, 188] width 161 height 22
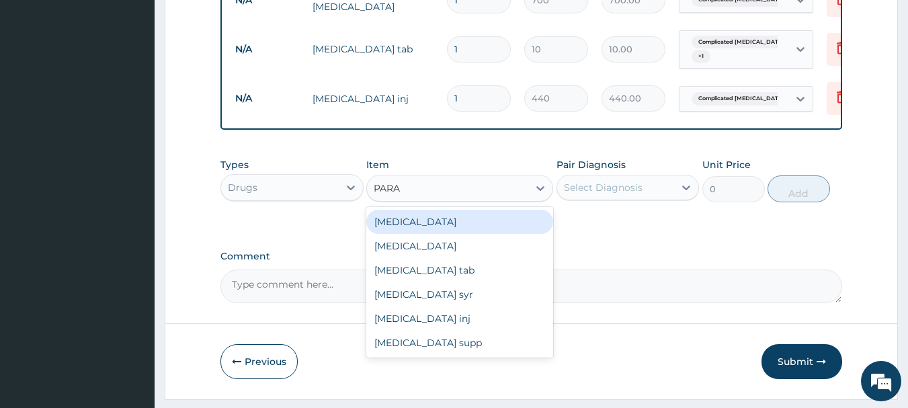
type input "PARAC"
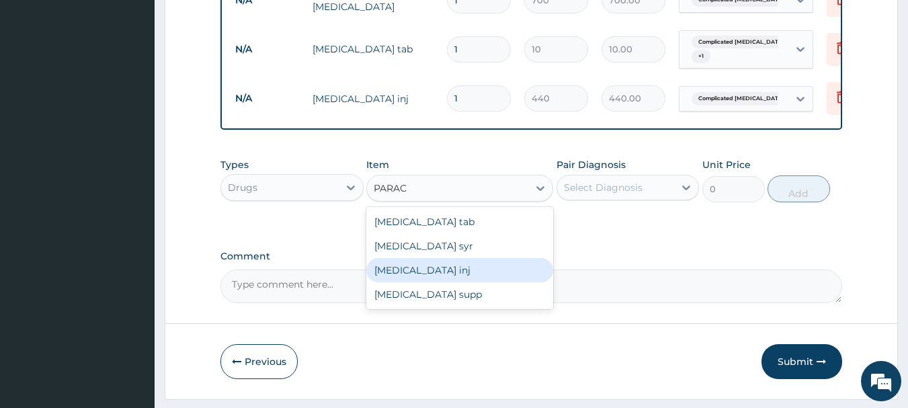
click at [433, 273] on div "Paracetamol inj" at bounding box center [459, 270] width 187 height 24
type input "145"
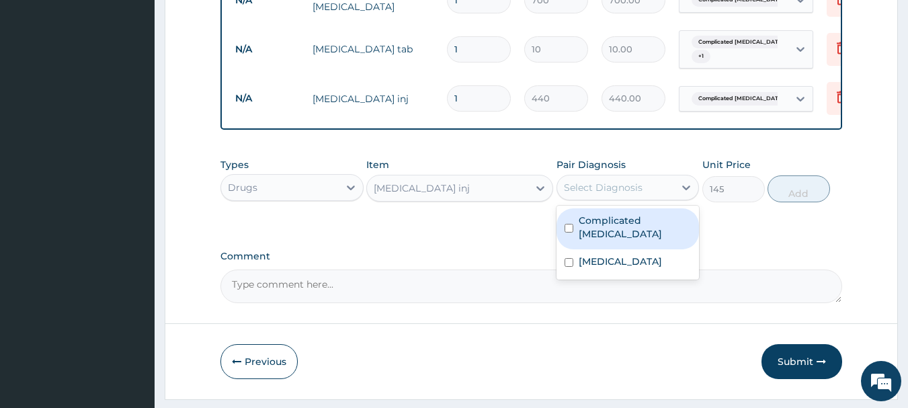
click at [661, 195] on div "Select Diagnosis" at bounding box center [616, 188] width 118 height 22
click at [614, 235] on label "Complicated malaria" at bounding box center [635, 227] width 113 height 27
checkbox input "true"
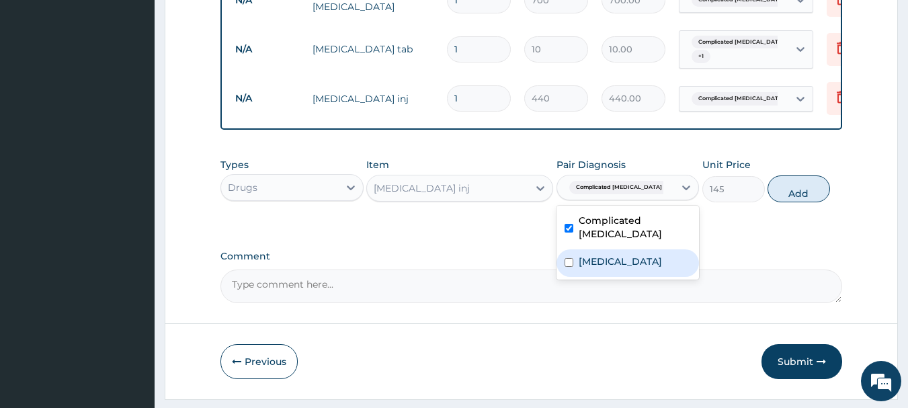
click at [608, 255] on label "Sepsis" at bounding box center [620, 261] width 83 height 13
checkbox input "true"
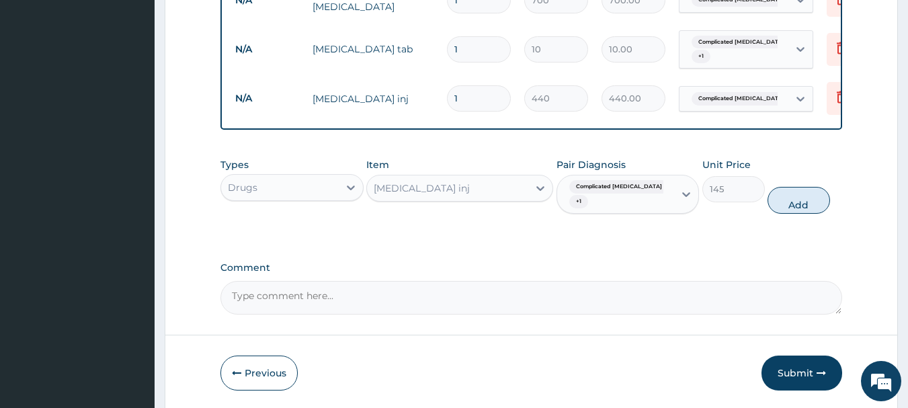
click at [667, 213] on div "Types Drugs Item Paracetamol inj Pair Diagnosis Complicated malaria + 1 Unit Pr…" at bounding box center [531, 185] width 622 height 69
click at [796, 197] on button "Add" at bounding box center [798, 200] width 62 height 27
type input "0"
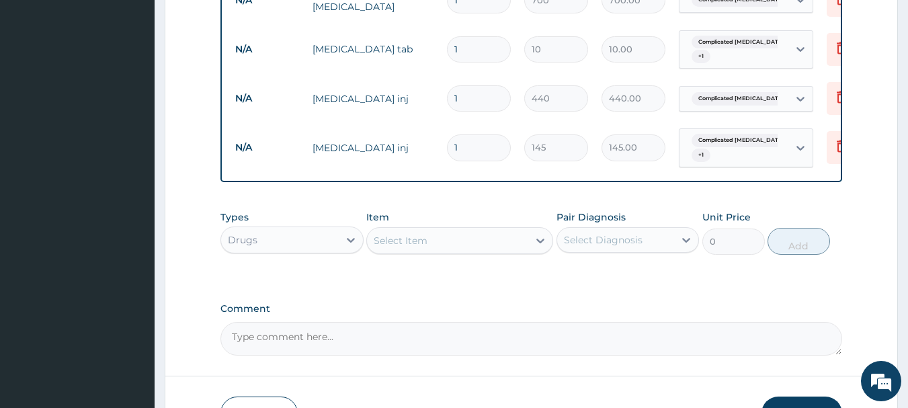
click at [475, 97] on input "1" at bounding box center [479, 98] width 64 height 26
type input "0.00"
type input "3"
type input "1320.00"
type input "3"
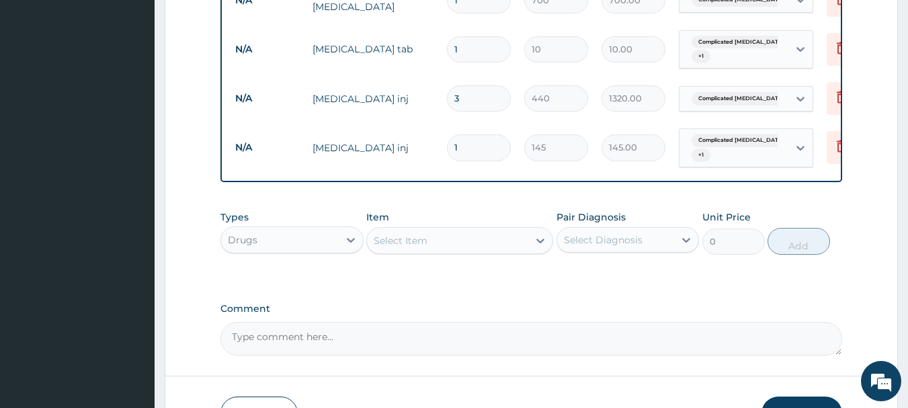
click at [421, 246] on div "Select Item" at bounding box center [401, 240] width 54 height 13
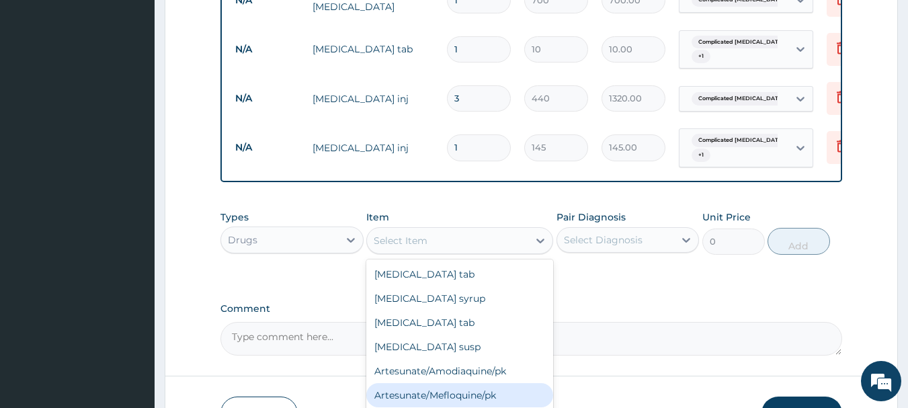
click at [496, 395] on div "Artesunate/Mefloquine/pk" at bounding box center [459, 395] width 187 height 24
type input "1600"
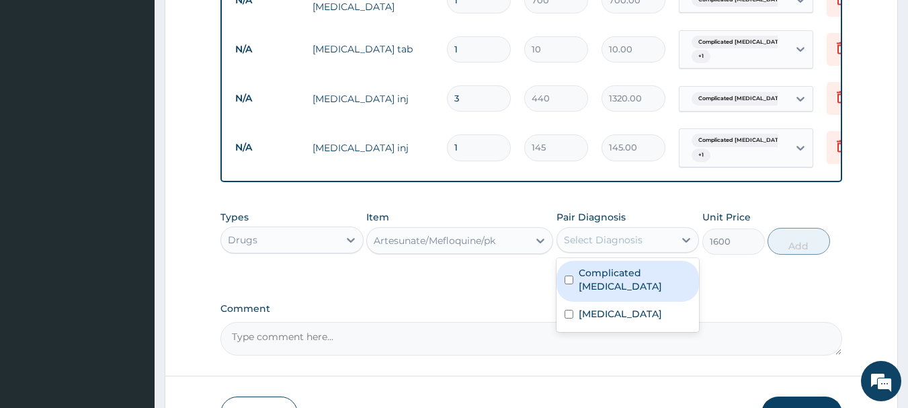
click at [648, 251] on div "Select Diagnosis" at bounding box center [616, 240] width 118 height 22
click at [615, 284] on label "Complicated malaria" at bounding box center [635, 279] width 113 height 27
checkbox input "true"
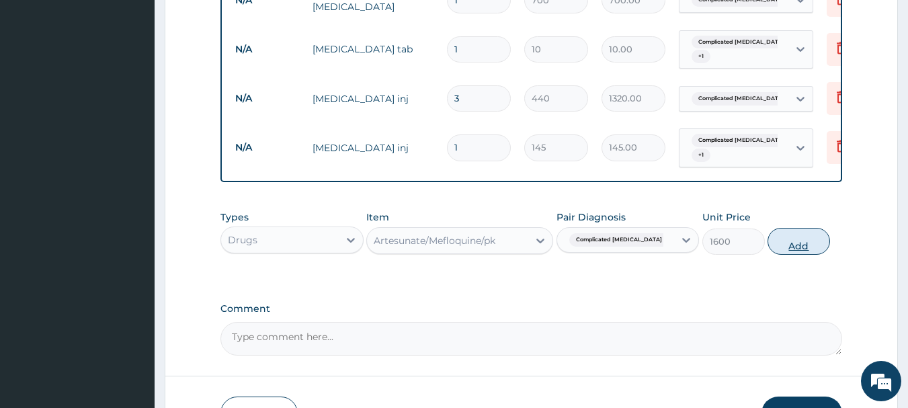
click at [796, 249] on button "Add" at bounding box center [798, 241] width 62 height 27
type input "0"
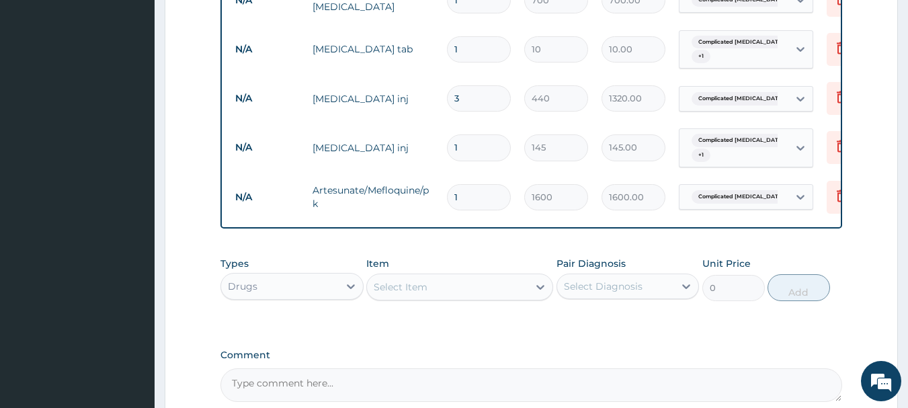
click at [460, 294] on div "Select Item" at bounding box center [447, 287] width 161 height 22
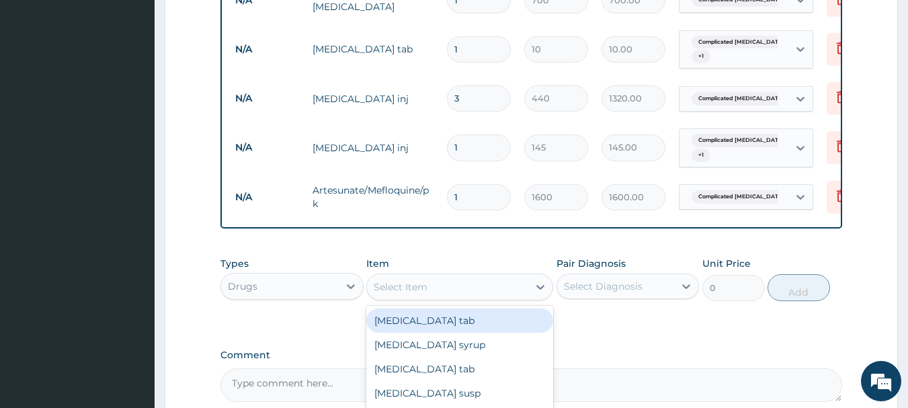
type input "5"
type input "IBU"
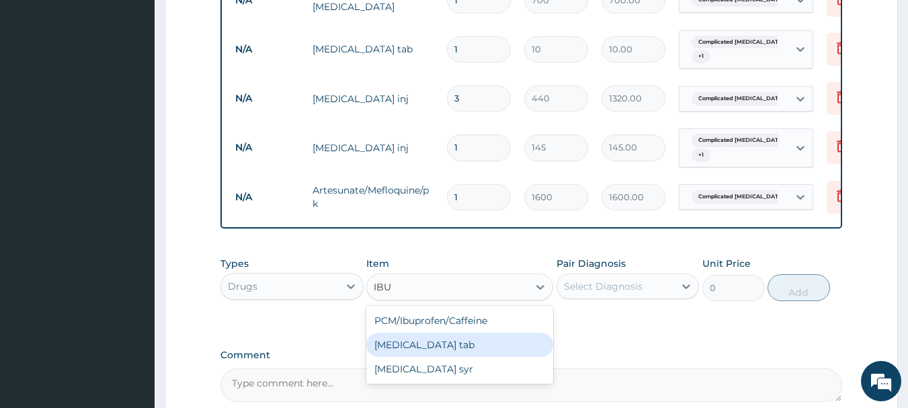
click at [443, 351] on div "Ibuprofen tab" at bounding box center [459, 345] width 187 height 24
type input "12"
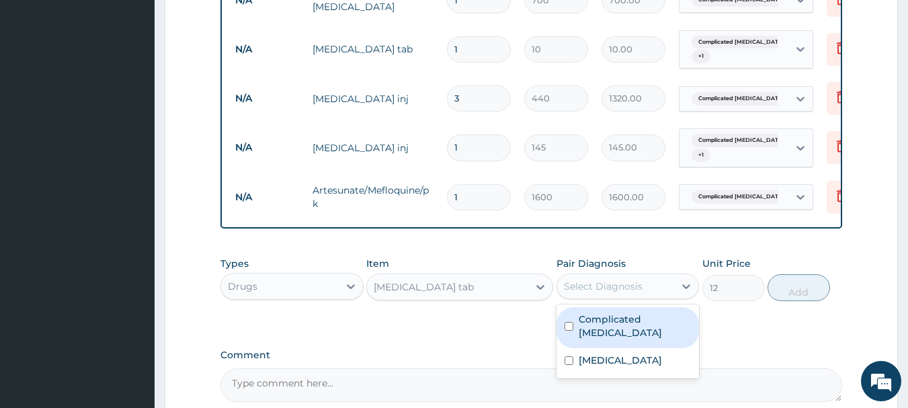
click at [603, 293] on div "Select Diagnosis" at bounding box center [603, 286] width 79 height 13
click at [620, 338] on div "Complicated malaria" at bounding box center [627, 327] width 143 height 41
checkbox input "true"
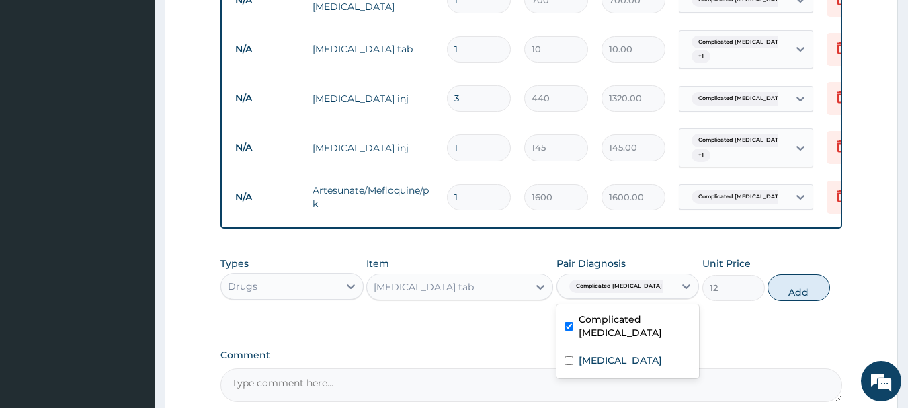
scroll to position [737, 0]
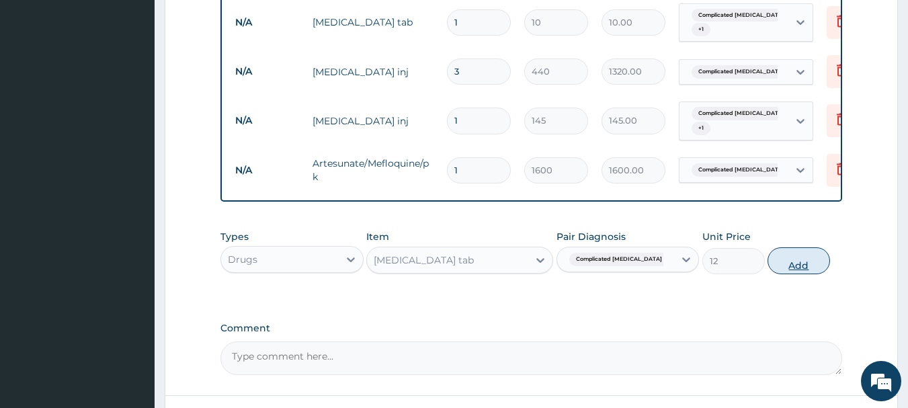
click at [806, 267] on button "Add" at bounding box center [798, 260] width 62 height 27
type input "0"
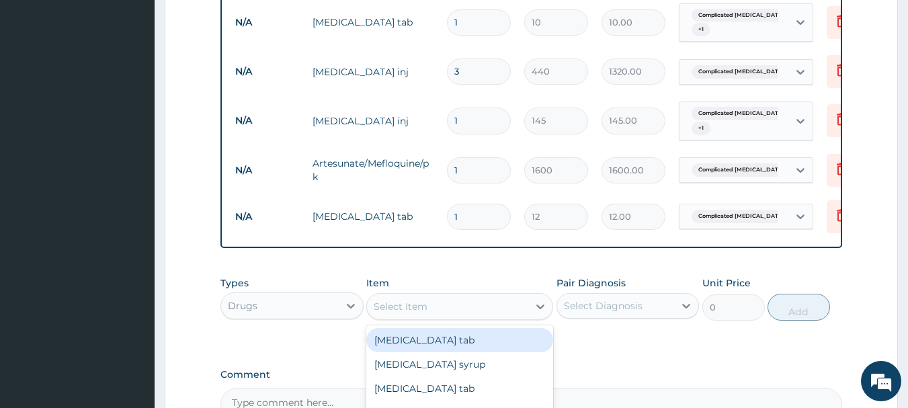
click at [461, 311] on div "Select Item" at bounding box center [447, 307] width 161 height 22
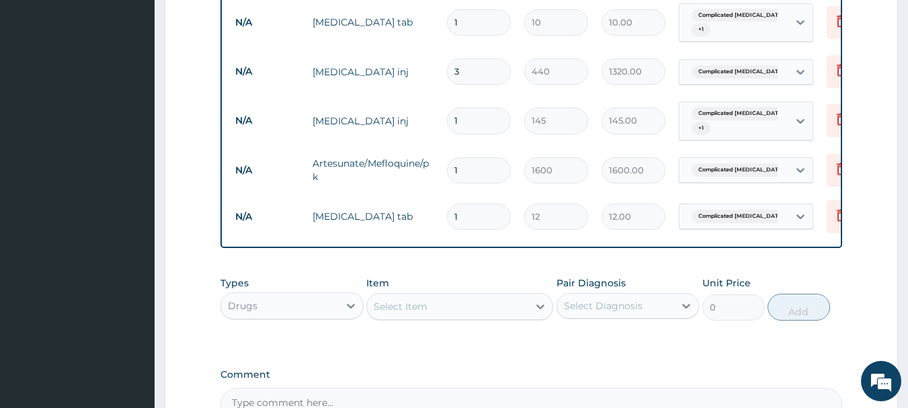
click at [442, 317] on div "Select Item" at bounding box center [447, 307] width 161 height 22
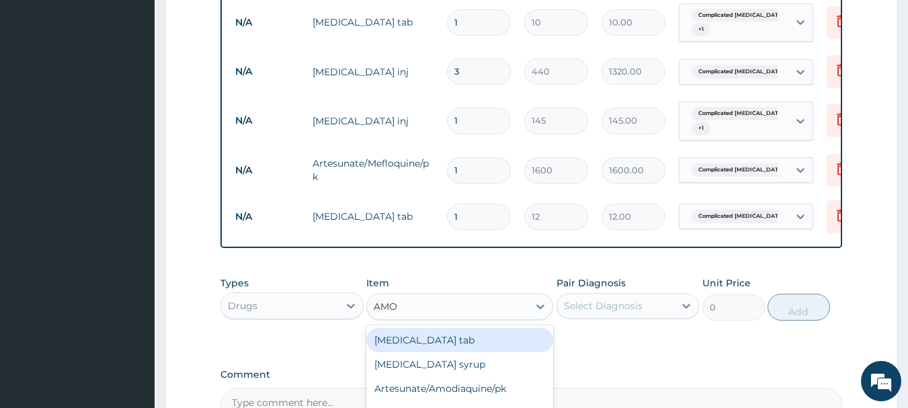
type input "AMOX"
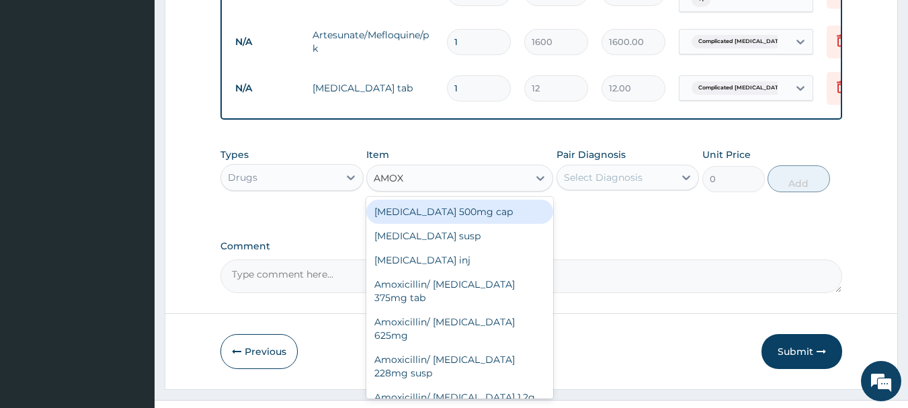
scroll to position [871, 0]
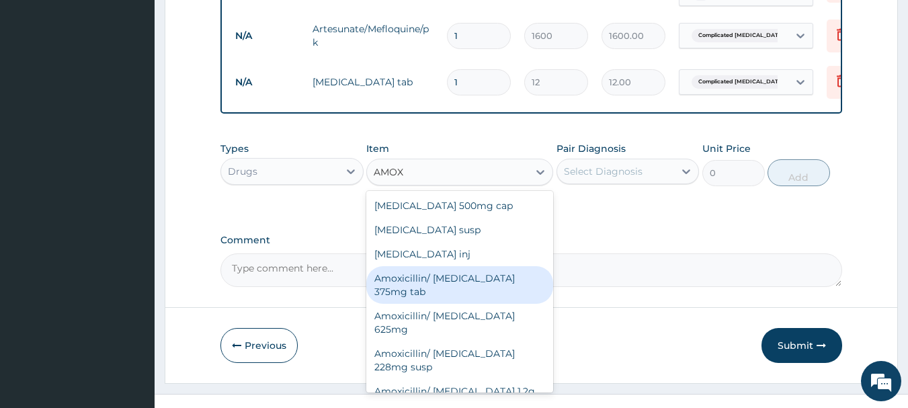
click at [423, 298] on div "Amoxicillin/ Clavulanic acid 375mg tab" at bounding box center [459, 285] width 187 height 38
type input "380"
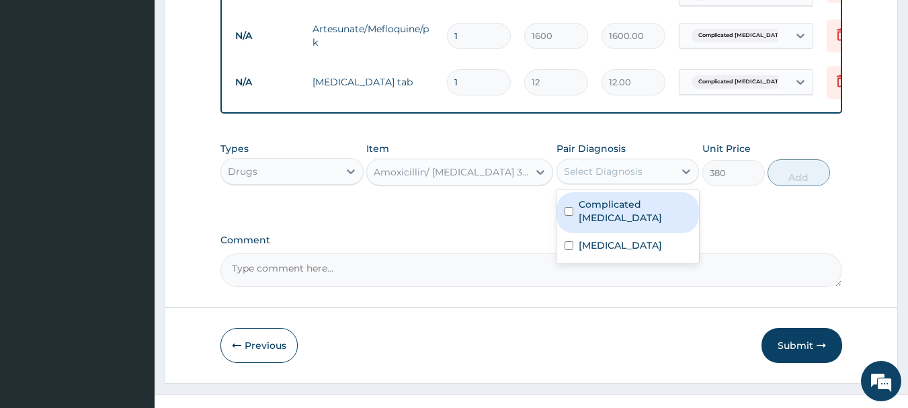
click at [623, 178] on div "Select Diagnosis" at bounding box center [603, 171] width 79 height 13
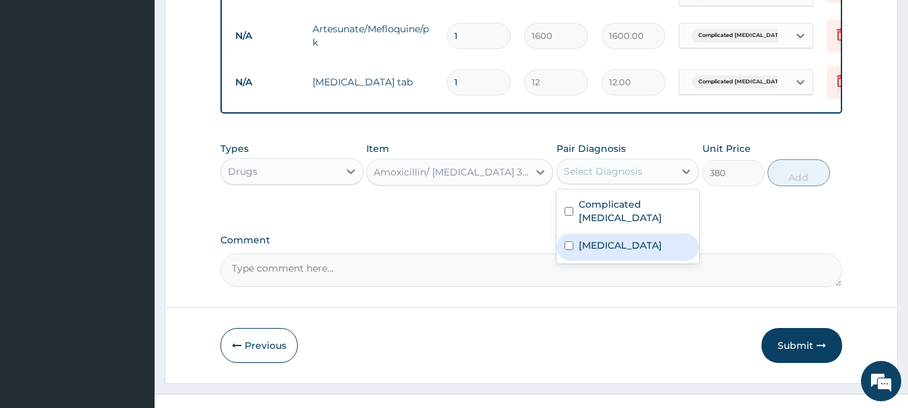
click at [599, 240] on label "Sepsis" at bounding box center [620, 245] width 83 height 13
checkbox input "true"
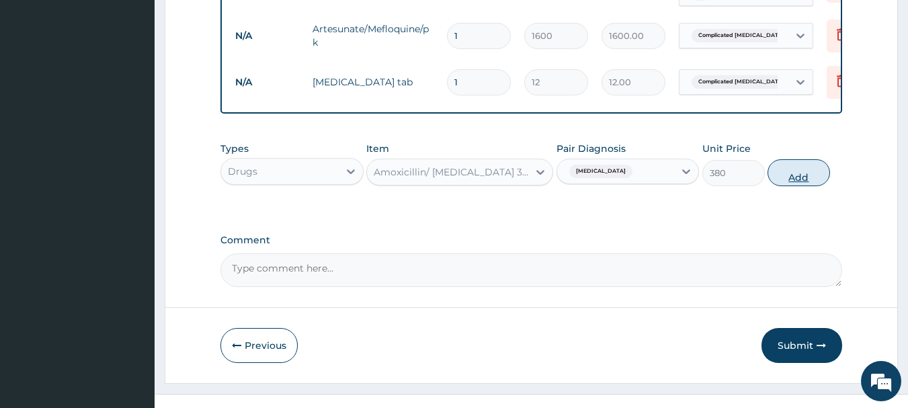
click at [788, 179] on button "Add" at bounding box center [798, 172] width 62 height 27
type input "0"
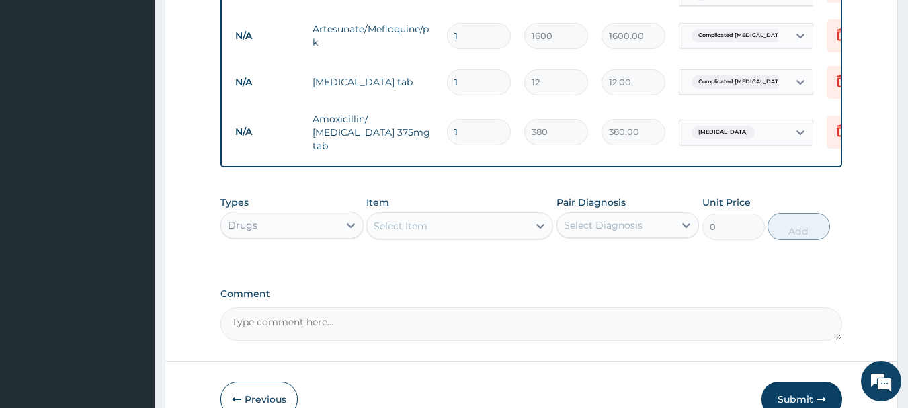
type input "14"
type input "5320.00"
type input "14"
click at [466, 78] on input "1" at bounding box center [479, 82] width 64 height 26
type input "0.00"
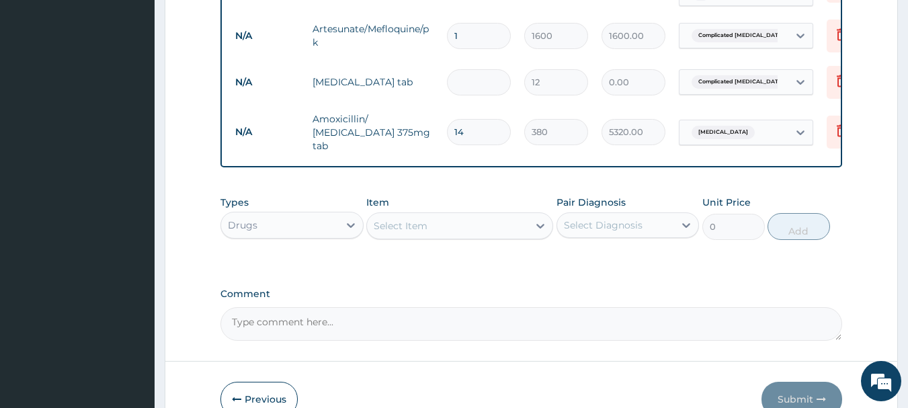
type input "2"
type input "24.00"
type input "20"
type input "240.00"
type input "20"
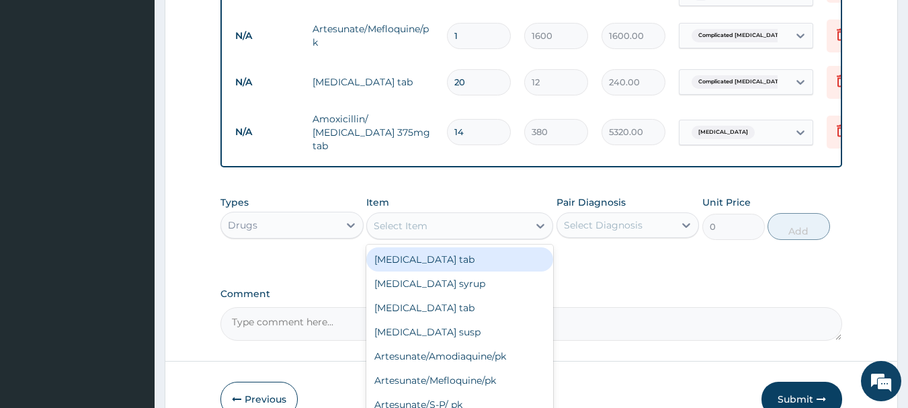
click at [423, 226] on div "Select Item" at bounding box center [401, 225] width 54 height 13
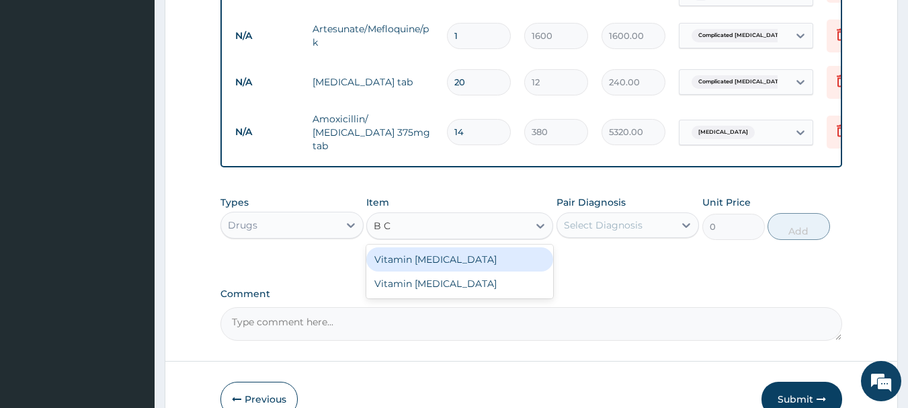
type input "B CO"
click at [425, 263] on div "Vitamin B complex" at bounding box center [459, 259] width 187 height 24
type input "10"
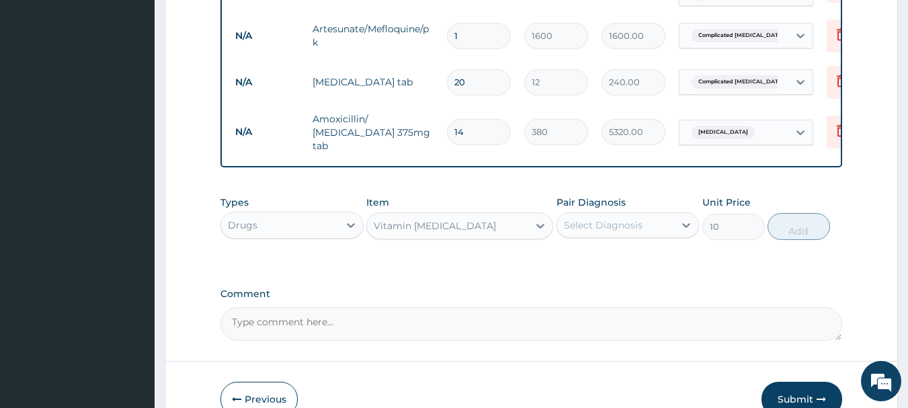
click at [631, 229] on div "Select Diagnosis" at bounding box center [603, 224] width 79 height 13
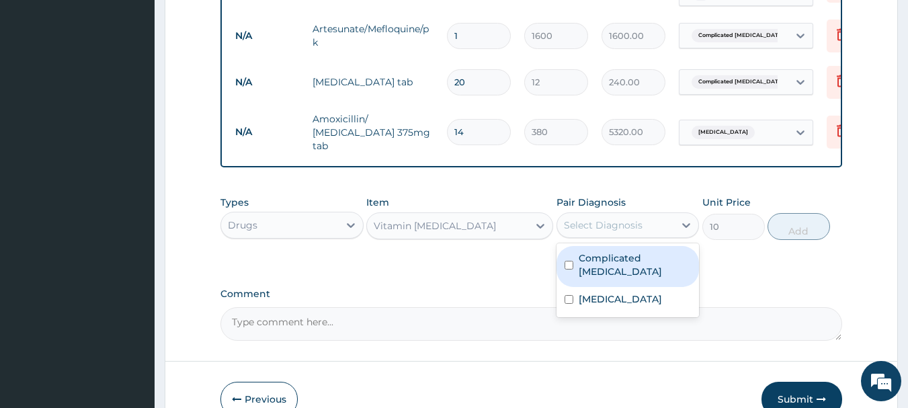
click at [612, 257] on label "Complicated malaria" at bounding box center [635, 264] width 113 height 27
checkbox input "true"
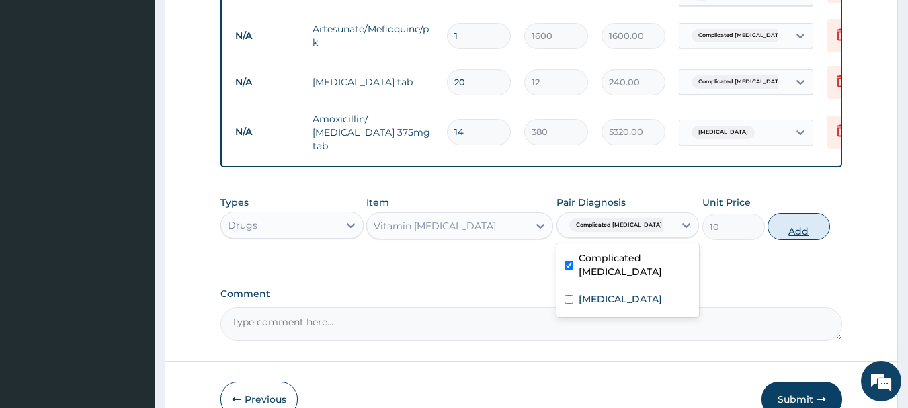
click at [801, 230] on button "Add" at bounding box center [798, 226] width 62 height 27
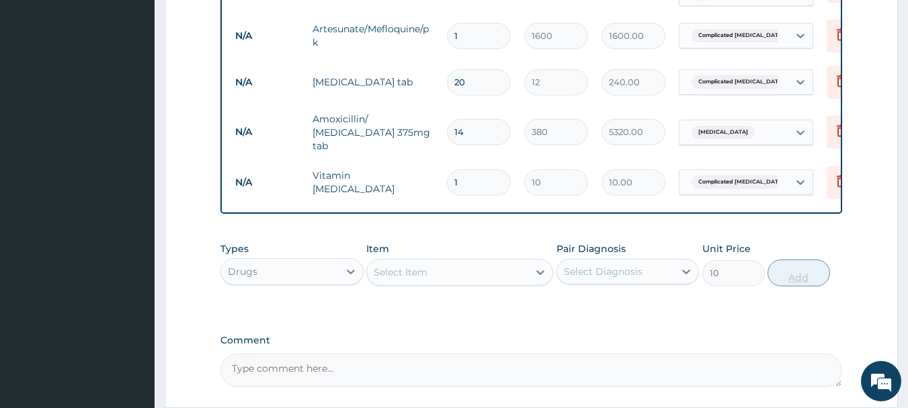
type input "0"
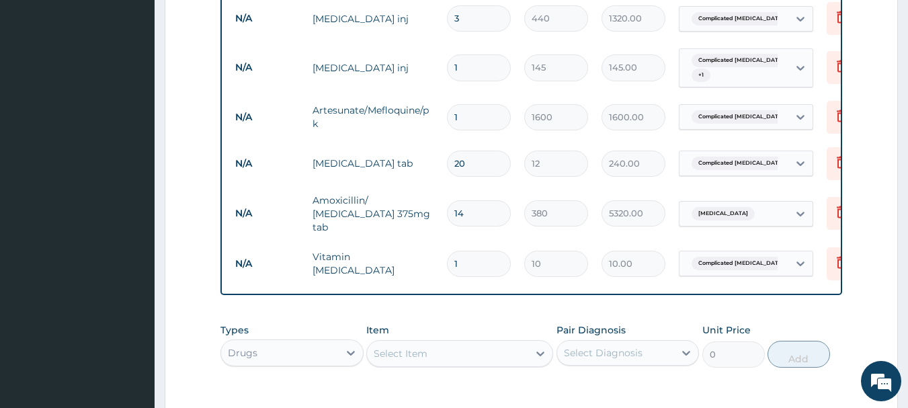
scroll to position [797, 0]
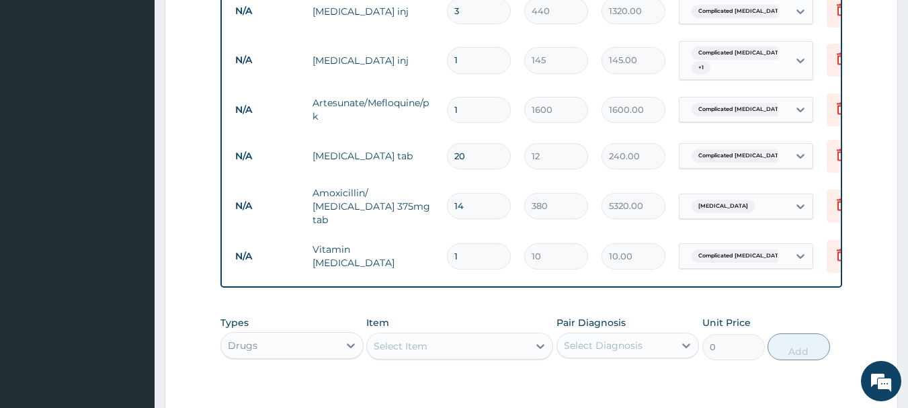
type input "0.00"
type input "2"
type input "20.00"
type input "20"
type input "200.00"
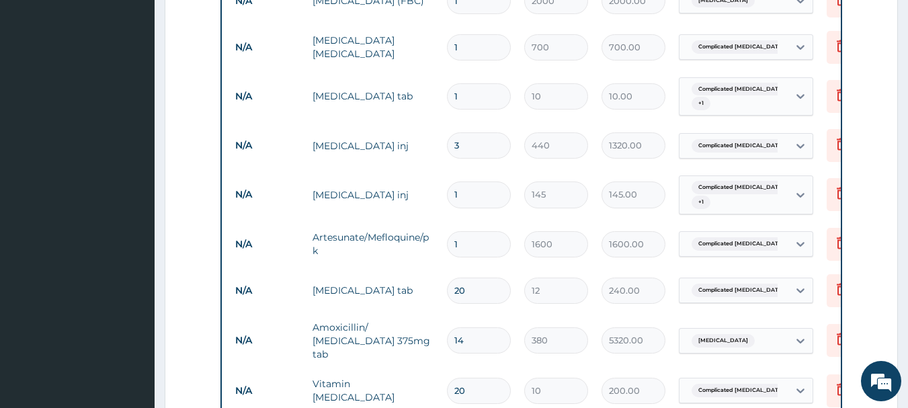
scroll to position [636, 0]
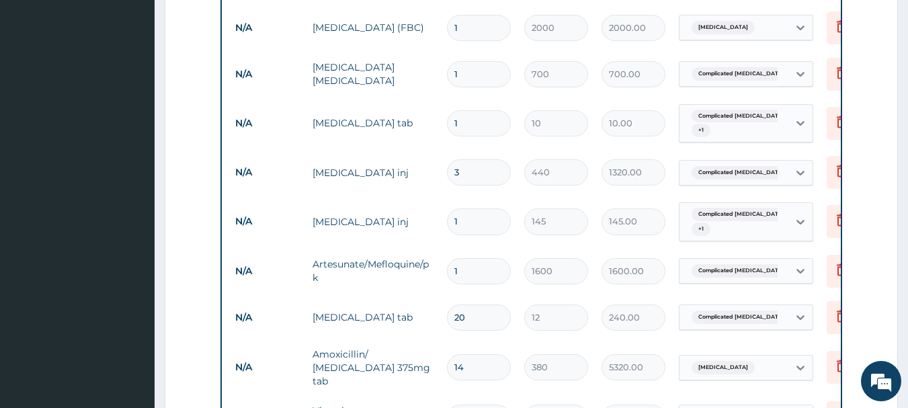
type input "20"
drag, startPoint x: 463, startPoint y: 122, endPoint x: 431, endPoint y: 120, distance: 31.6
click at [436, 118] on tr "N/A Paracetamol tab 1 10 10.00 Complicated malaria + 1 Delete" at bounding box center [557, 123] width 659 height 52
type input "3"
type input "30.00"
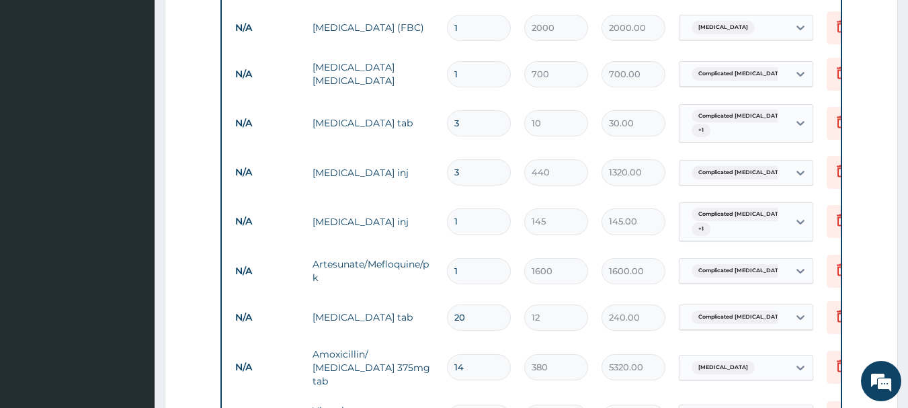
type input "30"
type input "300.00"
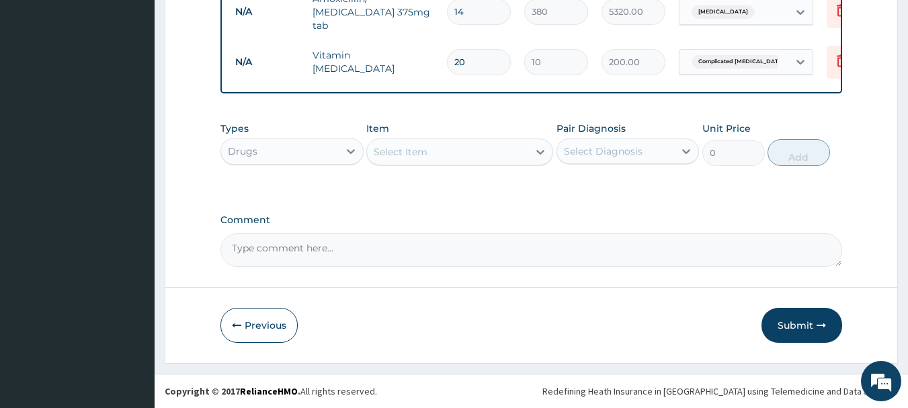
scroll to position [994, 0]
type input "30"
click at [788, 321] on button "Submit" at bounding box center [801, 325] width 81 height 35
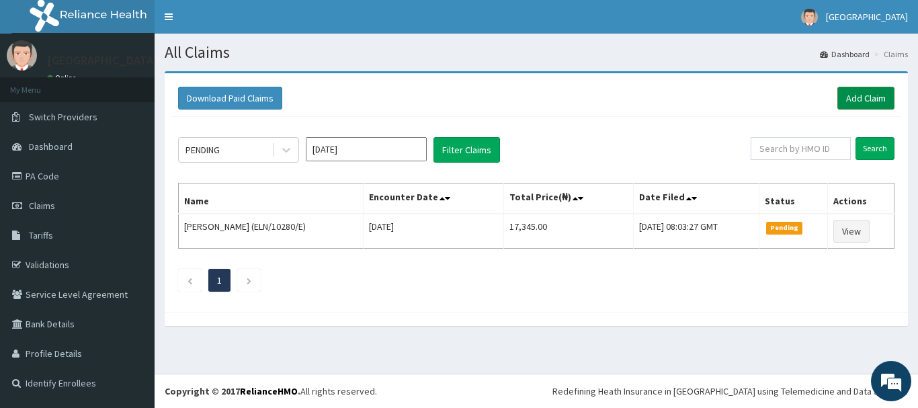
click at [849, 91] on link "Add Claim" at bounding box center [865, 98] width 57 height 23
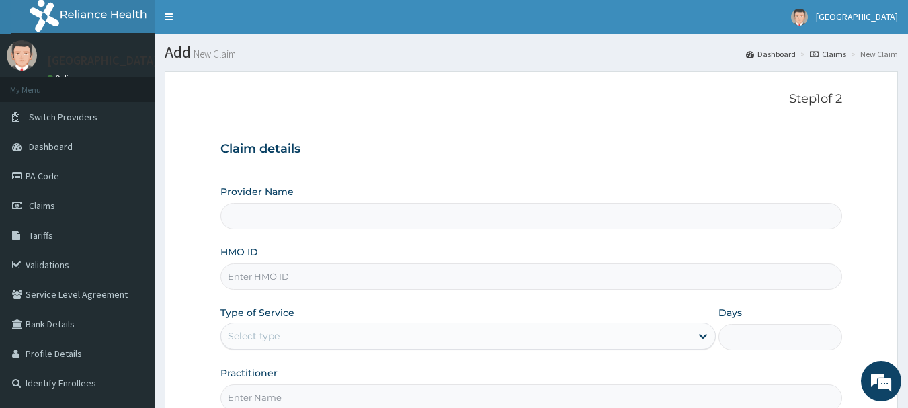
type input "[GEOGRAPHIC_DATA]"
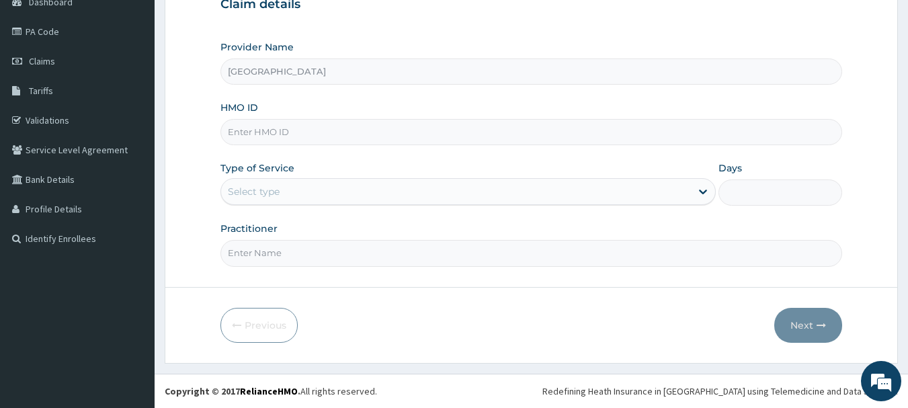
click at [288, 131] on input "HMO ID" at bounding box center [531, 132] width 622 height 26
type input "GTC/10416/A"
click at [304, 190] on div "Select type" at bounding box center [456, 192] width 470 height 22
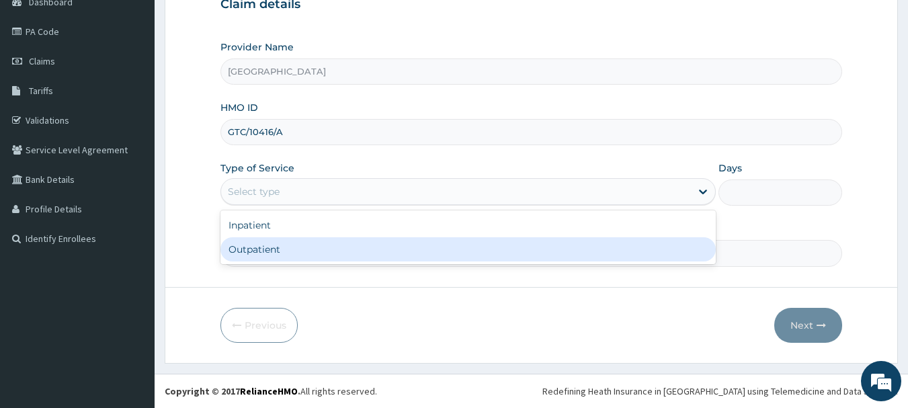
click at [278, 245] on div "Outpatient" at bounding box center [467, 249] width 495 height 24
type input "1"
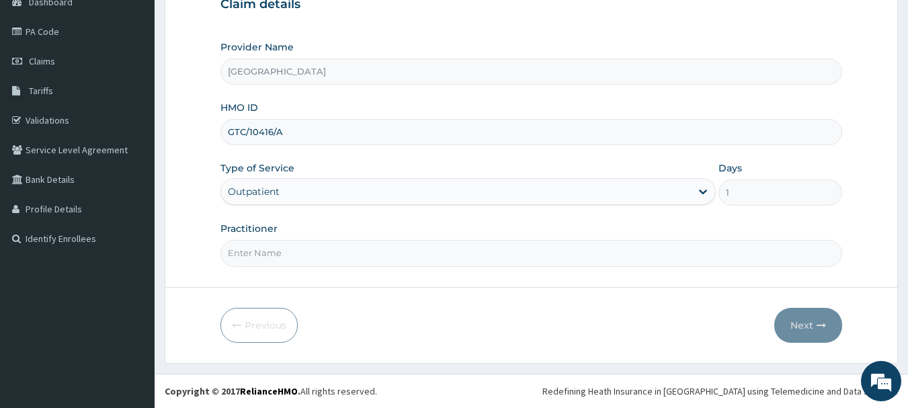
click at [278, 245] on input "Practitioner" at bounding box center [531, 253] width 622 height 26
type input "[PERSON_NAME]"
click at [807, 323] on button "Next" at bounding box center [808, 325] width 68 height 35
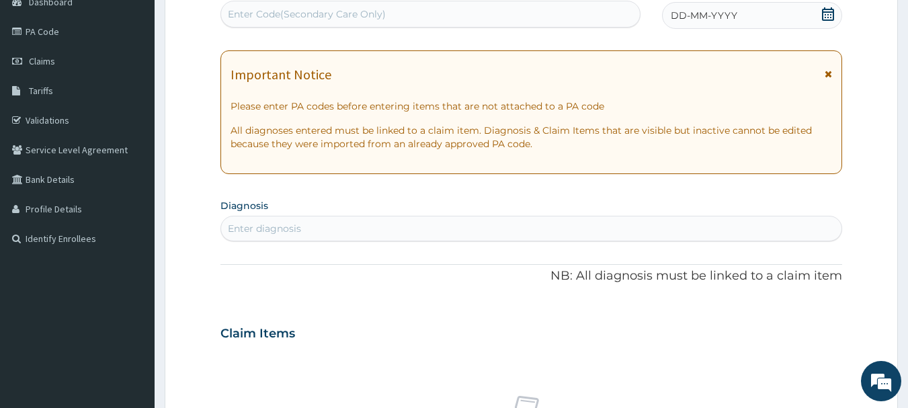
click at [829, 15] on icon at bounding box center [827, 13] width 13 height 13
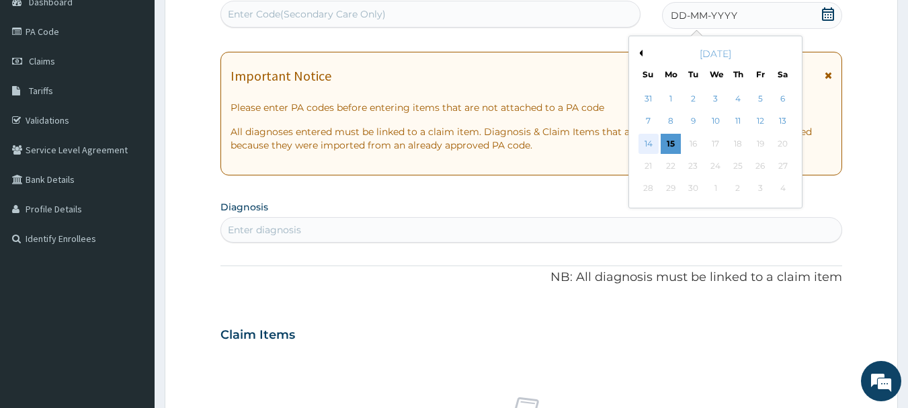
click at [650, 140] on div "14" at bounding box center [648, 144] width 20 height 20
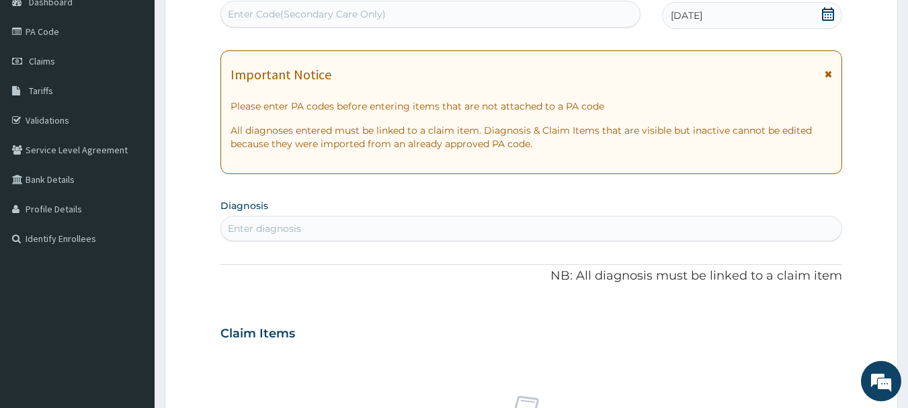
click at [294, 228] on div "Enter diagnosis" at bounding box center [264, 228] width 73 height 13
type input "[MEDICAL_DATA]"
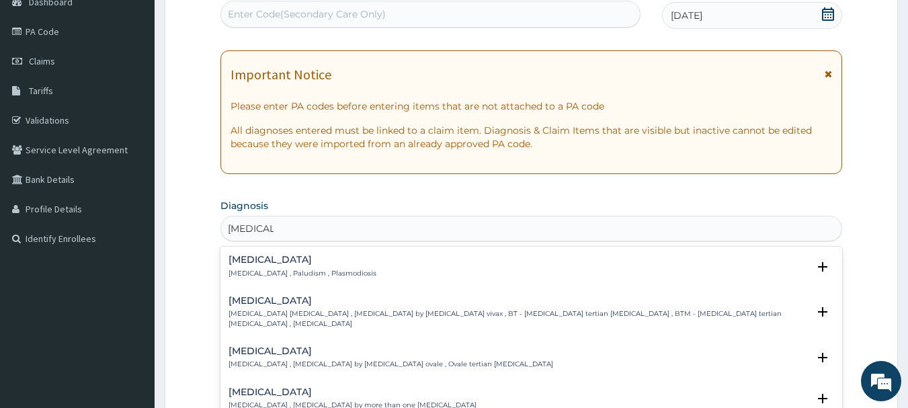
click at [278, 267] on div "Malaria Malaria , Paludism , Plasmodiosis" at bounding box center [302, 267] width 148 height 24
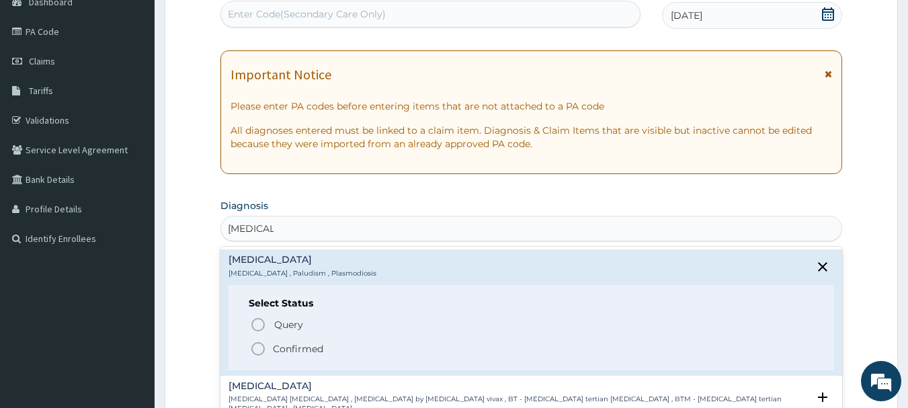
click at [280, 348] on p "Confirmed" at bounding box center [298, 348] width 50 height 13
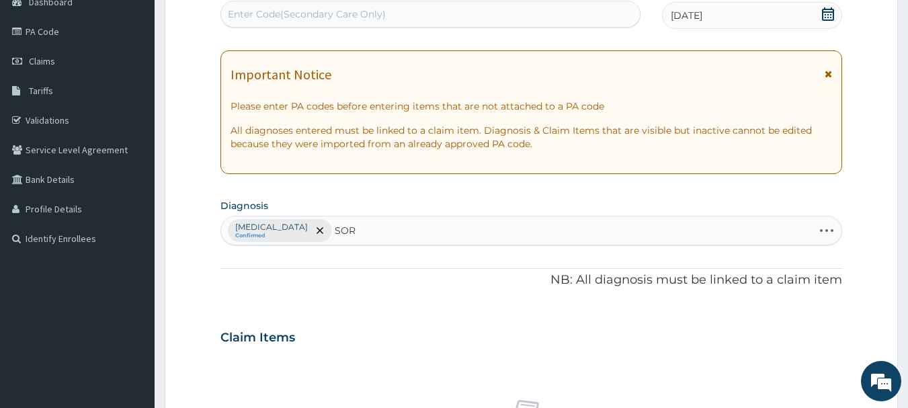
type input "SORE"
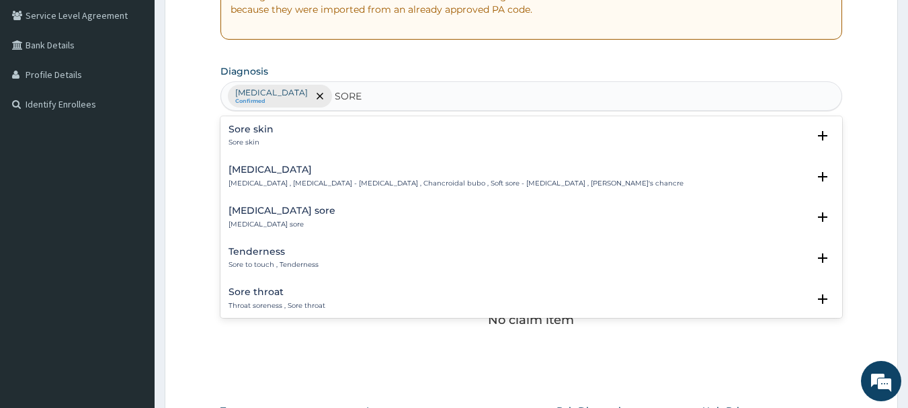
scroll to position [188, 0]
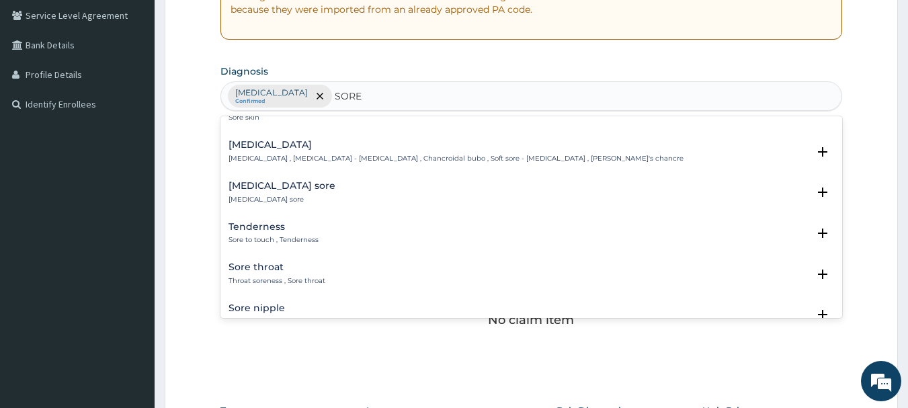
click at [289, 267] on h4 "Sore throat" at bounding box center [276, 267] width 97 height 10
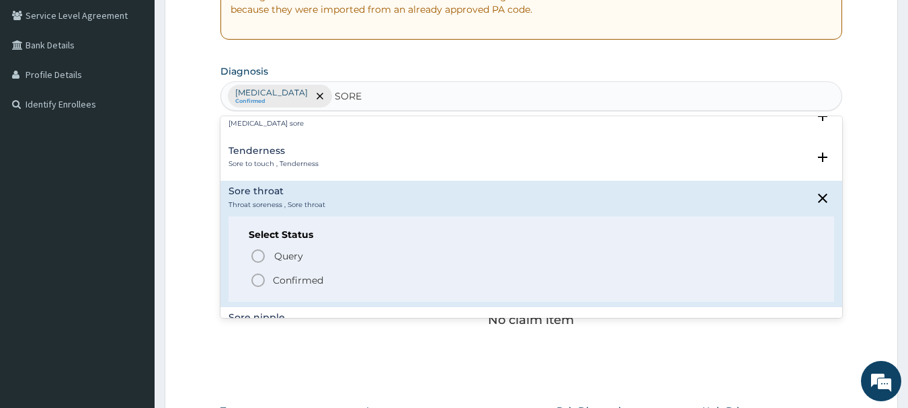
scroll to position [296, 0]
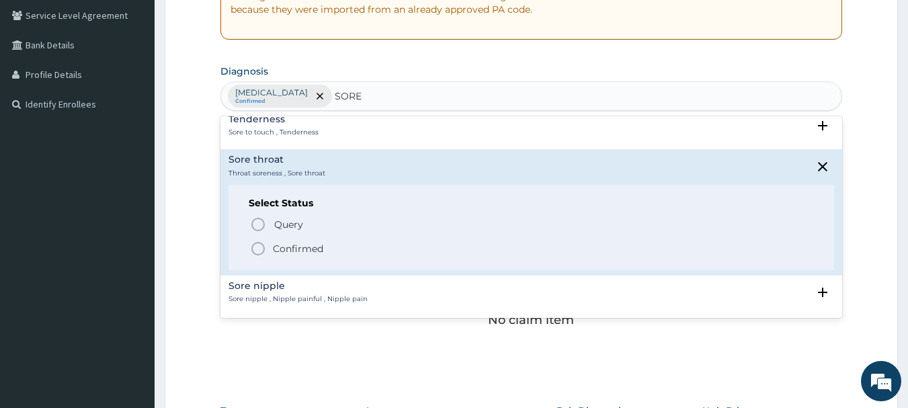
click at [294, 245] on p "Confirmed" at bounding box center [298, 248] width 50 height 13
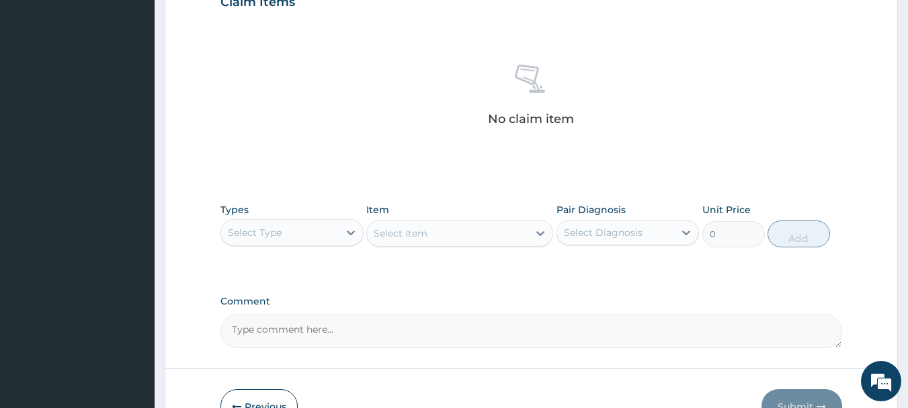
scroll to position [494, 0]
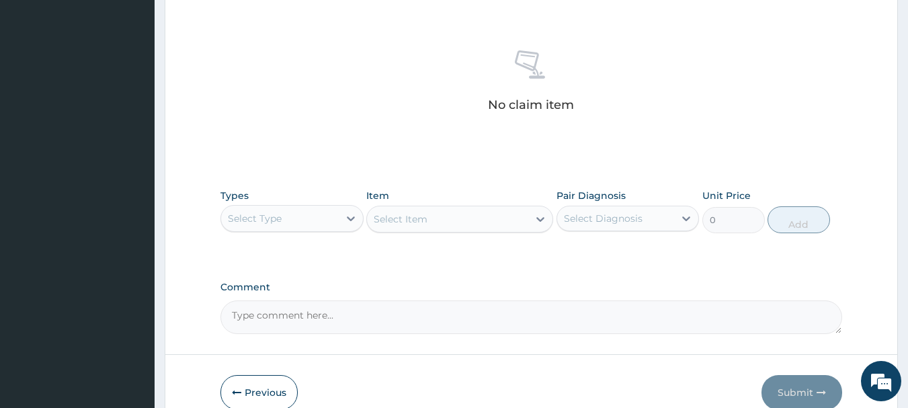
click at [280, 223] on div "Select Type" at bounding box center [255, 218] width 54 height 13
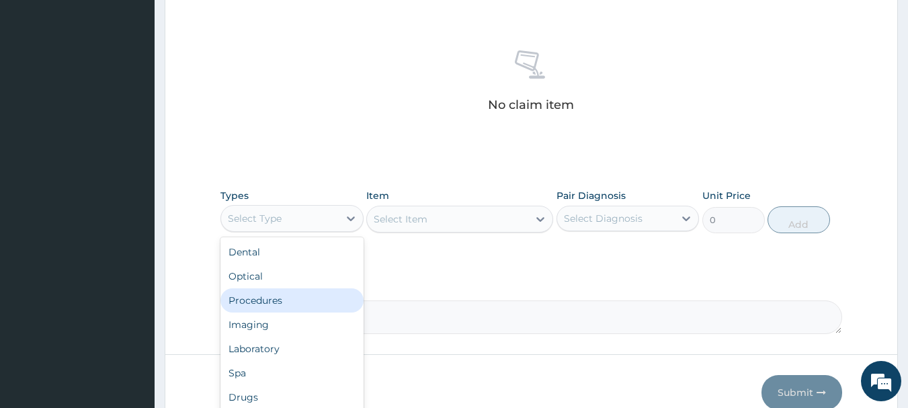
click at [275, 299] on div "Procedures" at bounding box center [291, 300] width 143 height 24
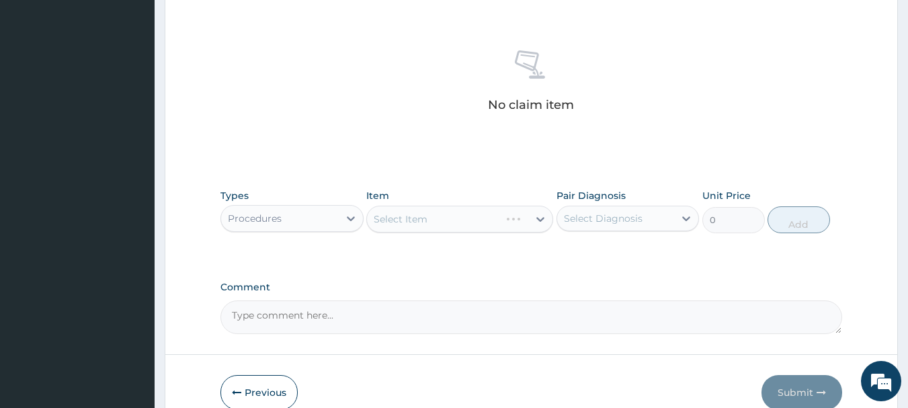
click at [441, 214] on div "Select Item" at bounding box center [459, 219] width 187 height 27
click at [441, 214] on div "Select Item" at bounding box center [447, 219] width 161 height 22
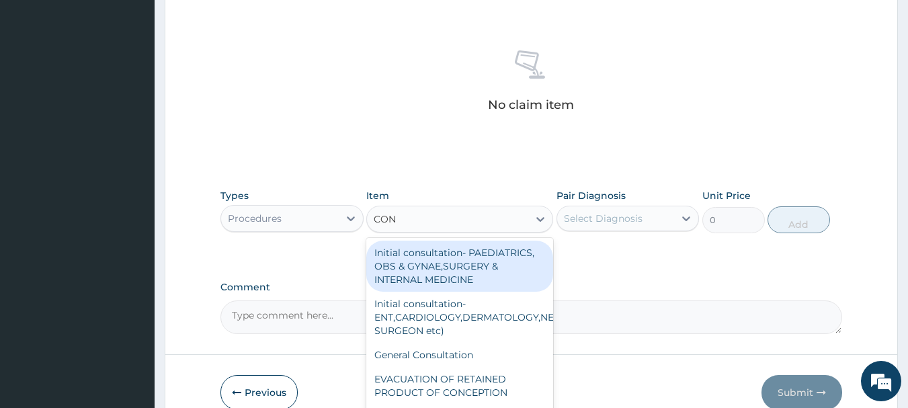
type input "CONS"
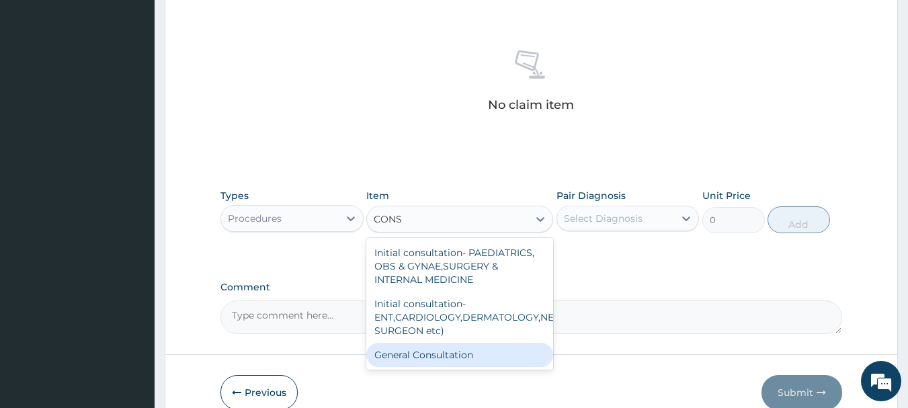
click at [501, 361] on div "General Consultation" at bounding box center [459, 355] width 187 height 24
type input "2000"
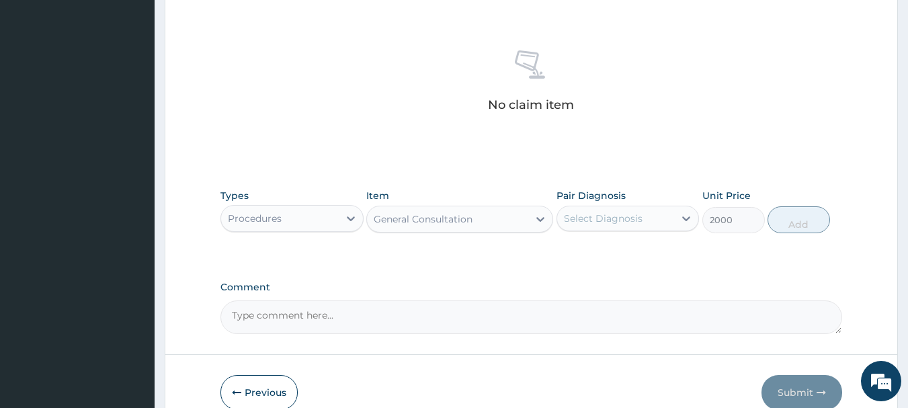
click at [632, 212] on div "Select Diagnosis" at bounding box center [603, 218] width 79 height 13
click at [607, 247] on label "[MEDICAL_DATA]" at bounding box center [620, 251] width 83 height 13
checkbox input "true"
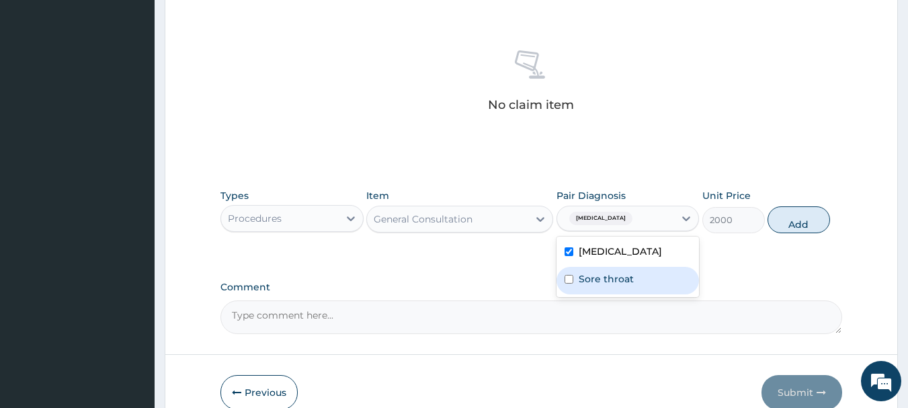
click at [604, 279] on label "Sore throat" at bounding box center [606, 278] width 55 height 13
checkbox input "true"
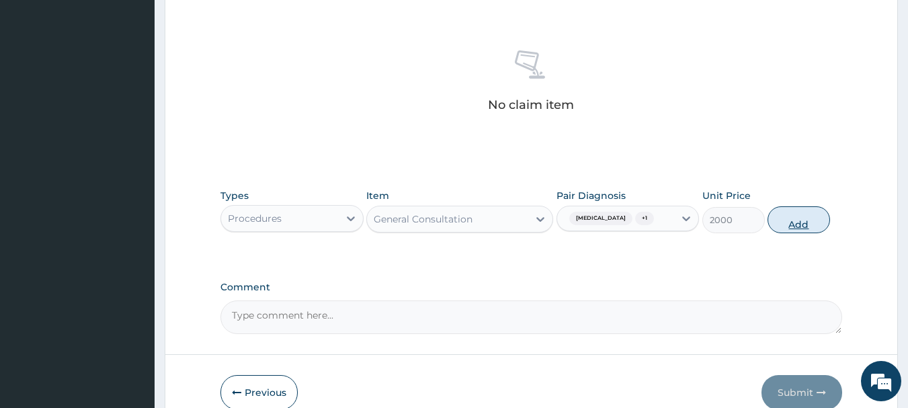
click at [785, 224] on button "Add" at bounding box center [798, 219] width 62 height 27
type input "0"
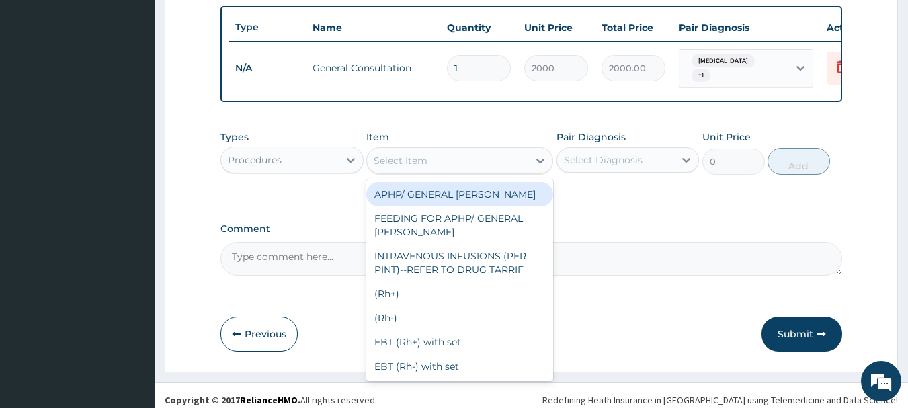
click at [434, 161] on div "Select Item" at bounding box center [447, 161] width 161 height 22
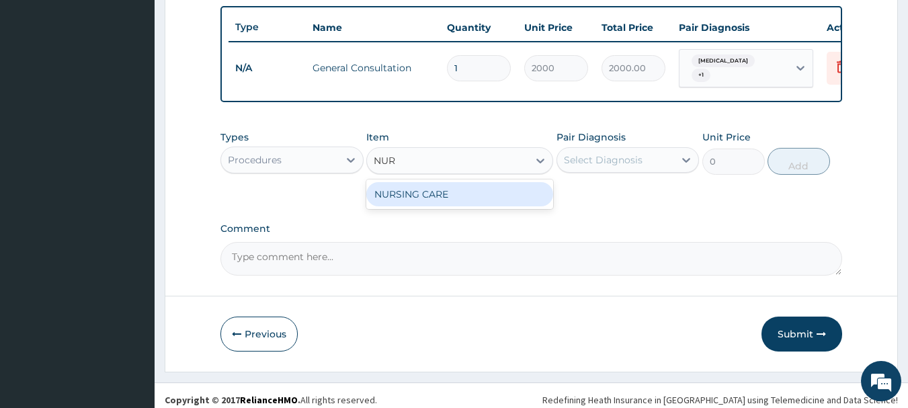
type input "NURS"
click at [439, 200] on div "NURSING CARE" at bounding box center [459, 194] width 187 height 24
type input "1000"
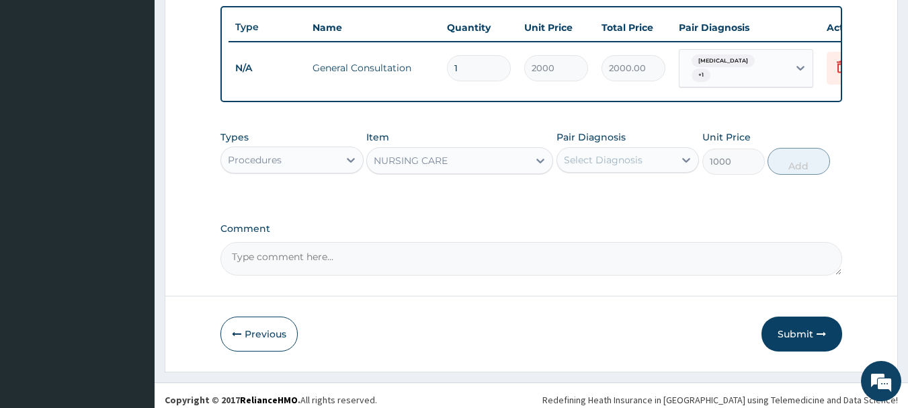
click at [612, 167] on div "Select Diagnosis" at bounding box center [603, 159] width 79 height 13
click at [604, 194] on label "[MEDICAL_DATA]" at bounding box center [620, 192] width 83 height 13
checkbox input "true"
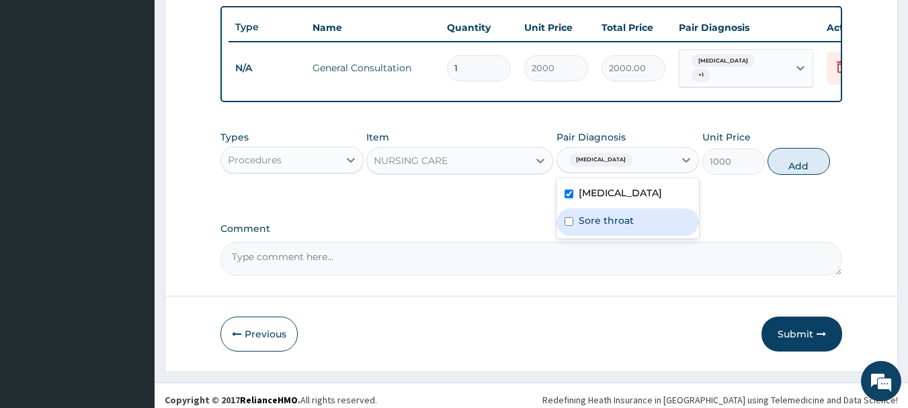
click at [603, 219] on label "Sore throat" at bounding box center [606, 220] width 55 height 13
checkbox input "true"
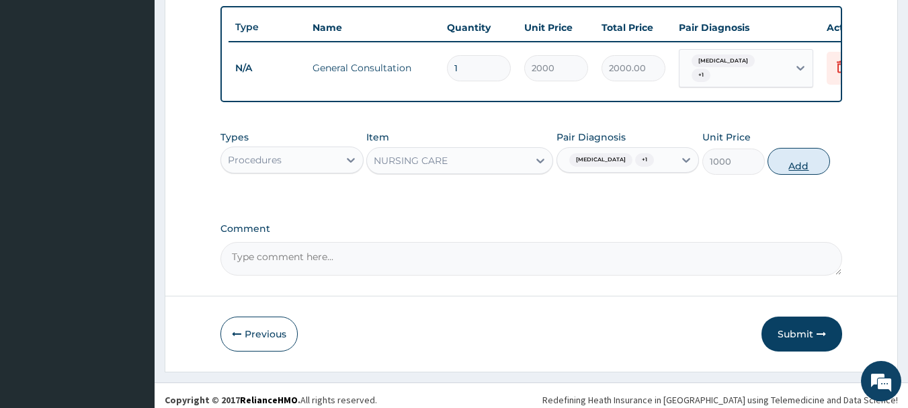
click at [798, 169] on button "Add" at bounding box center [798, 161] width 62 height 27
type input "0"
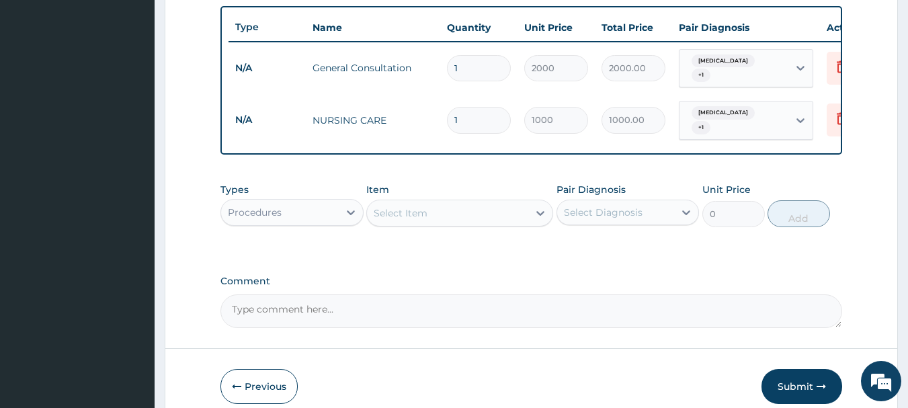
click at [294, 219] on div "Procedures" at bounding box center [280, 213] width 118 height 22
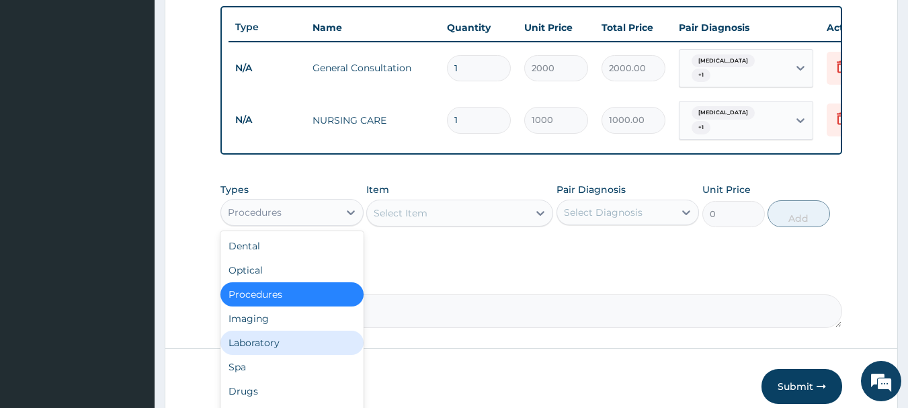
click at [271, 334] on div "Laboratory" at bounding box center [291, 343] width 143 height 24
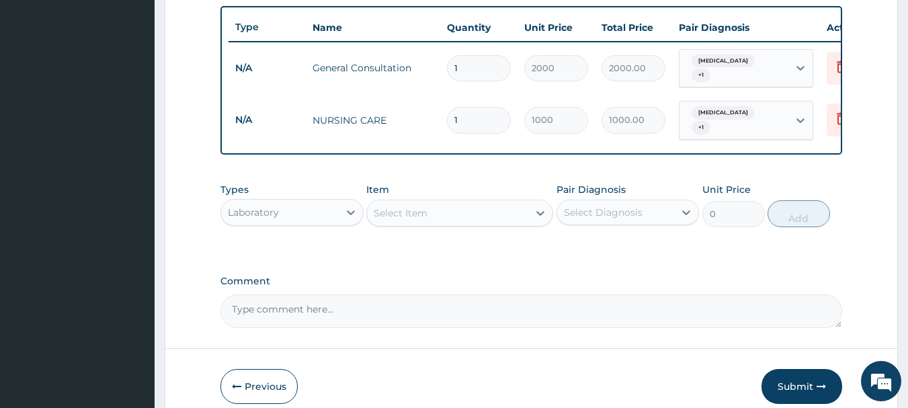
click at [431, 207] on div "Select Item" at bounding box center [447, 213] width 161 height 22
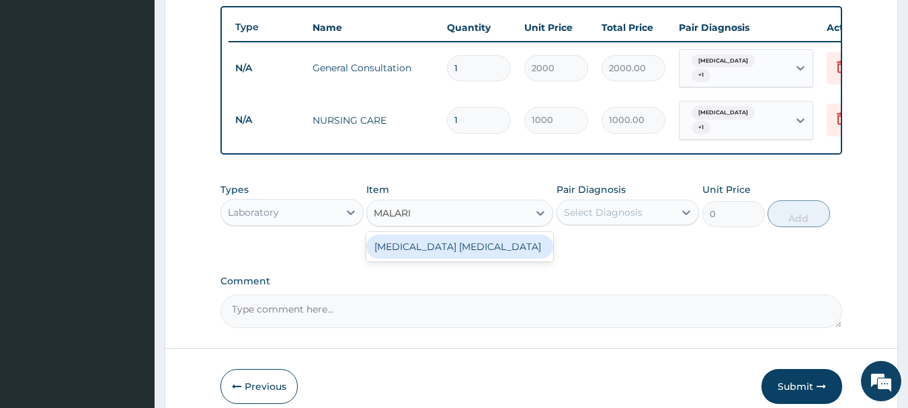
type input "[MEDICAL_DATA]"
click at [435, 247] on div "[MEDICAL_DATA] [MEDICAL_DATA]" at bounding box center [459, 247] width 187 height 24
type input "700"
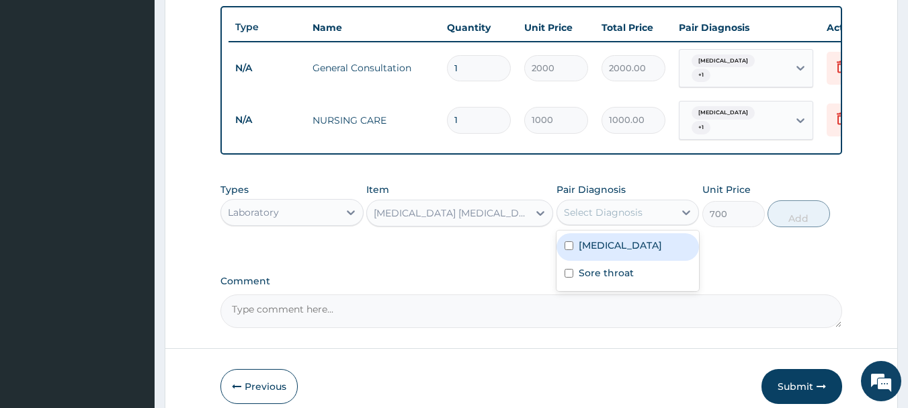
click at [604, 207] on div "Select Diagnosis" at bounding box center [603, 212] width 79 height 13
click at [592, 239] on label "[MEDICAL_DATA]" at bounding box center [620, 245] width 83 height 13
checkbox input "true"
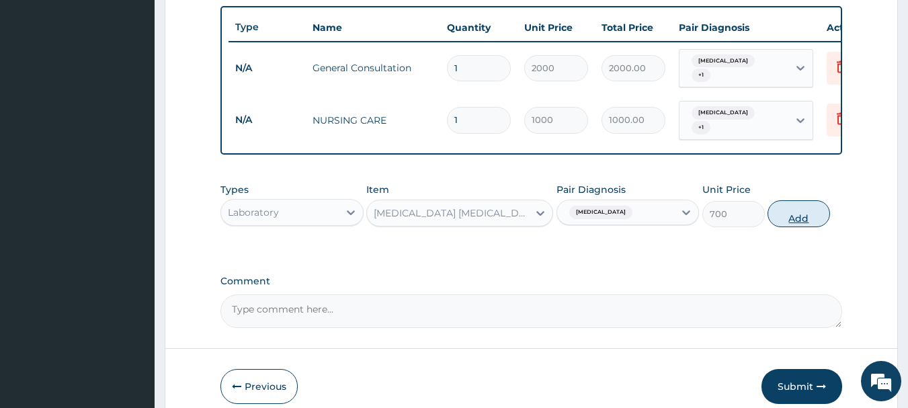
click at [799, 218] on button "Add" at bounding box center [798, 213] width 62 height 27
type input "0"
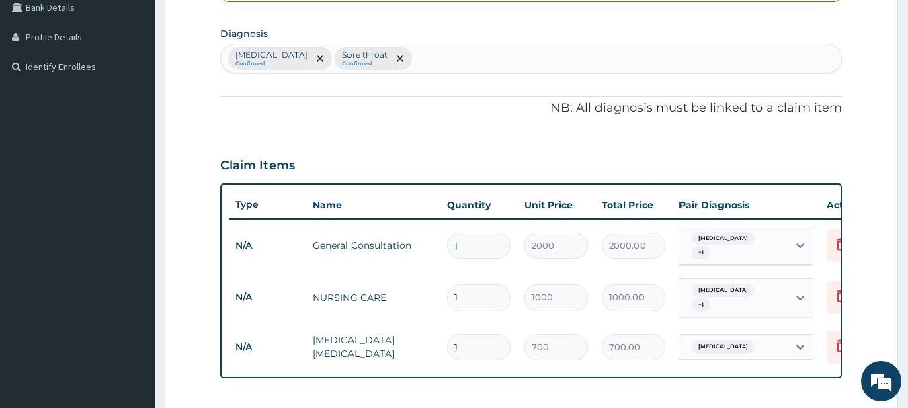
scroll to position [306, 0]
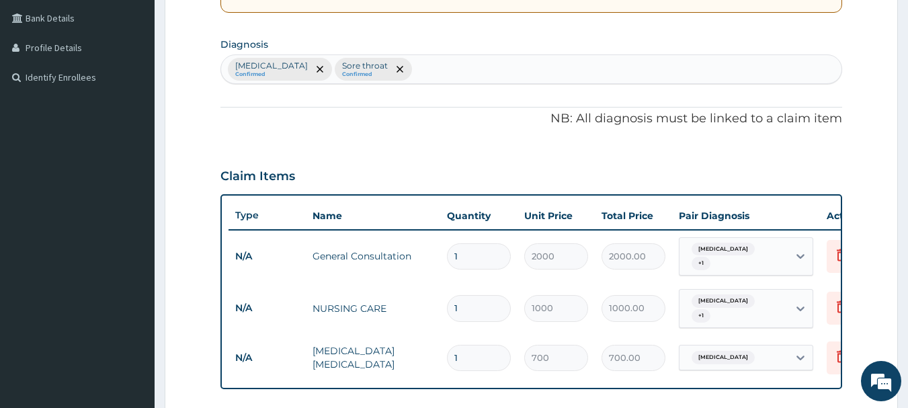
click at [408, 62] on div "Malaria Confirmed Sore throat Confirmed" at bounding box center [531, 69] width 621 height 28
type input "INSOM"
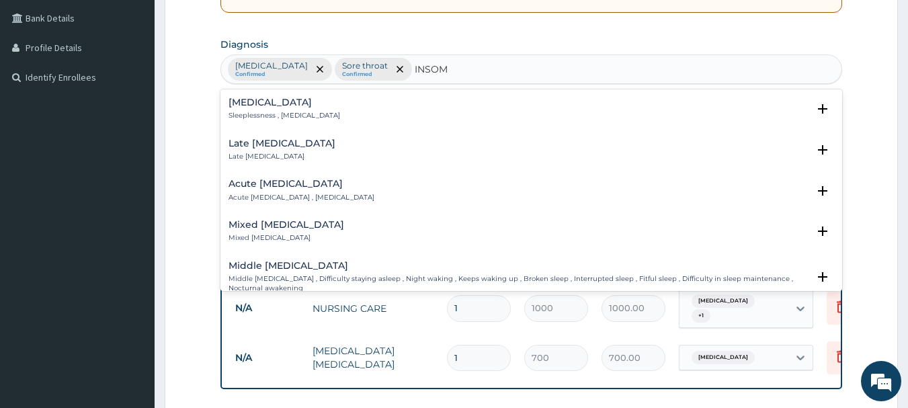
click at [275, 106] on h4 "Insomnia" at bounding box center [284, 102] width 112 height 10
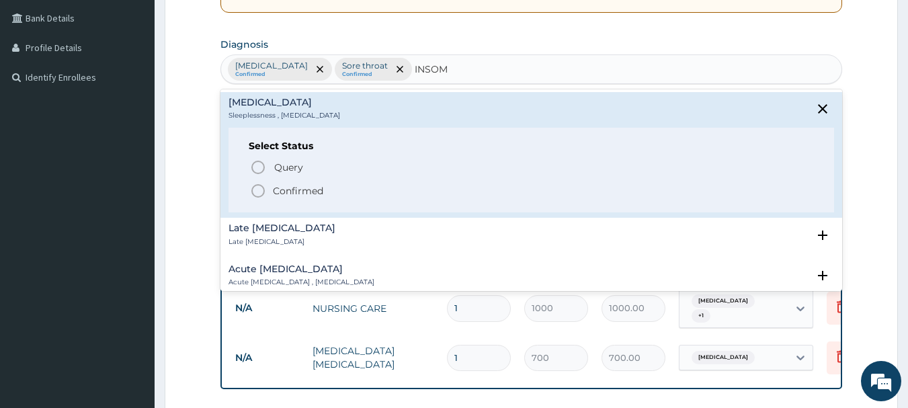
click at [259, 186] on icon "status option filled" at bounding box center [258, 191] width 16 height 16
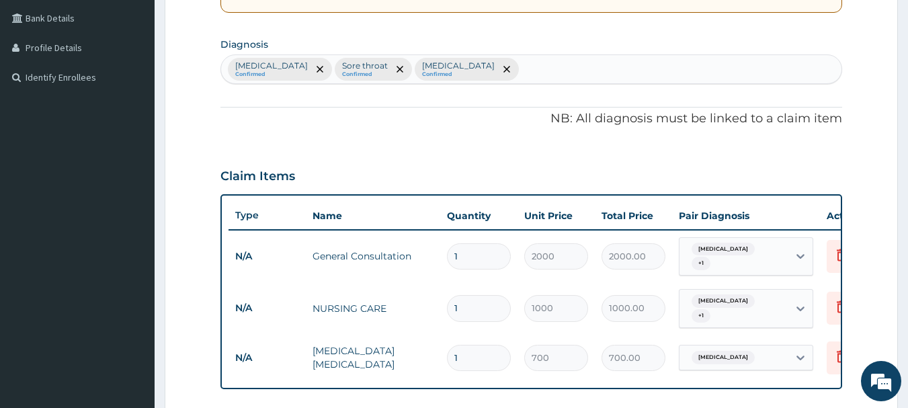
scroll to position [600, 0]
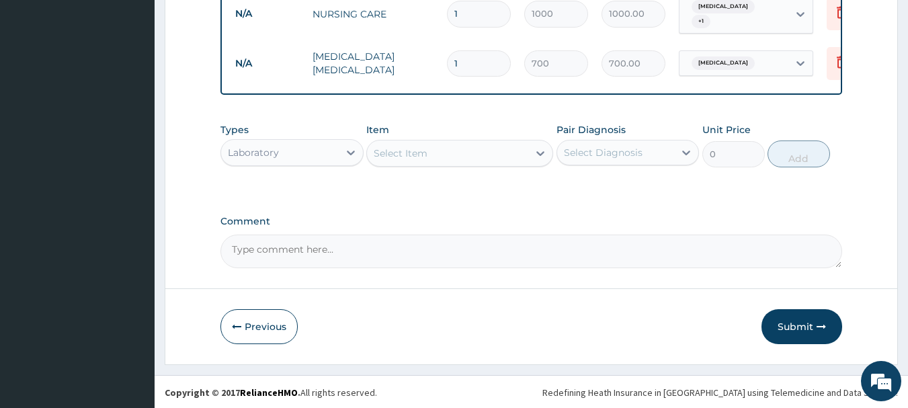
click at [286, 142] on div "Laboratory" at bounding box center [280, 153] width 118 height 22
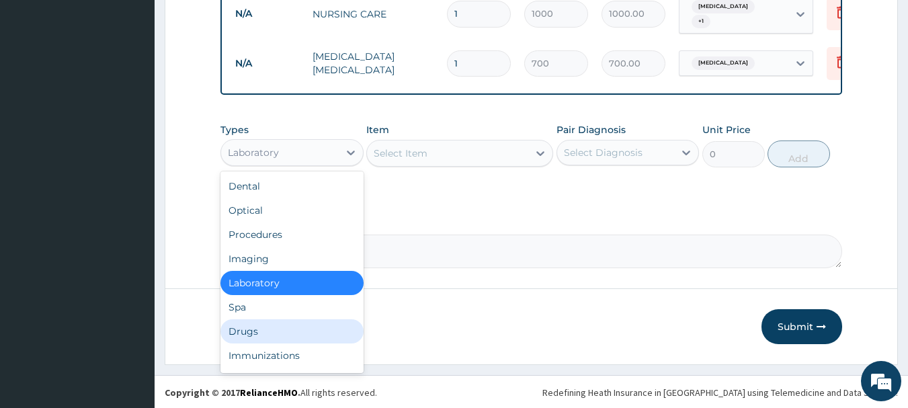
click at [268, 327] on div "Drugs" at bounding box center [291, 331] width 143 height 24
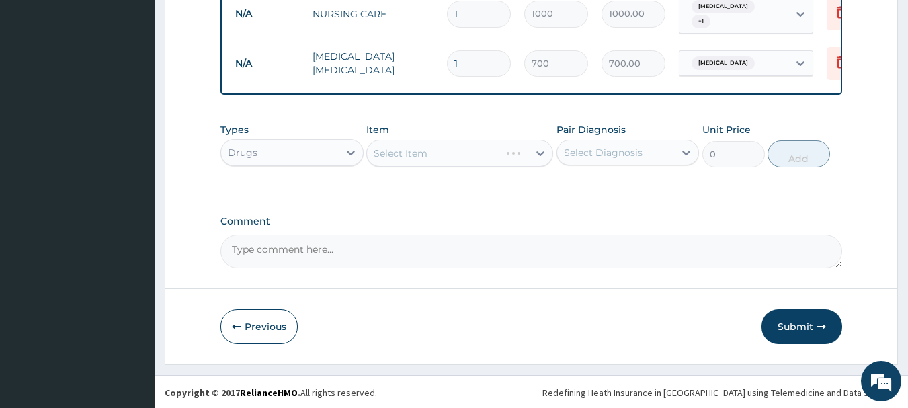
click at [429, 159] on div "Select Item" at bounding box center [459, 153] width 187 height 27
click at [435, 152] on div "Select Item" at bounding box center [447, 153] width 161 height 22
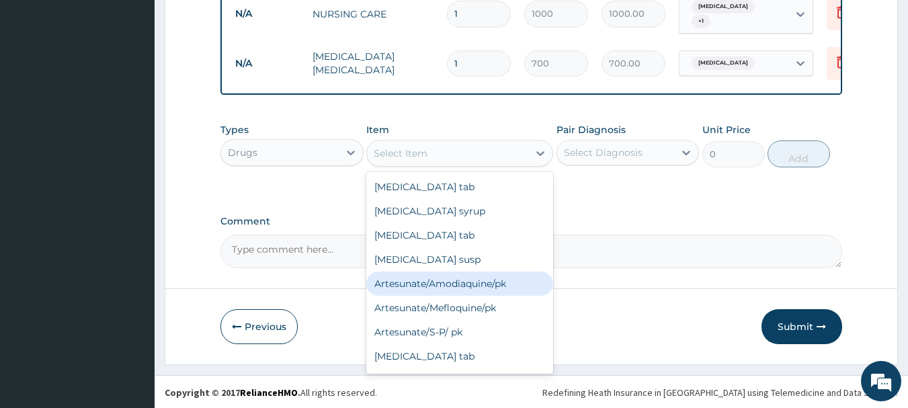
click at [466, 288] on div "Artesunate/Amodiaquine/pk" at bounding box center [459, 283] width 187 height 24
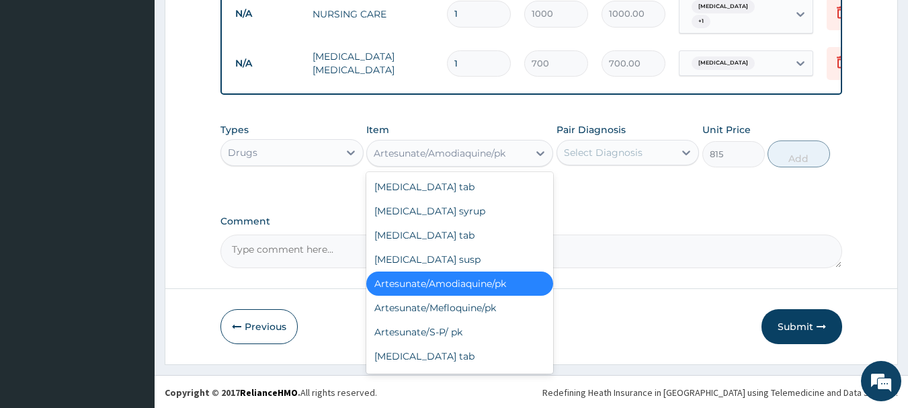
click at [488, 147] on div "Artesunate/Amodiaquine/pk" at bounding box center [440, 152] width 132 height 13
click at [476, 301] on div "Artesunate/Mefloquine/pk" at bounding box center [459, 308] width 187 height 24
type input "1600"
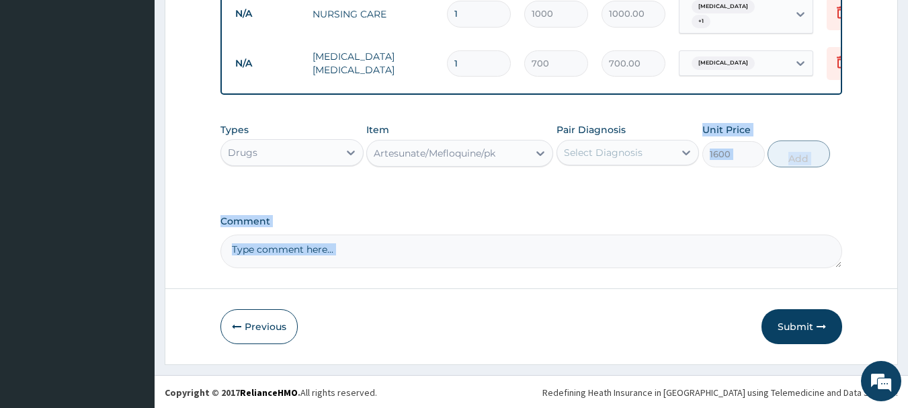
drag, startPoint x: 476, startPoint y: 301, endPoint x: 646, endPoint y: 151, distance: 227.1
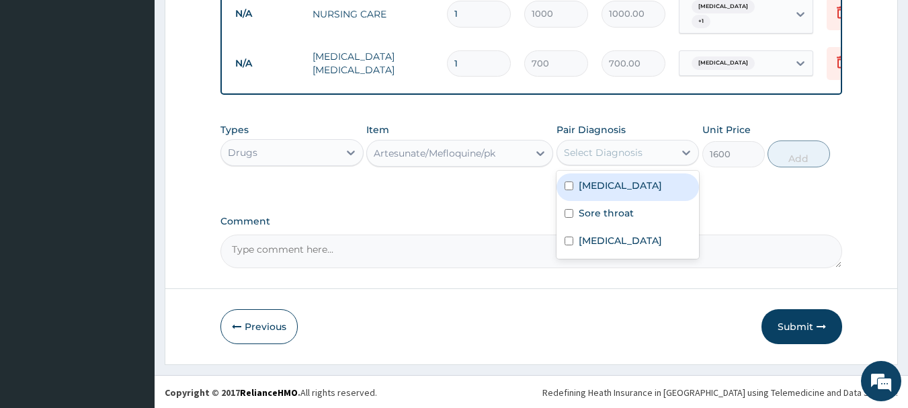
click at [646, 151] on div "Select Diagnosis" at bounding box center [616, 153] width 118 height 22
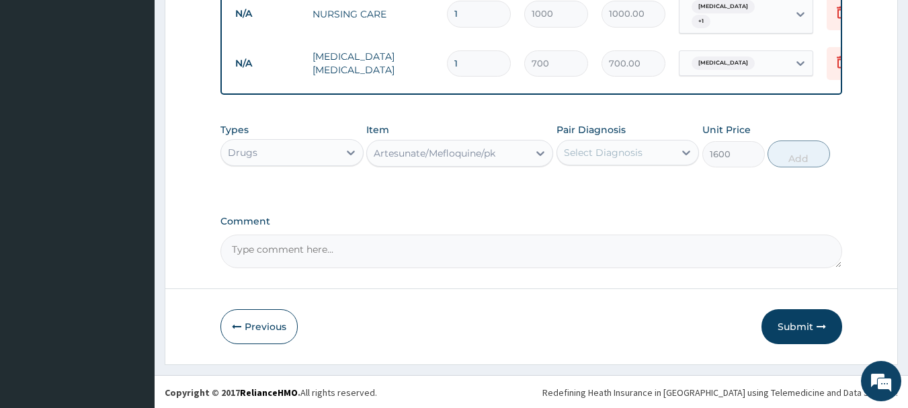
click at [646, 151] on div "Select Diagnosis" at bounding box center [616, 153] width 118 height 22
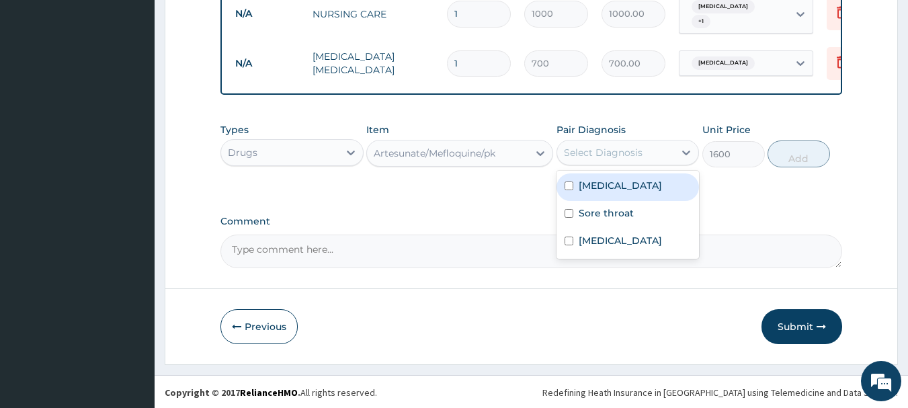
click at [643, 158] on div "Select Diagnosis" at bounding box center [616, 153] width 118 height 22
click at [618, 185] on div "[MEDICAL_DATA]" at bounding box center [627, 187] width 143 height 28
checkbox input "true"
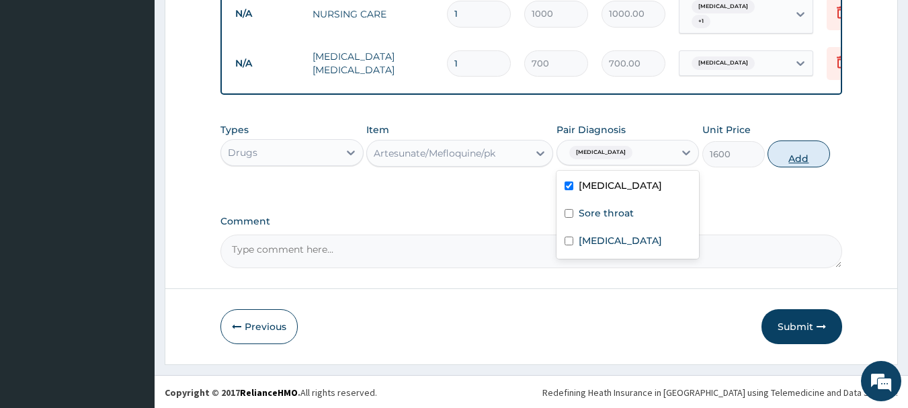
click at [796, 152] on button "Add" at bounding box center [798, 153] width 62 height 27
type input "0"
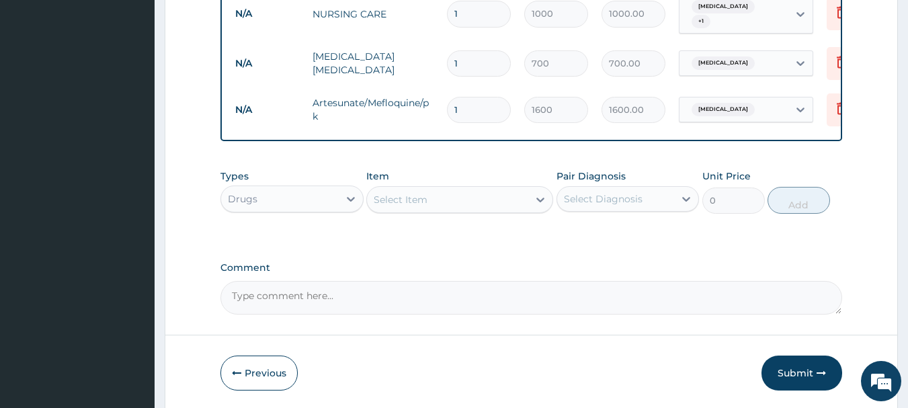
click at [415, 198] on div "Select Item" at bounding box center [401, 199] width 54 height 13
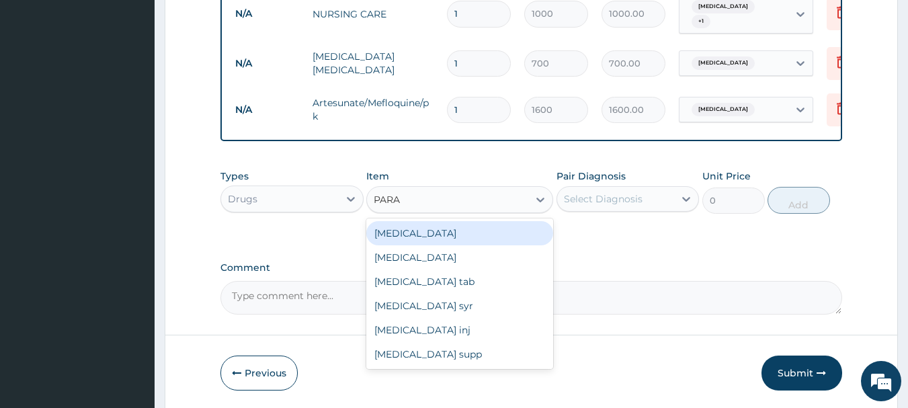
type input "PARAC"
click at [438, 228] on div "[MEDICAL_DATA] tab" at bounding box center [459, 233] width 187 height 24
type input "10"
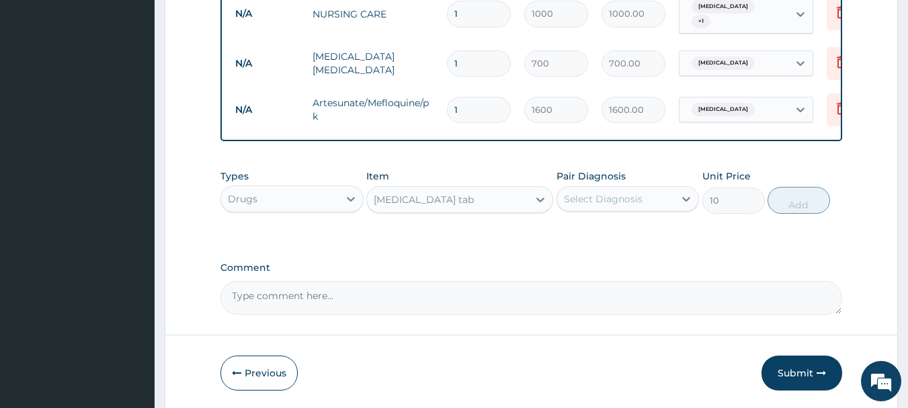
click at [602, 198] on div "Select Diagnosis" at bounding box center [603, 198] width 79 height 13
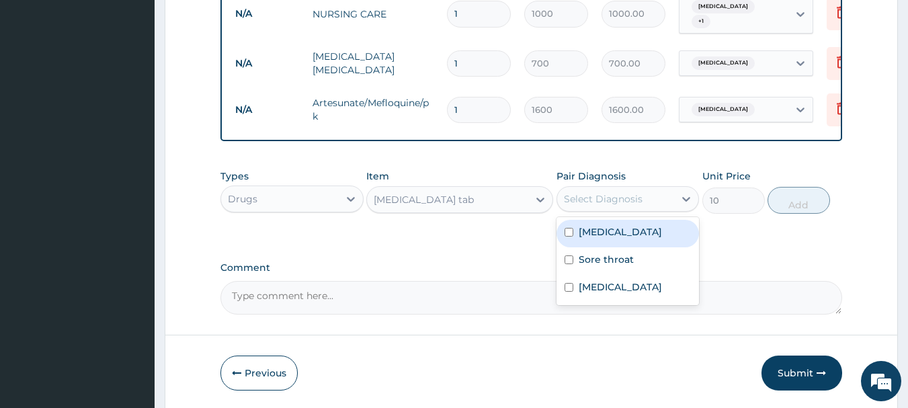
click at [605, 230] on label "[MEDICAL_DATA]" at bounding box center [620, 231] width 83 height 13
checkbox input "true"
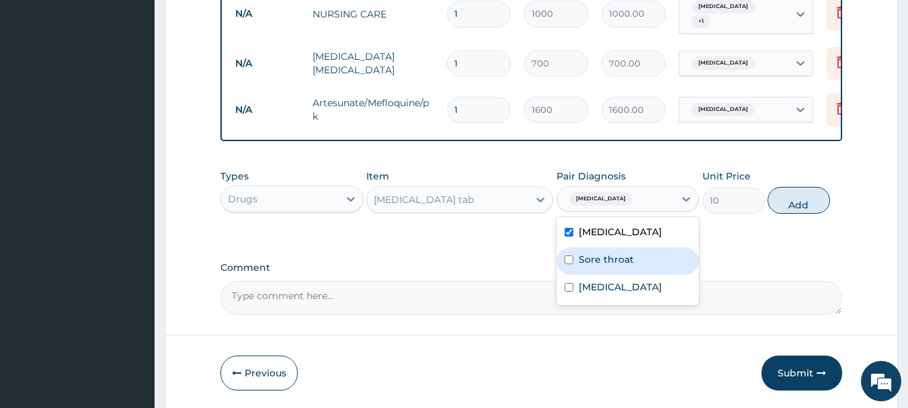
click at [603, 255] on label "Sore throat" at bounding box center [606, 259] width 55 height 13
checkbox input "true"
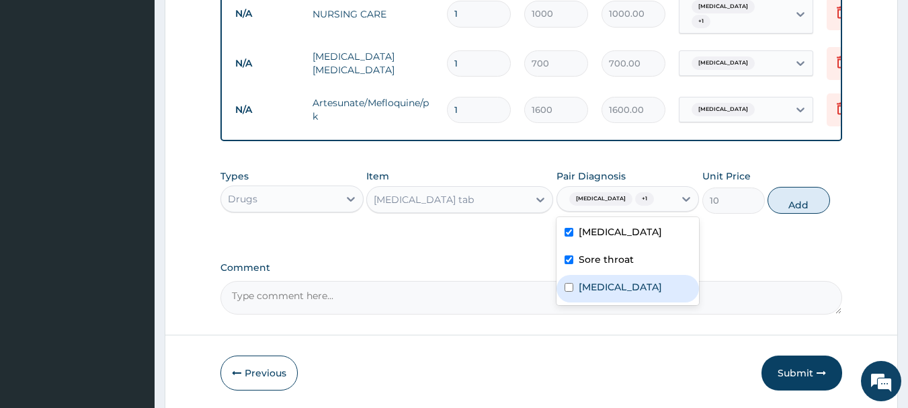
click at [599, 282] on label "Insomnia" at bounding box center [620, 286] width 83 height 13
checkbox input "true"
click at [808, 197] on button "Add" at bounding box center [798, 200] width 62 height 27
type input "0"
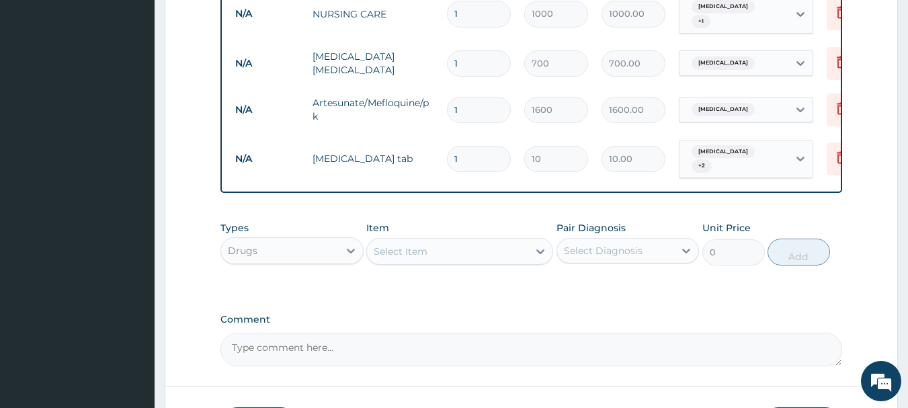
click at [486, 241] on div "Select Item" at bounding box center [447, 252] width 161 height 22
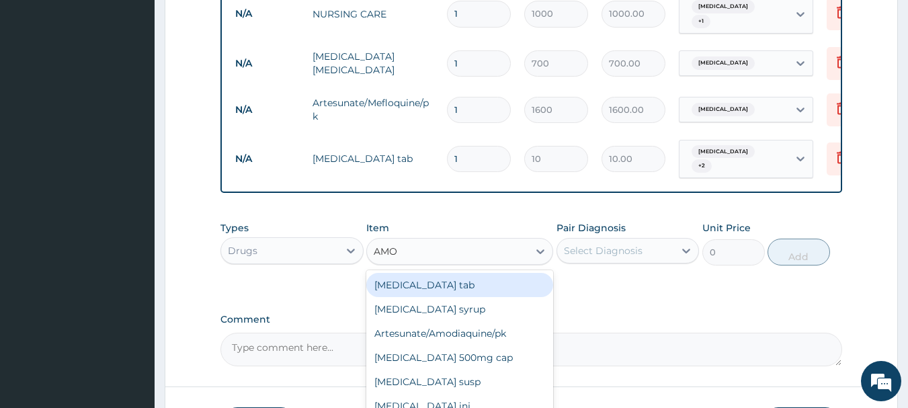
type input "AMOX"
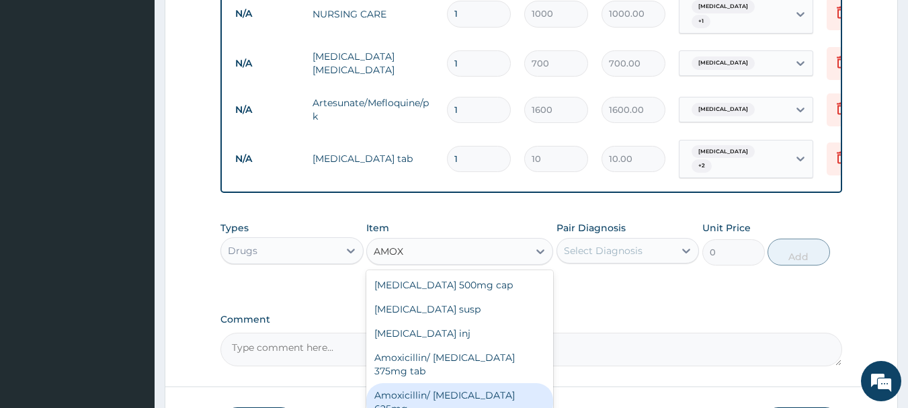
click at [476, 391] on div "Amoxicillin/ [MEDICAL_DATA] 625mg" at bounding box center [459, 402] width 187 height 38
type input "340"
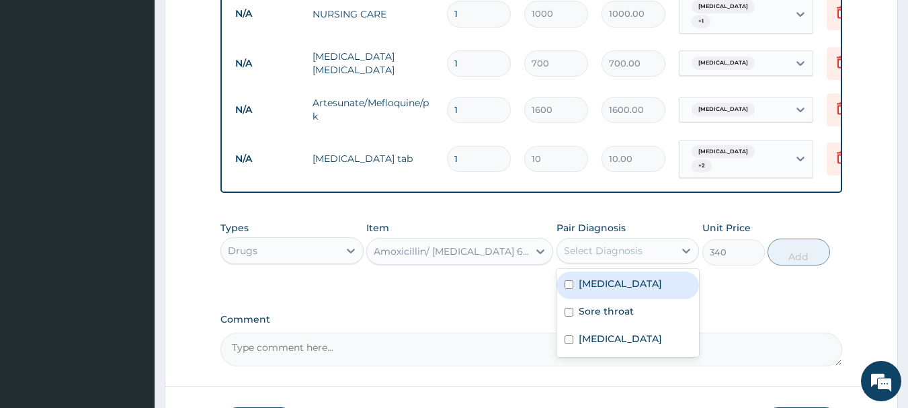
click at [624, 244] on div "Select Diagnosis" at bounding box center [603, 250] width 79 height 13
click at [605, 284] on div "[MEDICAL_DATA]" at bounding box center [627, 285] width 143 height 28
checkbox input "true"
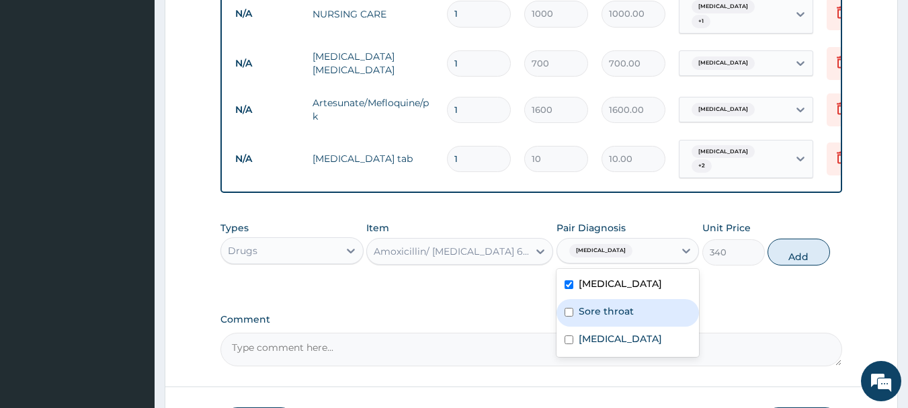
click at [599, 304] on label "Sore throat" at bounding box center [606, 310] width 55 height 13
checkbox input "true"
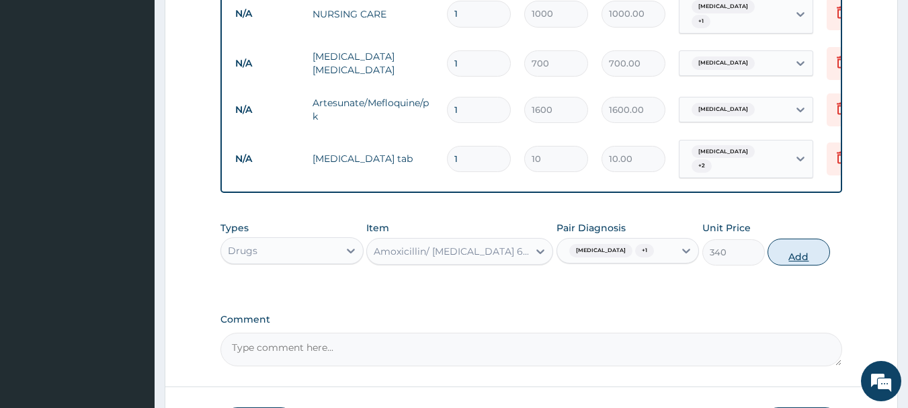
click at [799, 251] on button "Add" at bounding box center [798, 252] width 62 height 27
type input "0"
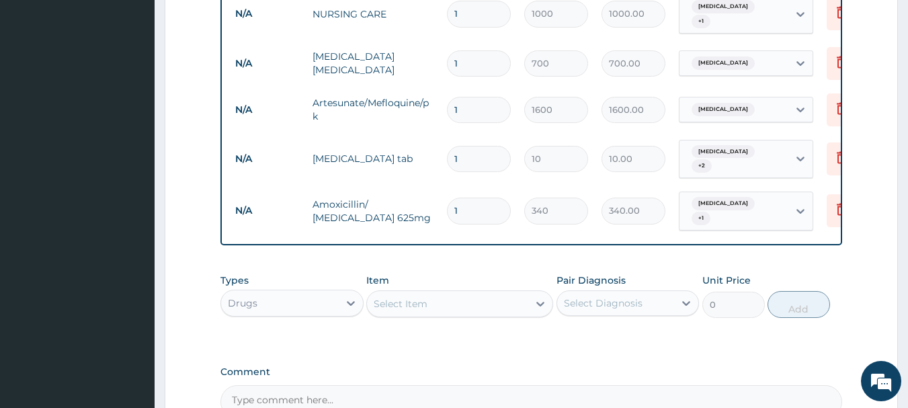
click at [480, 293] on div "Select Item" at bounding box center [447, 304] width 161 height 22
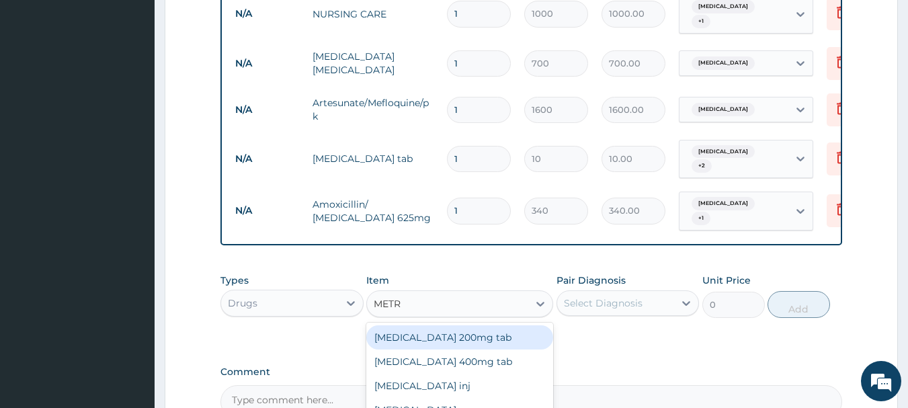
type input "METRO"
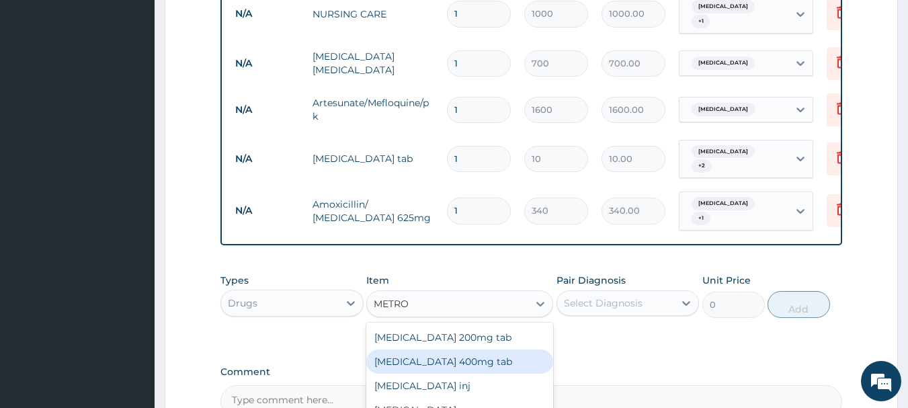
click at [466, 349] on div "[MEDICAL_DATA] 400mg tab" at bounding box center [459, 361] width 187 height 24
type input "100"
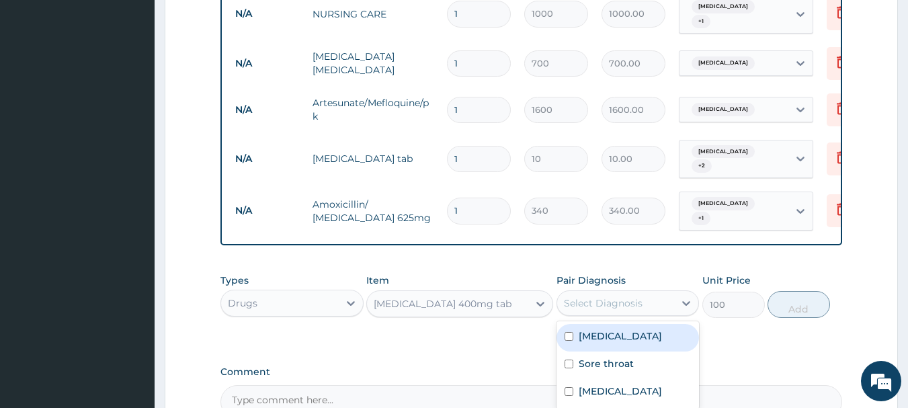
click at [623, 296] on div "Select Diagnosis" at bounding box center [603, 302] width 79 height 13
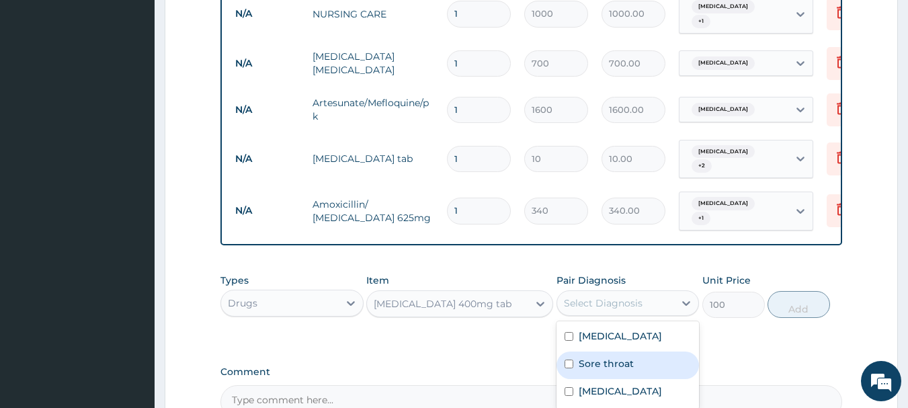
click at [607, 357] on label "Sore throat" at bounding box center [606, 363] width 55 height 13
checkbox input "true"
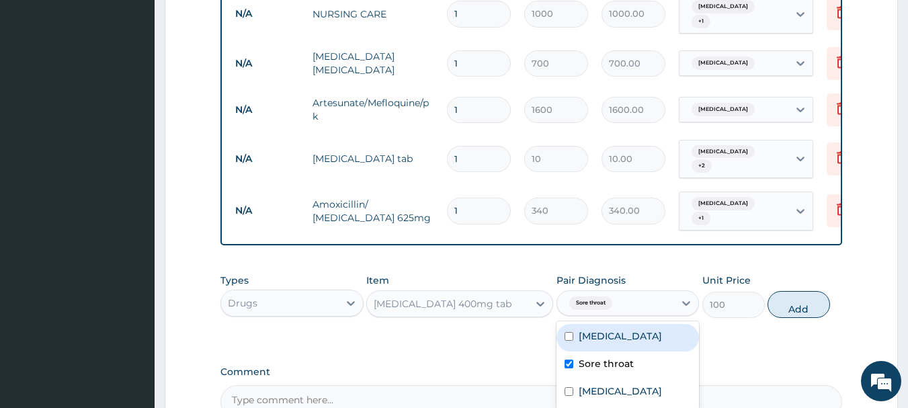
click at [607, 329] on label "[MEDICAL_DATA]" at bounding box center [620, 335] width 83 height 13
checkbox input "true"
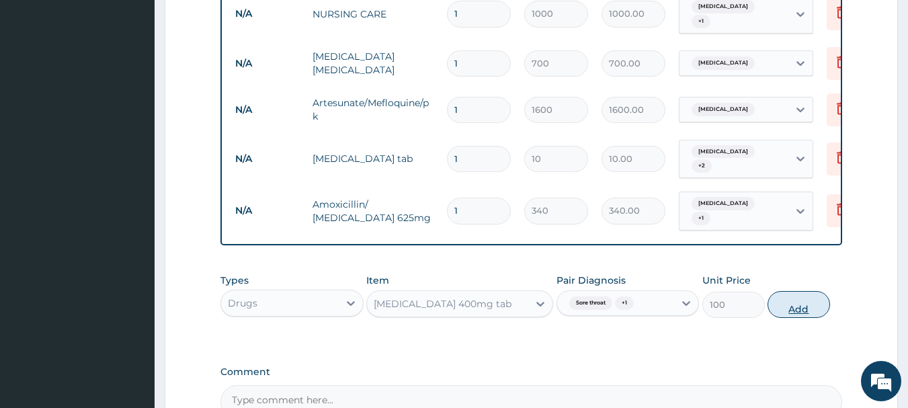
click at [798, 300] on button "Add" at bounding box center [798, 304] width 62 height 27
type input "0"
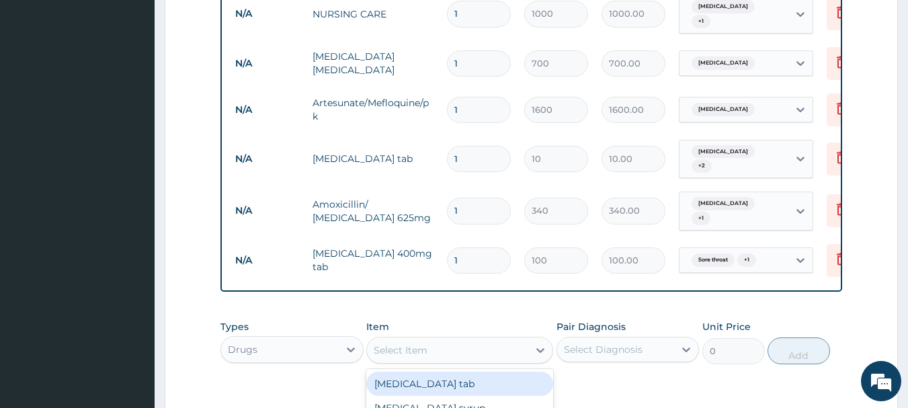
click at [446, 339] on div "Select Item" at bounding box center [447, 350] width 161 height 22
type input "B CO"
click at [439, 372] on div "Vitamin [MEDICAL_DATA]" at bounding box center [459, 384] width 187 height 24
type input "10"
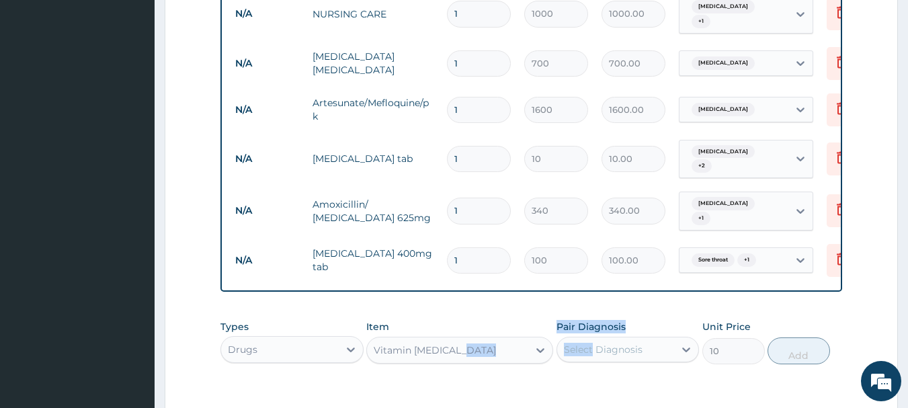
drag, startPoint x: 439, startPoint y: 368, endPoint x: 571, endPoint y: 338, distance: 135.0
click at [571, 338] on div "Types Drugs Item Vitamin B complex Pair Diagnosis Select Diagnosis Unit Price 1…" at bounding box center [531, 352] width 622 height 78
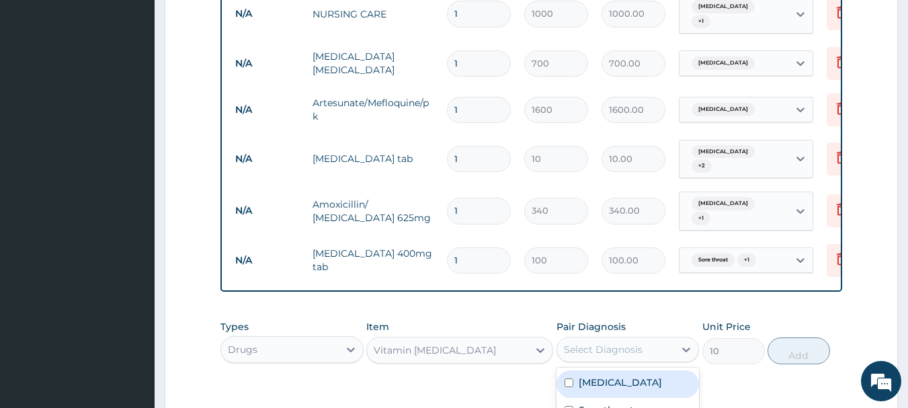
click at [607, 343] on div "Select Diagnosis" at bounding box center [603, 349] width 79 height 13
click at [625, 370] on div "[MEDICAL_DATA]" at bounding box center [627, 384] width 143 height 28
checkbox input "true"
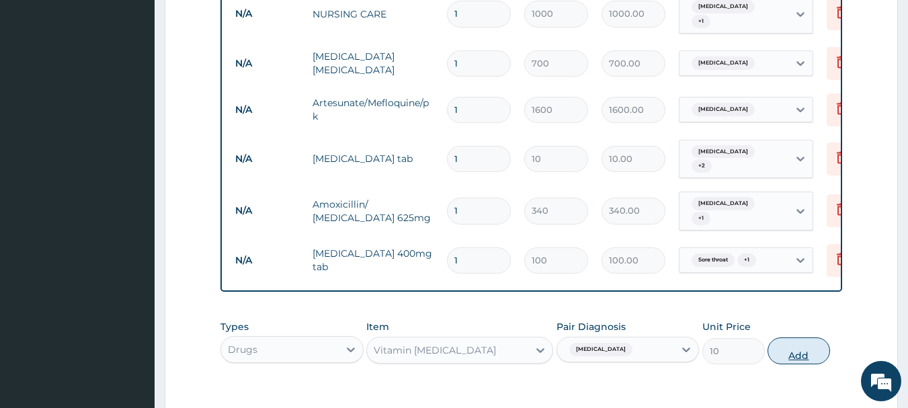
click at [804, 337] on button "Add" at bounding box center [798, 350] width 62 height 27
type input "0"
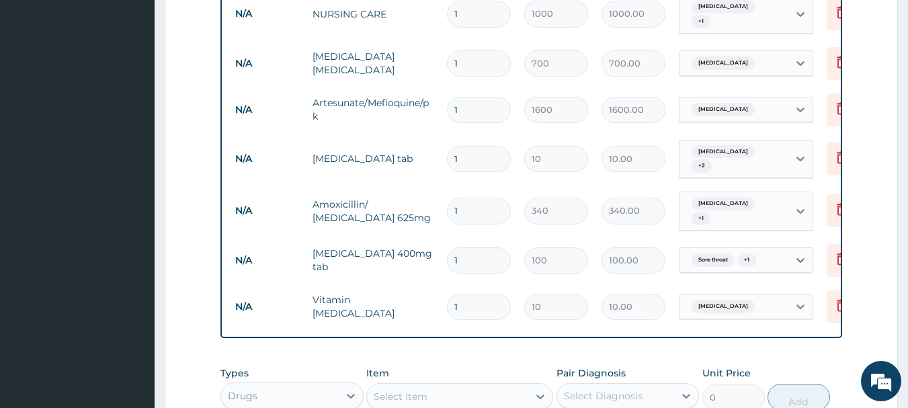
click at [442, 386] on div "Select Item" at bounding box center [447, 397] width 161 height 22
type input "DIAZ"
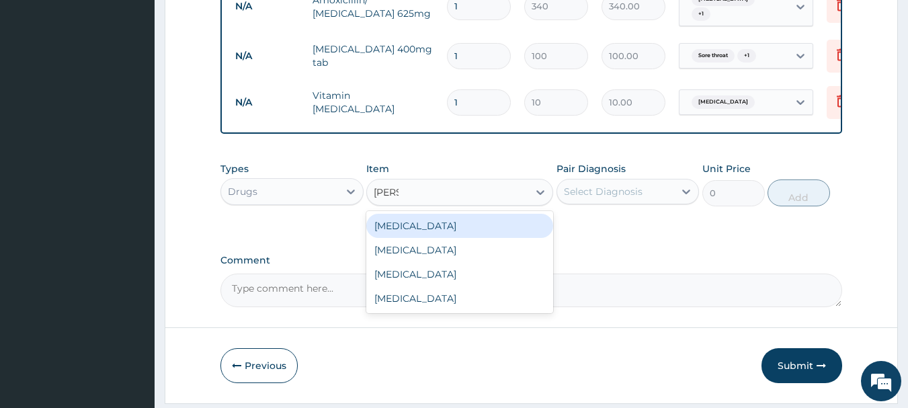
scroll to position [832, 0]
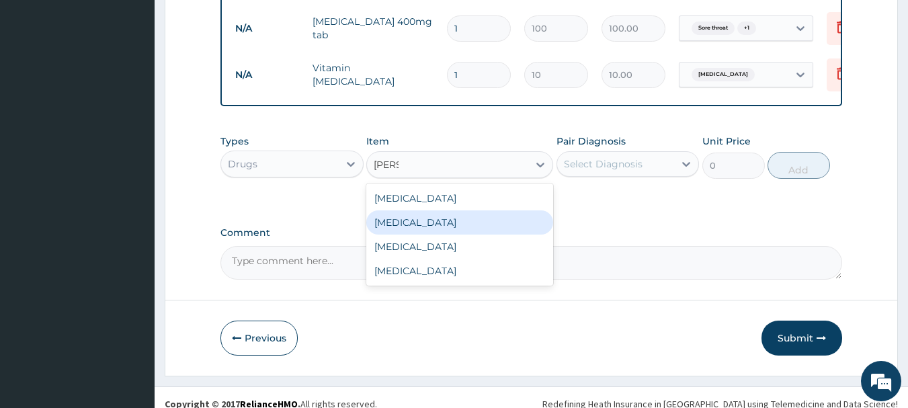
click at [425, 210] on div "[MEDICAL_DATA]" at bounding box center [459, 222] width 187 height 24
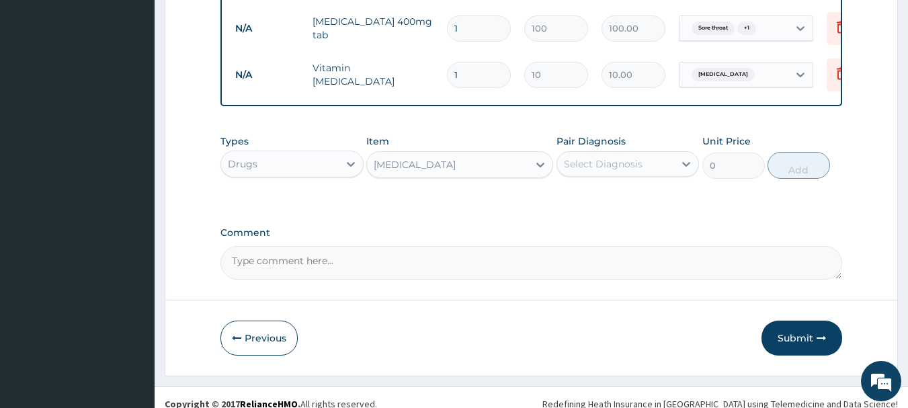
type input "66"
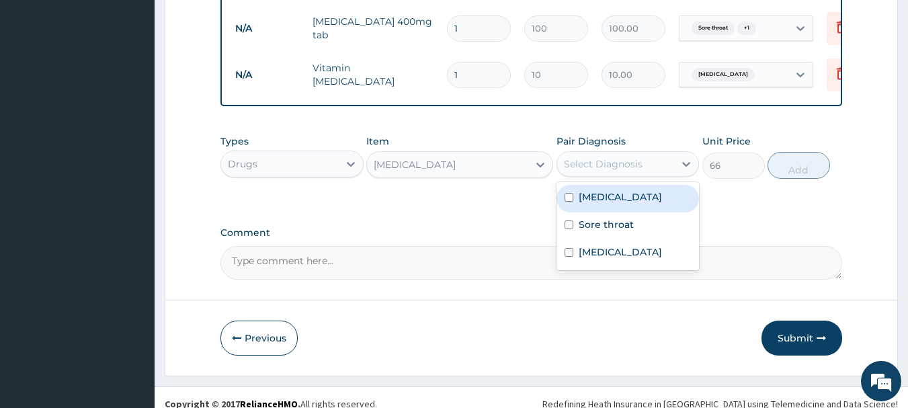
click at [600, 157] on div "Select Diagnosis" at bounding box center [603, 163] width 79 height 13
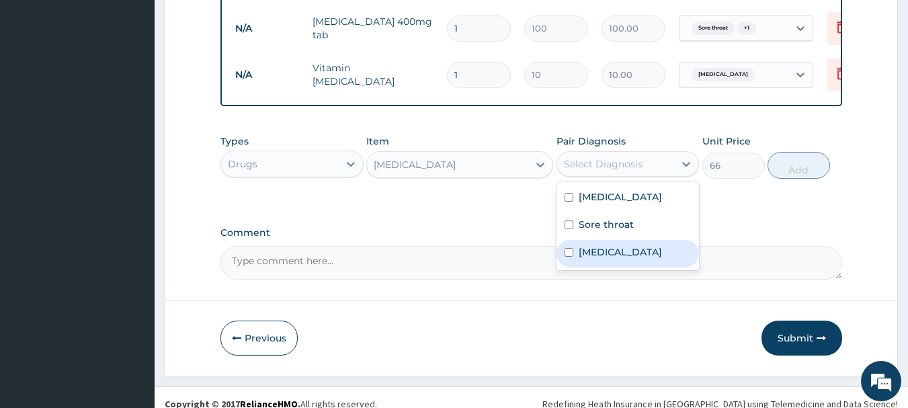
click at [585, 245] on label "Insomnia" at bounding box center [620, 251] width 83 height 13
checkbox input "true"
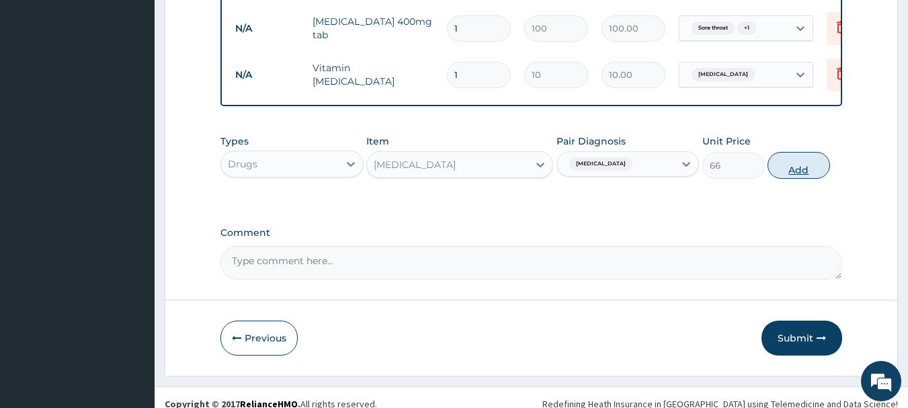
click at [795, 154] on button "Add" at bounding box center [798, 165] width 62 height 27
type input "0"
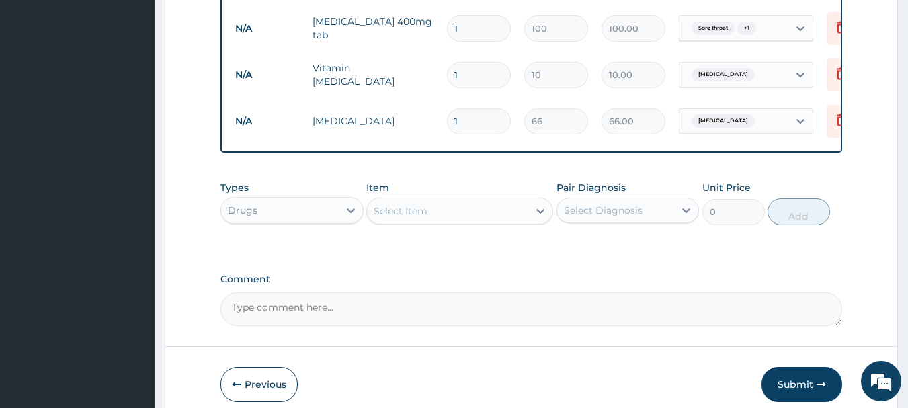
type input "10"
type input "660.00"
type input "10"
click at [473, 62] on input "1" at bounding box center [479, 75] width 64 height 26
type input "0.00"
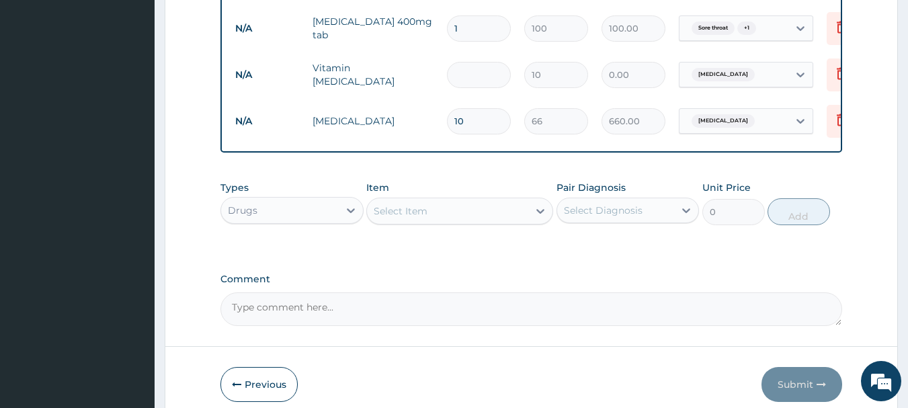
type input "2"
type input "20.00"
type input "20"
type input "200.00"
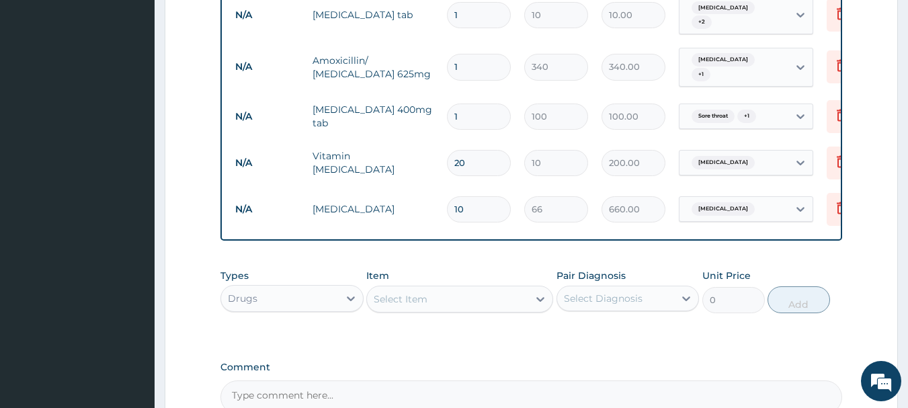
scroll to position [724, 0]
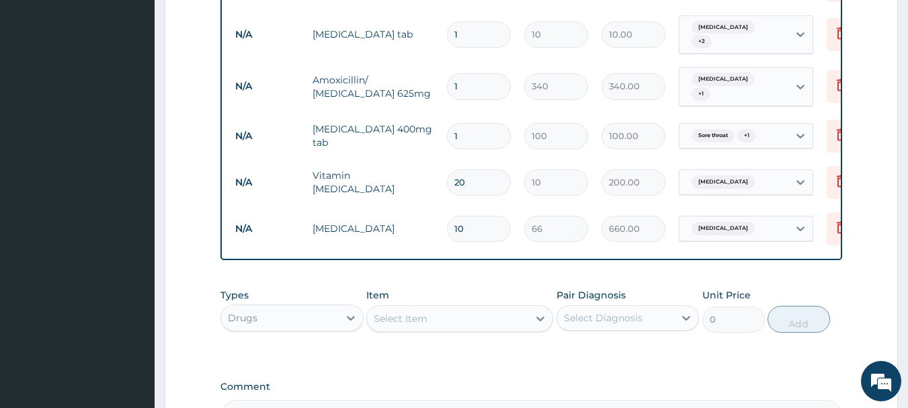
type input "20"
click at [462, 123] on input "1" at bounding box center [479, 136] width 64 height 26
type input "0.00"
type input "2"
type input "200.00"
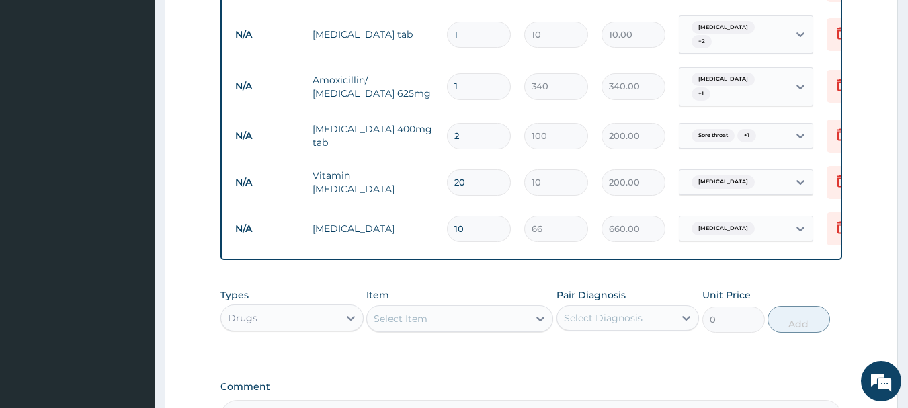
type input "20"
type input "2000.00"
type input "20"
click at [466, 73] on input "1" at bounding box center [479, 86] width 64 height 26
type input "14"
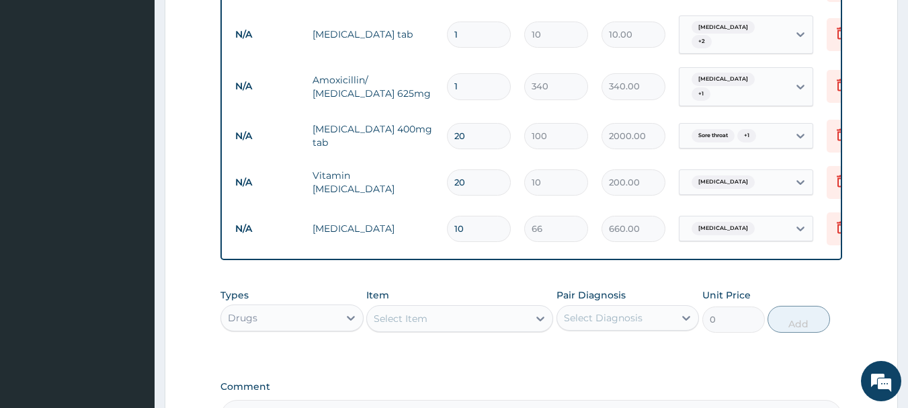
type input "4760.00"
type input "14"
click at [465, 22] on input "1" at bounding box center [479, 35] width 64 height 26
type input "0.00"
type input "3"
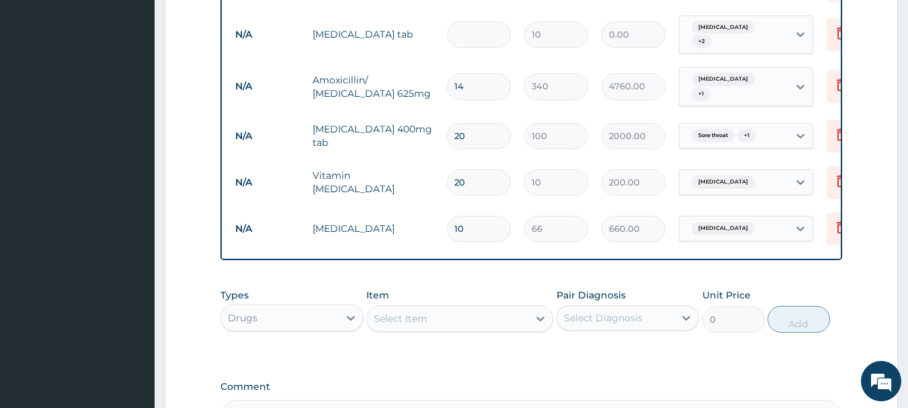
type input "30.00"
type input "30"
type input "300.00"
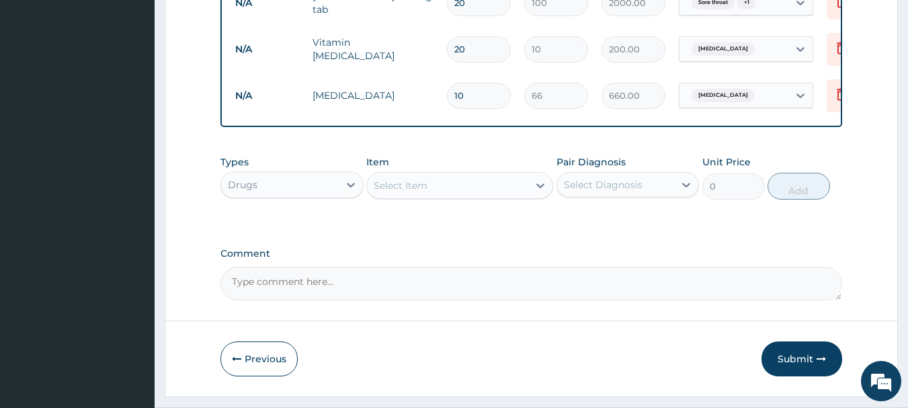
scroll to position [859, 0]
type input "30"
click at [807, 340] on button "Submit" at bounding box center [801, 357] width 81 height 35
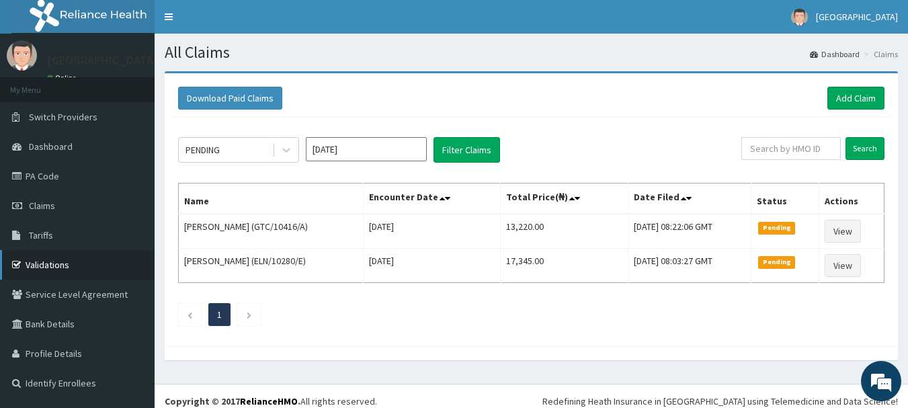
click at [41, 259] on link "Validations" at bounding box center [77, 265] width 155 height 30
